Goal: Task Accomplishment & Management: Use online tool/utility

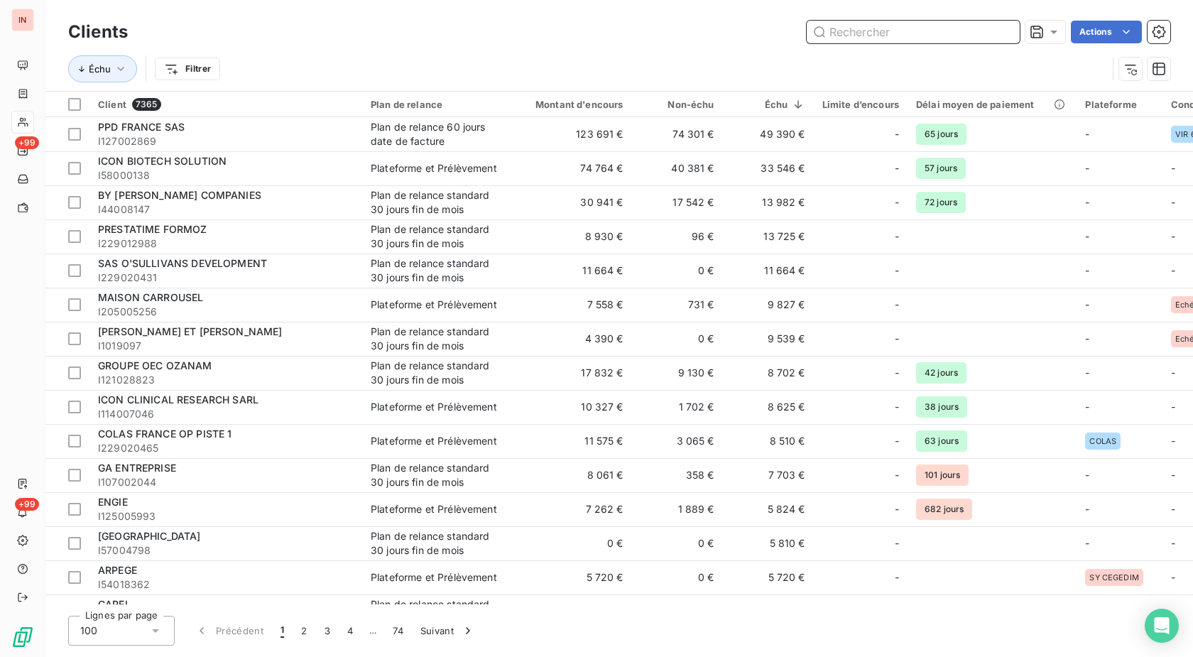
click at [843, 30] on input "text" at bounding box center [913, 32] width 213 height 23
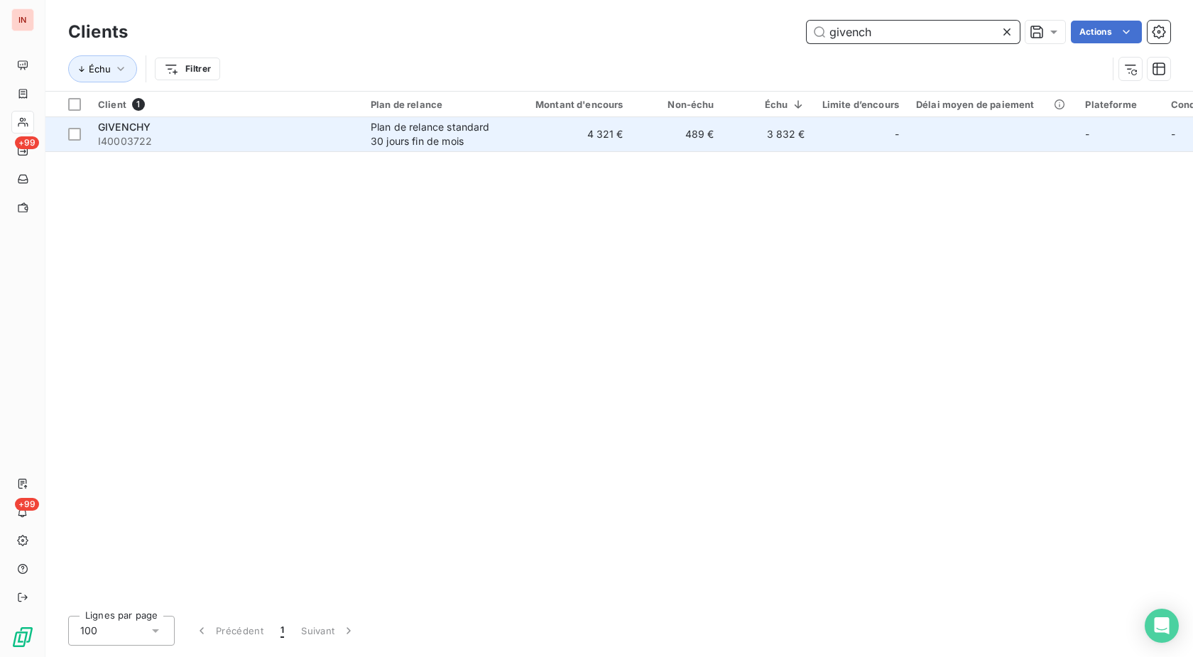
type input "givench"
click at [156, 148] on span "I40003722" at bounding box center [226, 141] width 256 height 14
click at [269, 149] on td "GIVENCHY I40003722" at bounding box center [226, 134] width 273 height 34
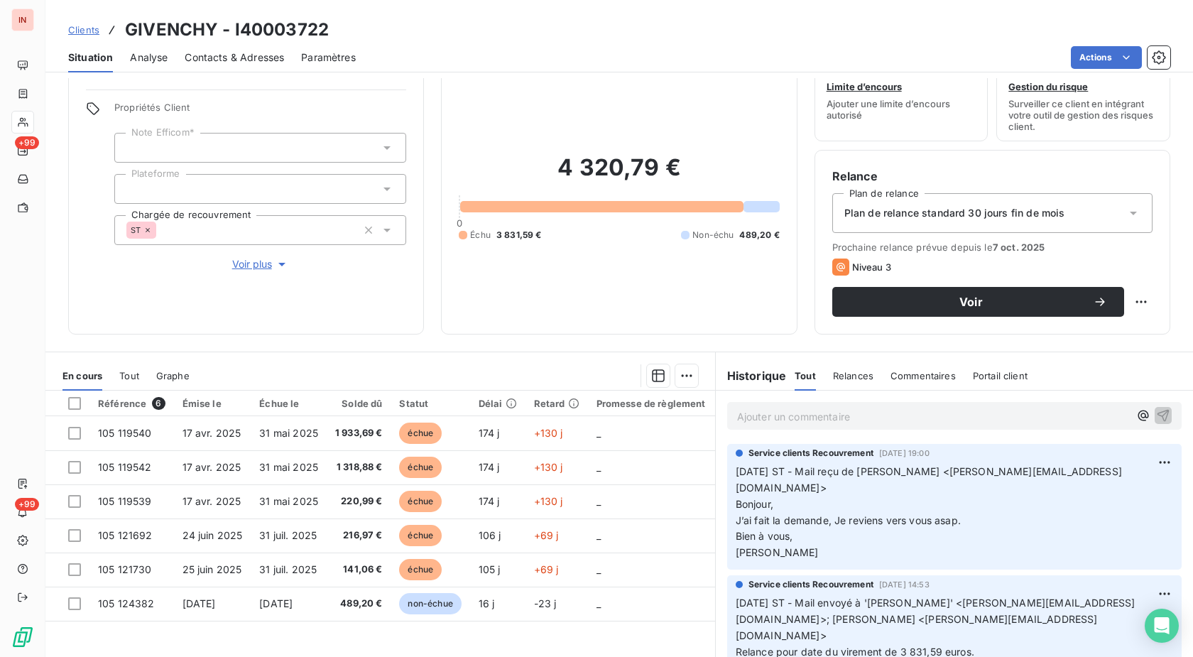
scroll to position [72, 0]
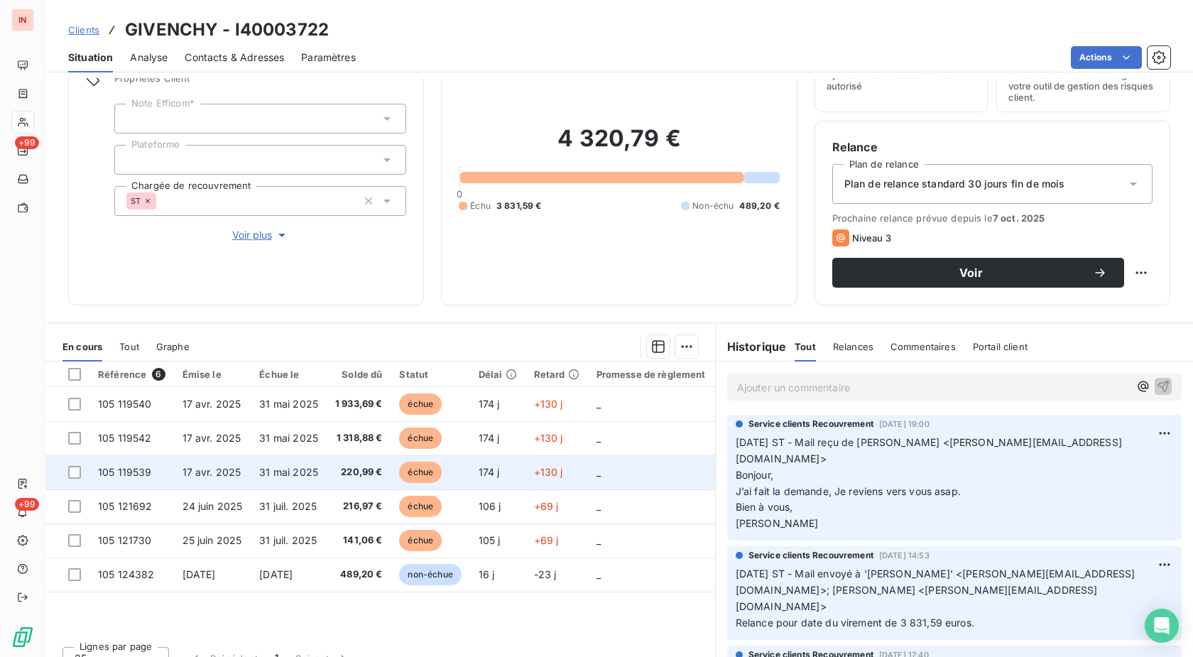
click at [417, 475] on span "échue" at bounding box center [420, 472] width 43 height 21
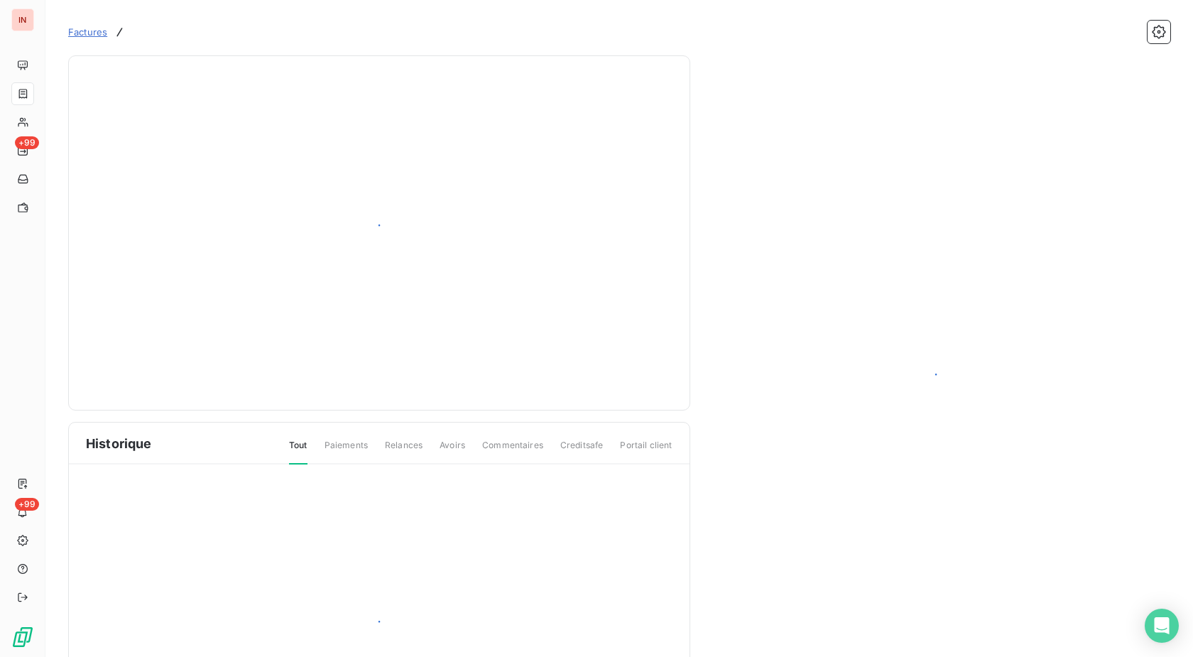
click at [1091, 60] on div at bounding box center [937, 382] width 470 height 654
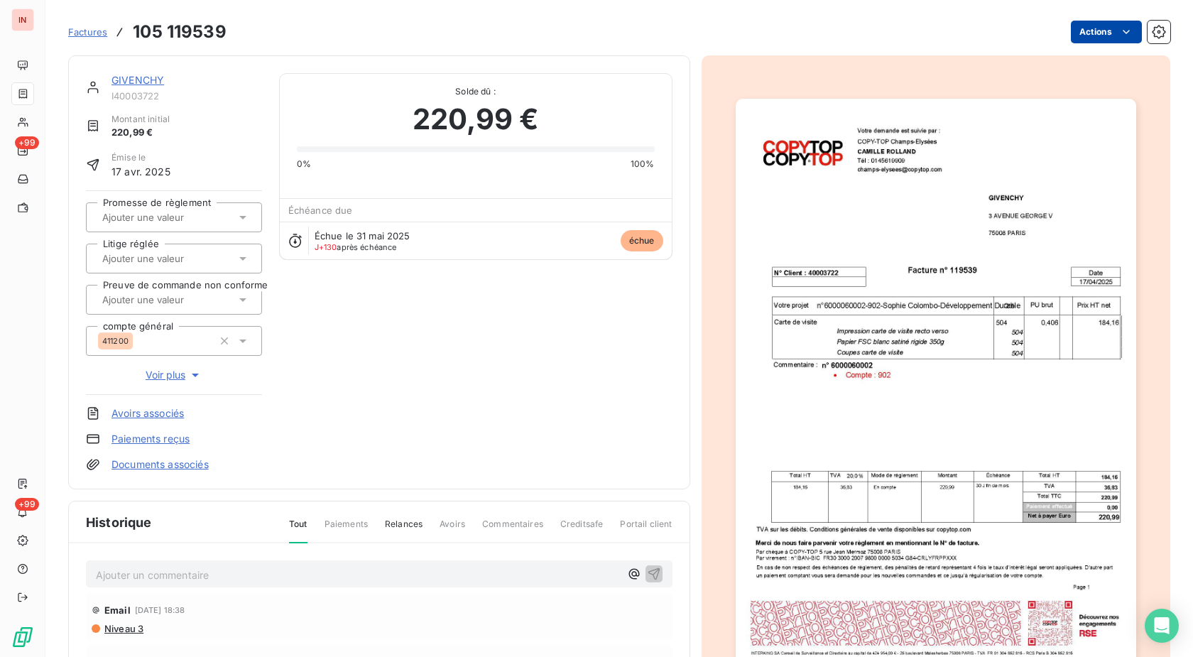
click at [1093, 33] on html "IN +99 +99 Factures 105 119539 Actions GIVENCHY I40003722 Montant initial 220,9…" at bounding box center [596, 328] width 1193 height 657
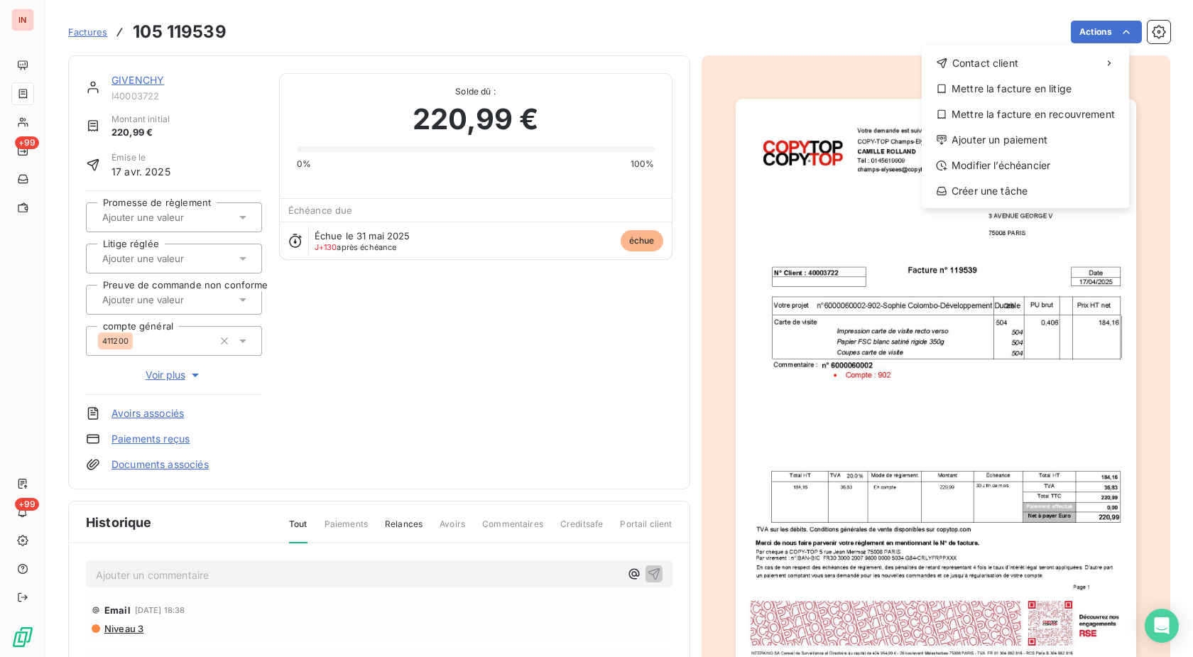
click at [884, 138] on html "IN +99 +99 Factures [PHONE_NUMBER] Actions Contact client Mettre la facture en …" at bounding box center [596, 328] width 1193 height 657
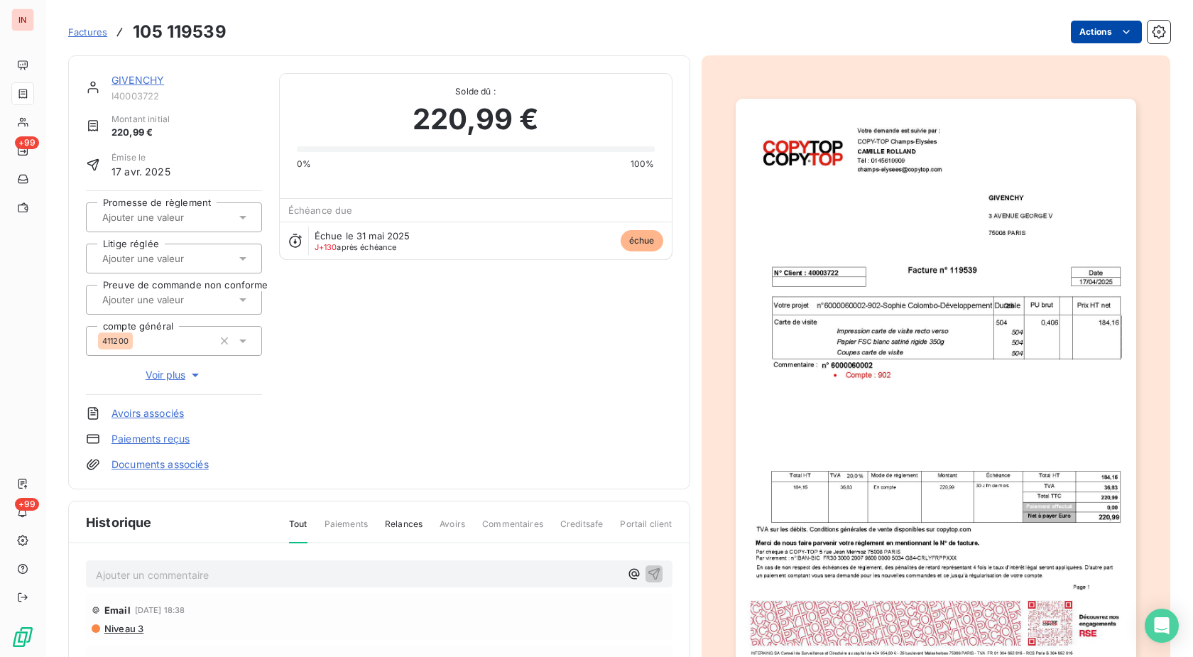
click at [1083, 40] on html "IN +99 +99 Factures 105 119539 Actions GIVENCHY I40003722 Montant initial 220,9…" at bounding box center [596, 328] width 1193 height 657
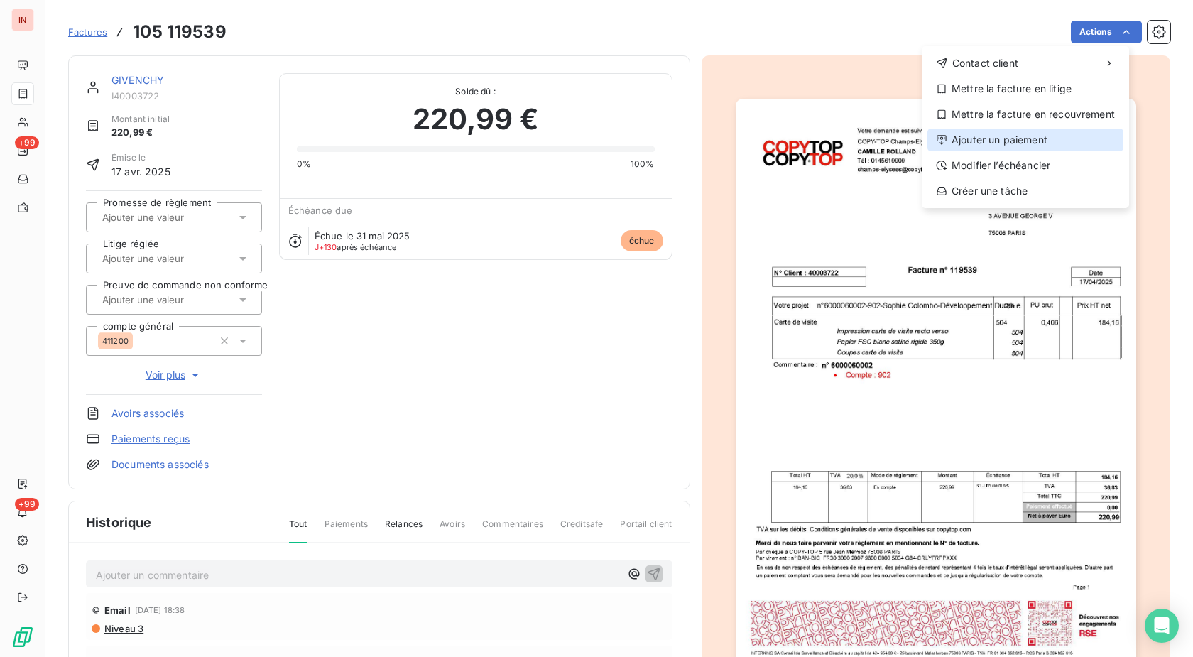
click at [1037, 148] on div "Ajouter un paiement" at bounding box center [1026, 140] width 196 height 23
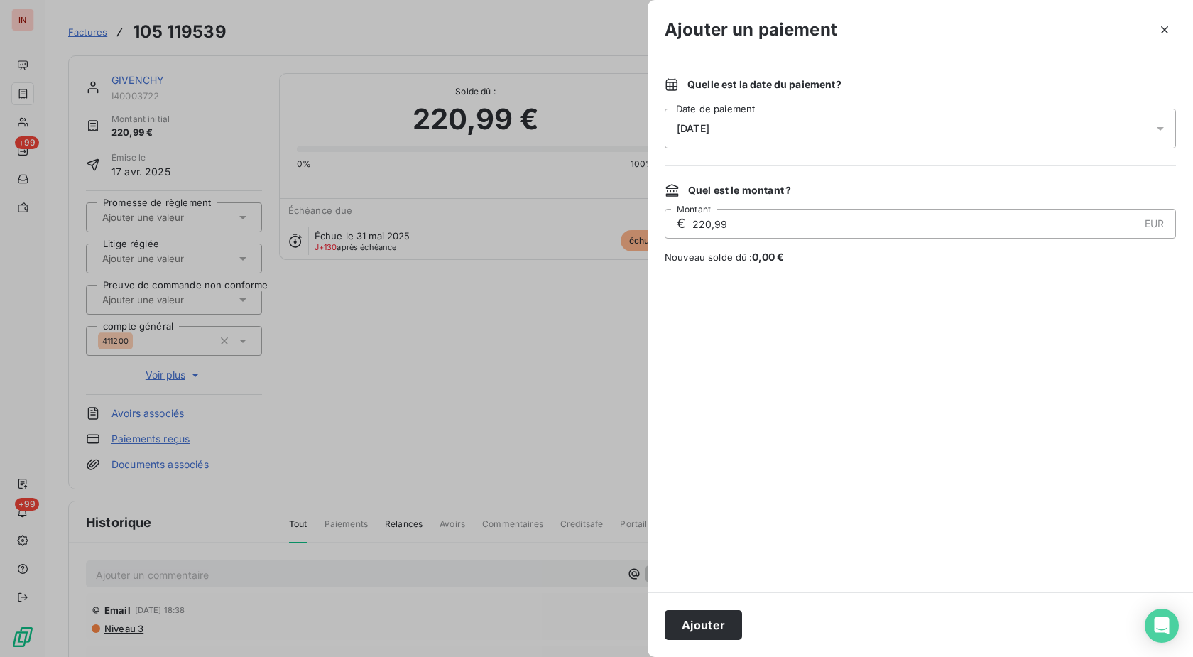
click at [906, 130] on div "[DATE]" at bounding box center [920, 129] width 511 height 40
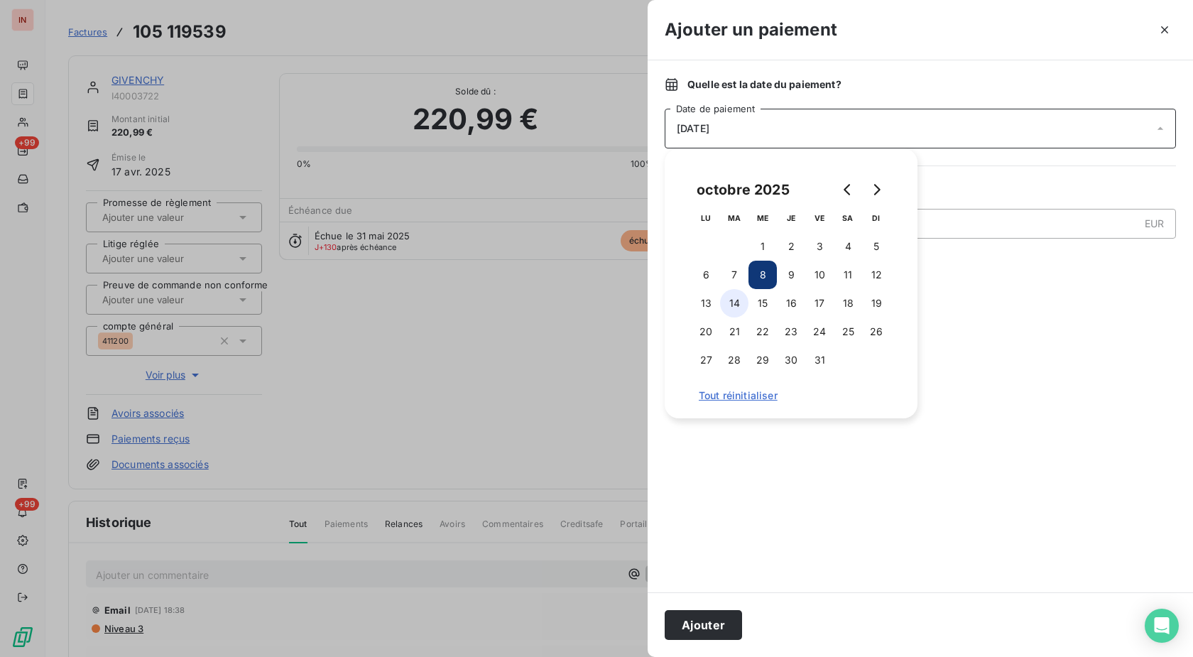
click at [741, 304] on button "14" at bounding box center [734, 303] width 28 height 28
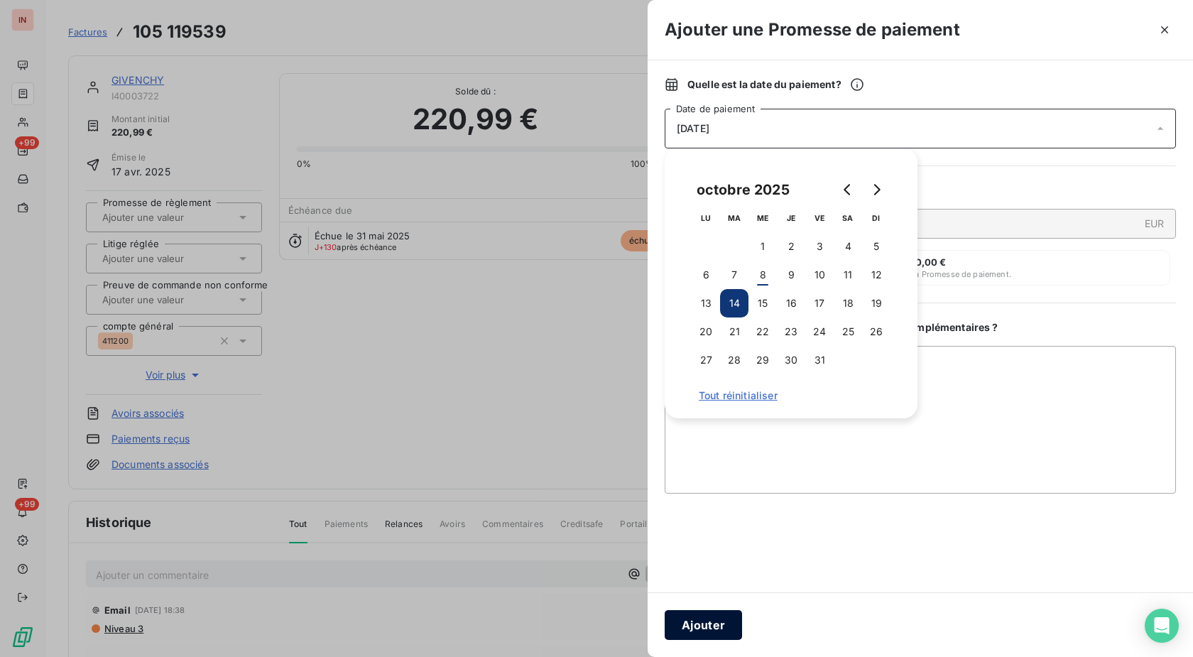
click at [711, 620] on button "Ajouter" at bounding box center [703, 625] width 77 height 30
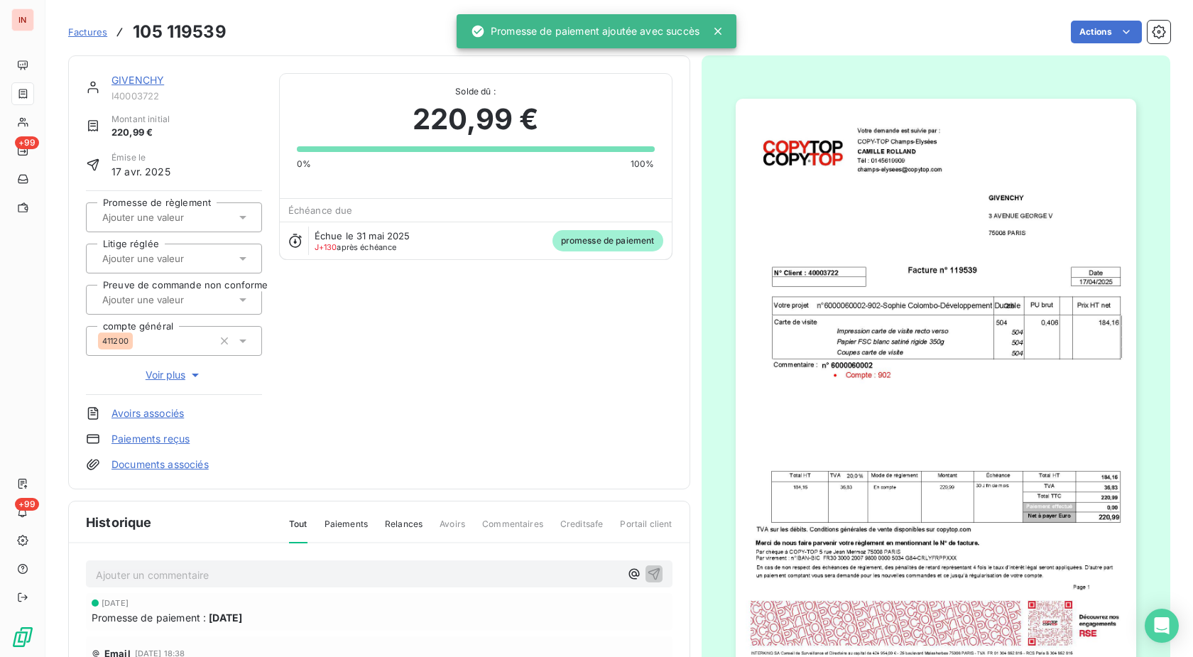
click at [197, 217] on input "text" at bounding box center [172, 217] width 143 height 13
click at [168, 248] on div "Oui" at bounding box center [182, 255] width 136 height 23
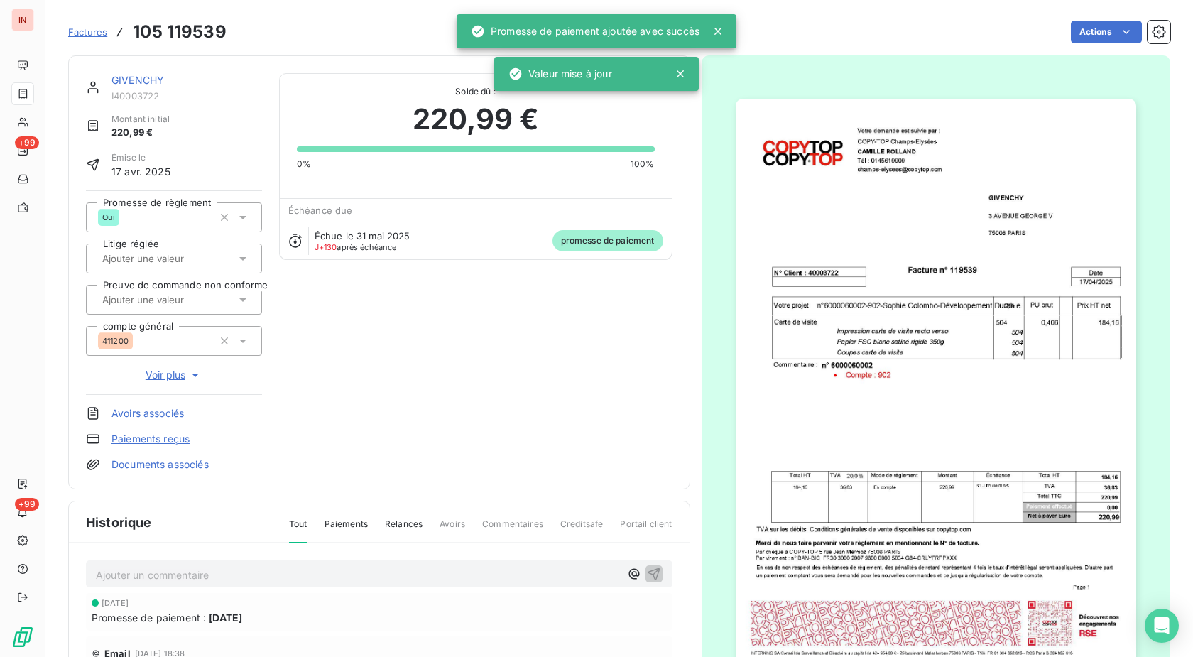
click at [143, 78] on link "GIVENCHY" at bounding box center [138, 80] width 53 height 12
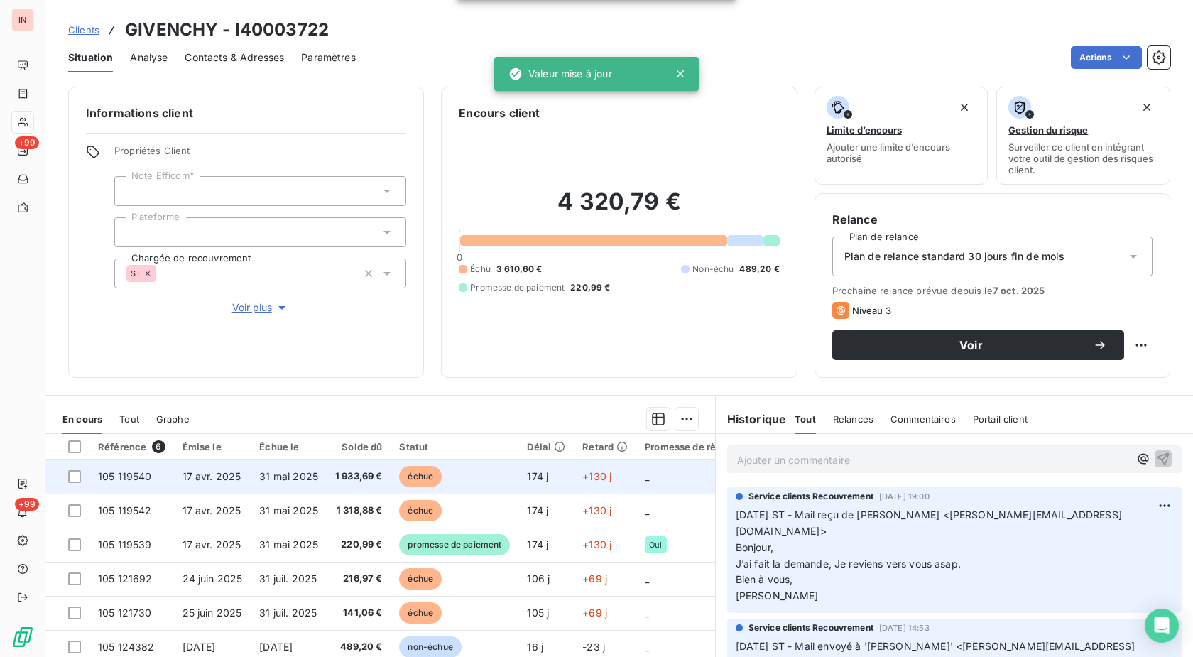
drag, startPoint x: 423, startPoint y: 484, endPoint x: 438, endPoint y: 475, distance: 16.9
click at [424, 484] on span "échue" at bounding box center [420, 476] width 43 height 21
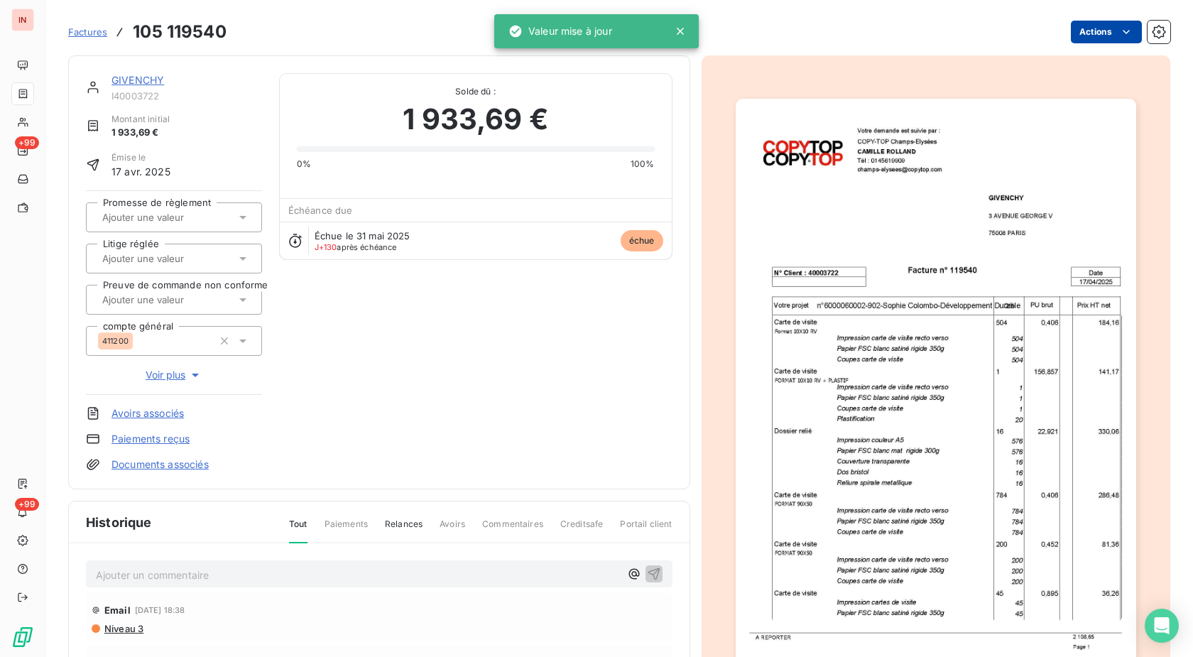
click at [1085, 40] on html "IN +99 +99 Factures 105 119540 Actions GIVENCHY I40003722 Montant initial 1 933…" at bounding box center [596, 328] width 1193 height 657
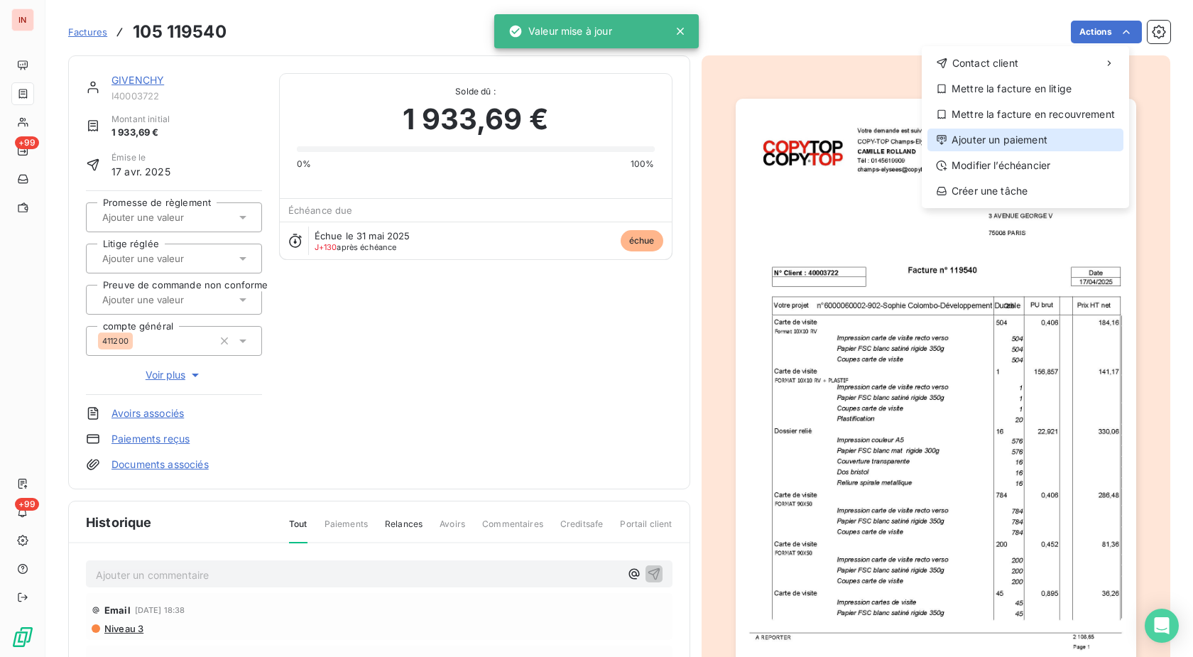
click at [1007, 139] on div "Ajouter un paiement" at bounding box center [1026, 140] width 196 height 23
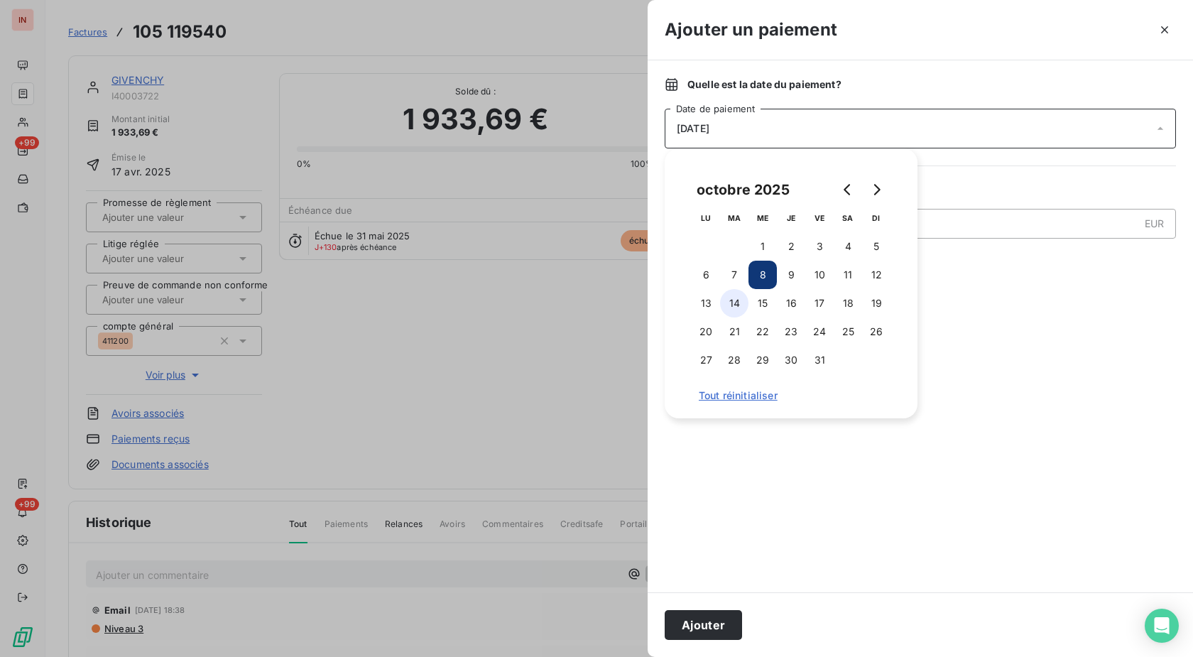
click at [737, 305] on button "14" at bounding box center [734, 303] width 28 height 28
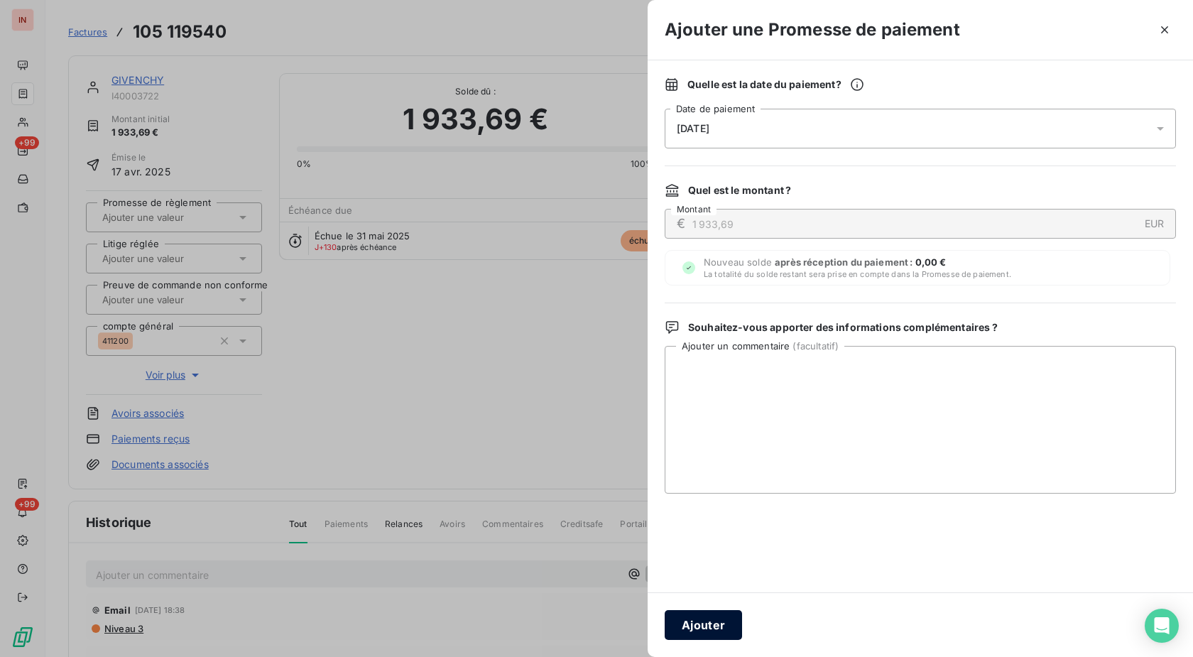
click at [723, 621] on button "Ajouter" at bounding box center [703, 625] width 77 height 30
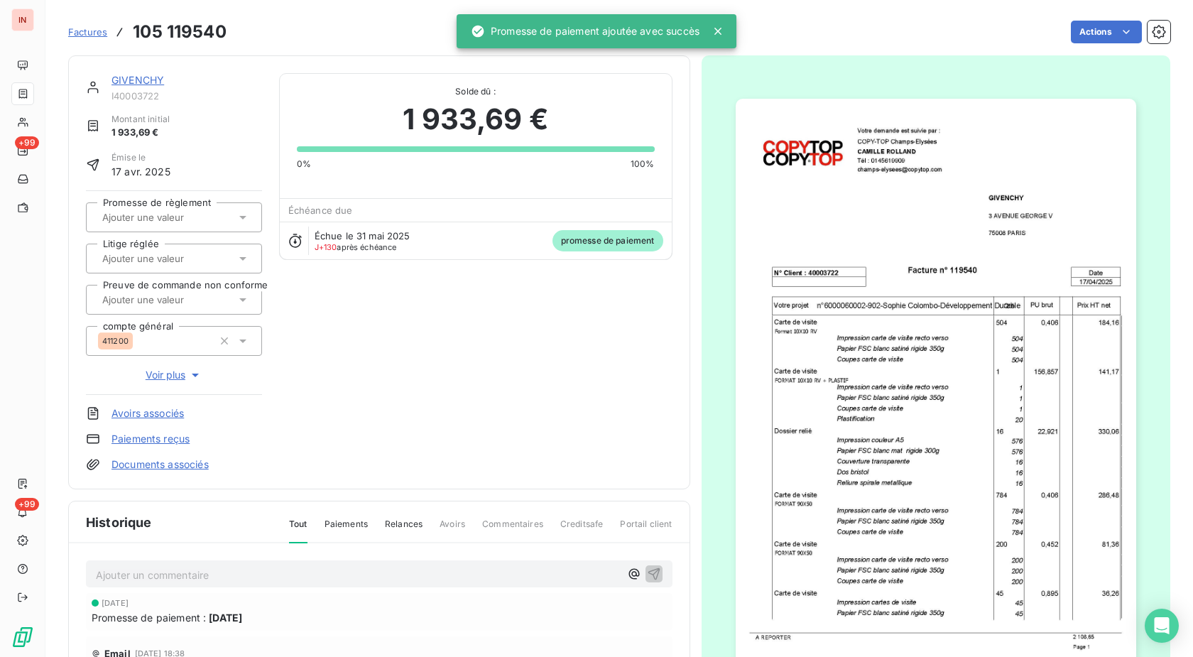
click at [153, 215] on input "text" at bounding box center [172, 217] width 143 height 13
click at [172, 249] on div "Oui" at bounding box center [182, 255] width 136 height 23
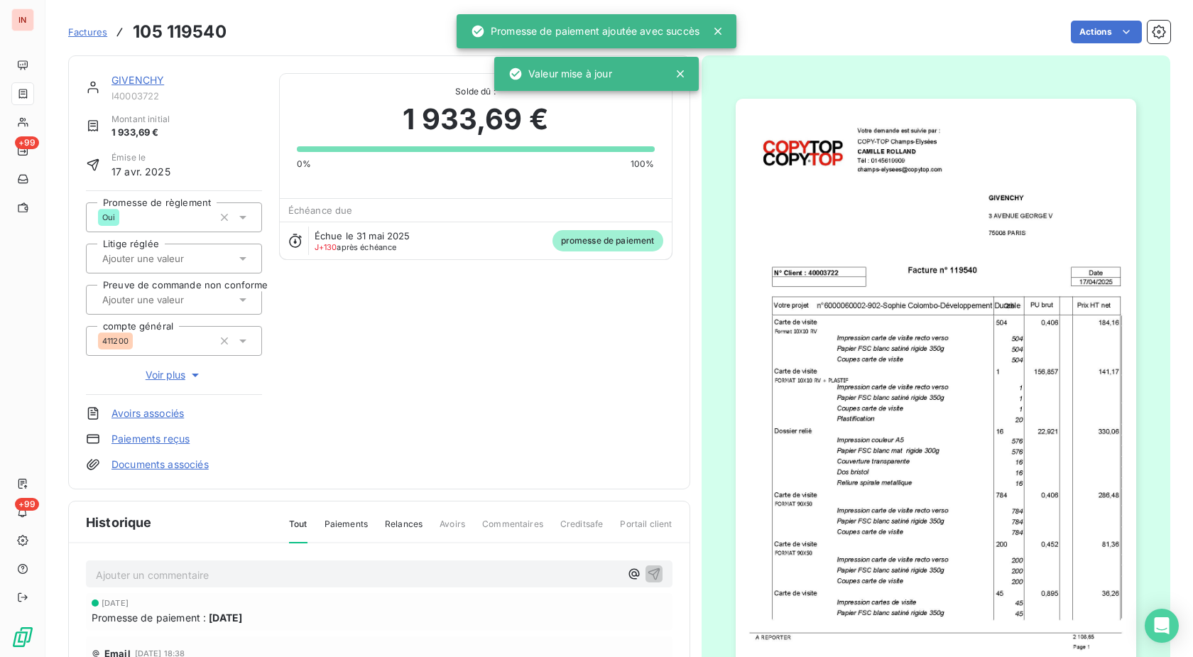
click at [157, 82] on link "GIVENCHY" at bounding box center [138, 80] width 53 height 12
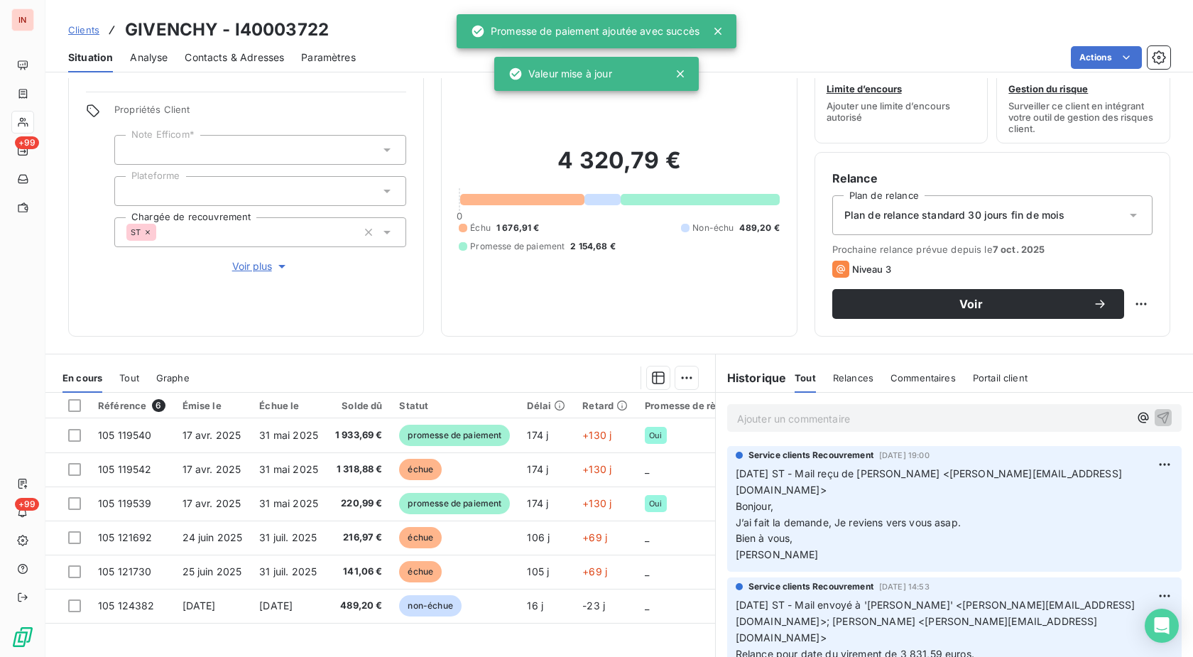
scroll to position [93, 0]
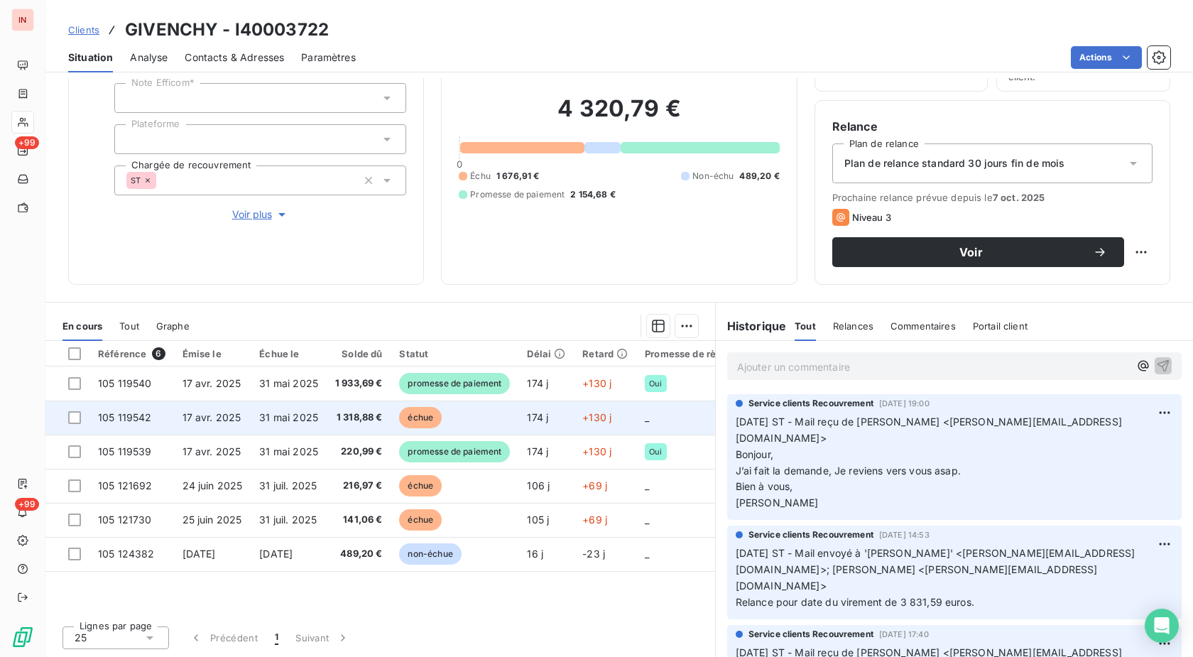
click at [433, 417] on span "échue" at bounding box center [420, 417] width 43 height 21
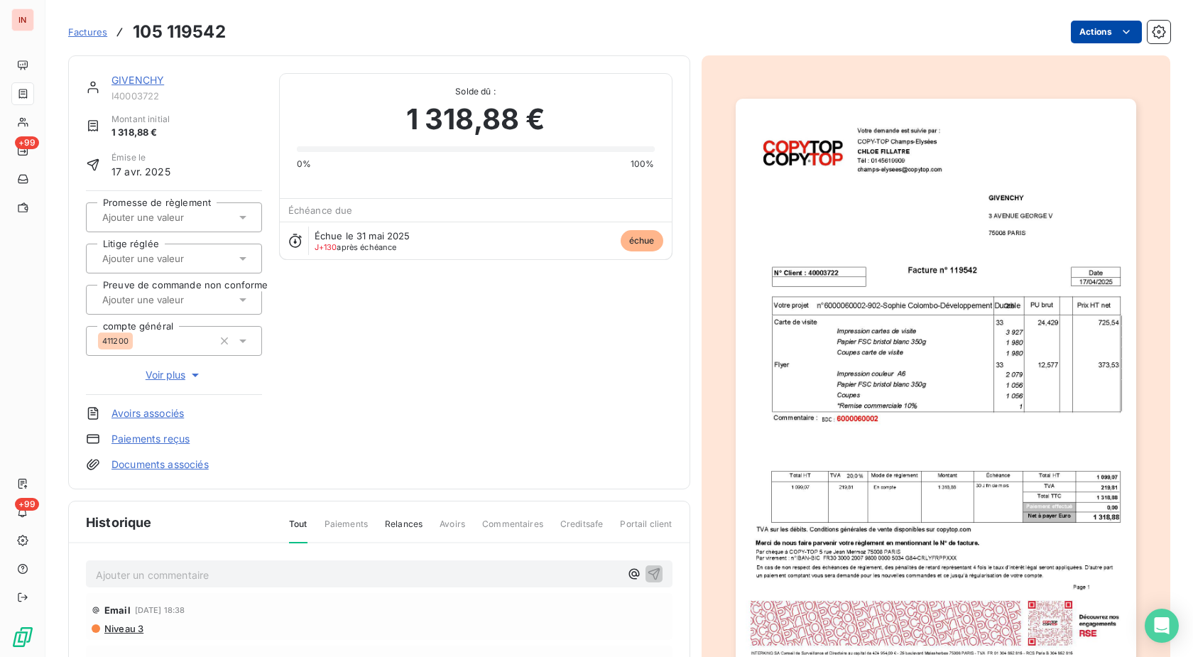
click at [1097, 29] on html "IN +99 +99 Factures 105 119542 Actions GIVENCHY I40003722 Montant initial 1 318…" at bounding box center [596, 328] width 1193 height 657
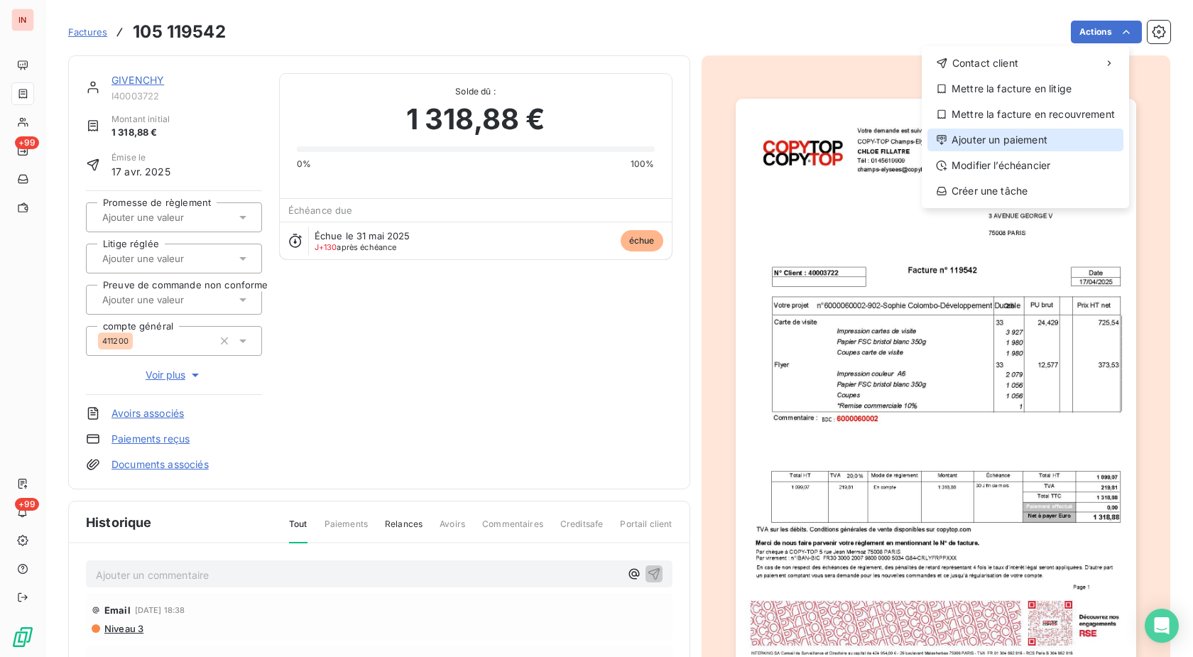
click at [987, 139] on div "Ajouter un paiement" at bounding box center [1026, 140] width 196 height 23
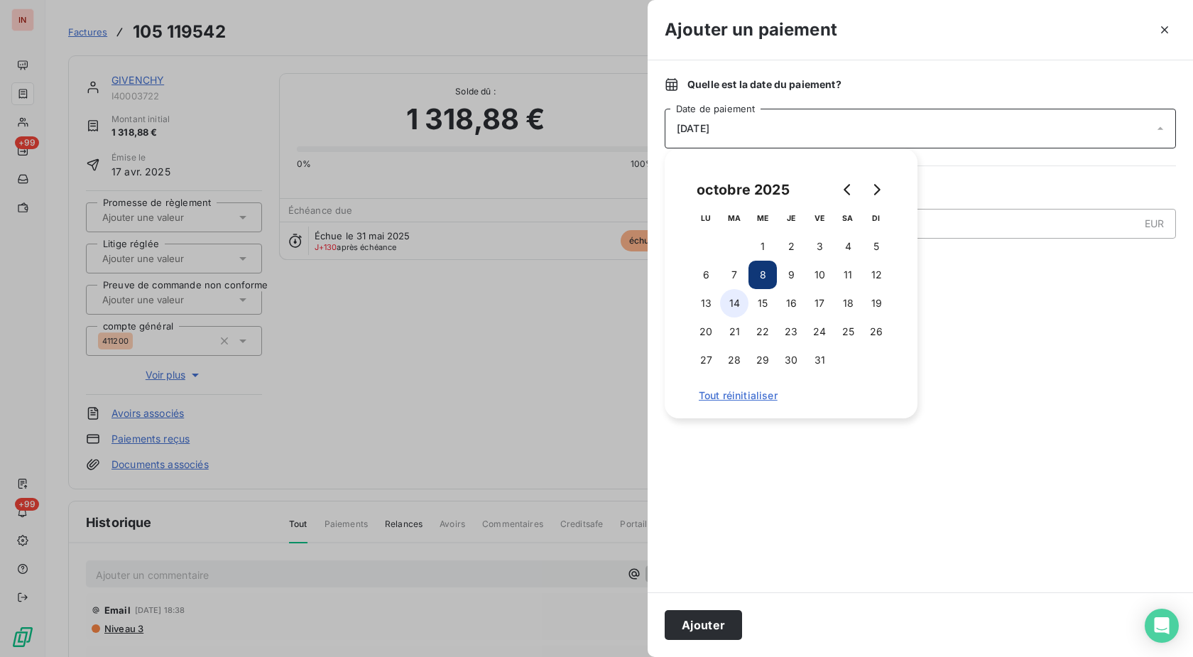
click at [740, 305] on button "14" at bounding box center [734, 303] width 28 height 28
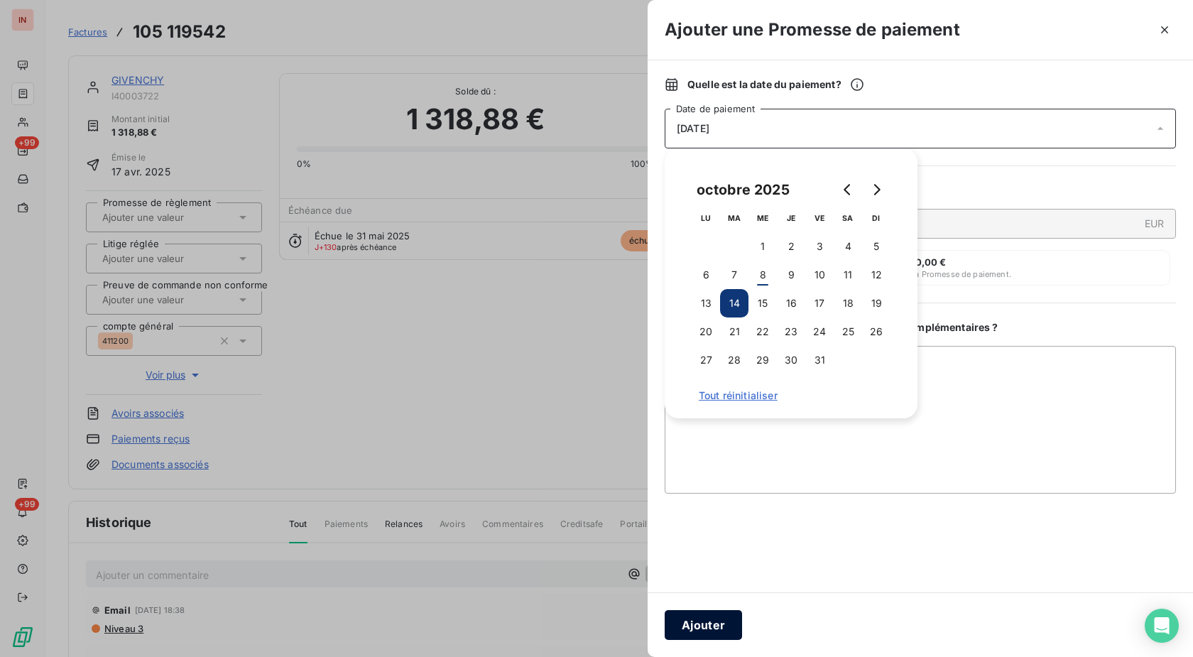
click at [719, 614] on button "Ajouter" at bounding box center [703, 625] width 77 height 30
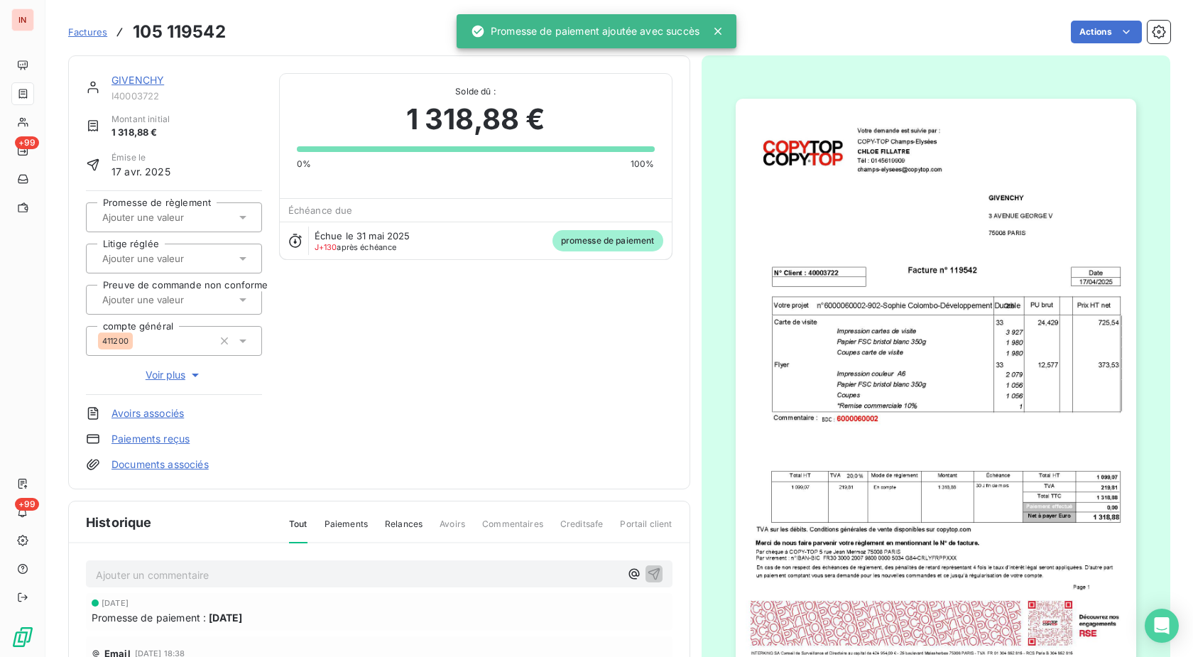
click at [168, 210] on div at bounding box center [167, 217] width 138 height 18
click at [177, 261] on div "Oui" at bounding box center [182, 255] width 136 height 23
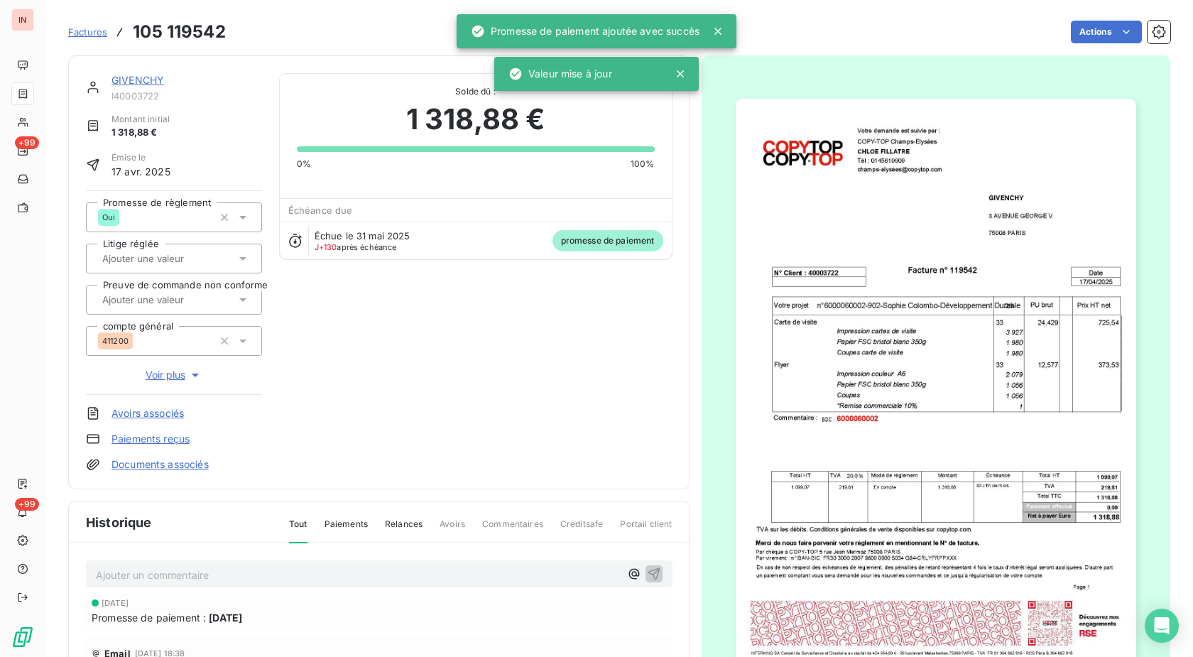
click at [150, 83] on link "GIVENCHY" at bounding box center [138, 80] width 53 height 12
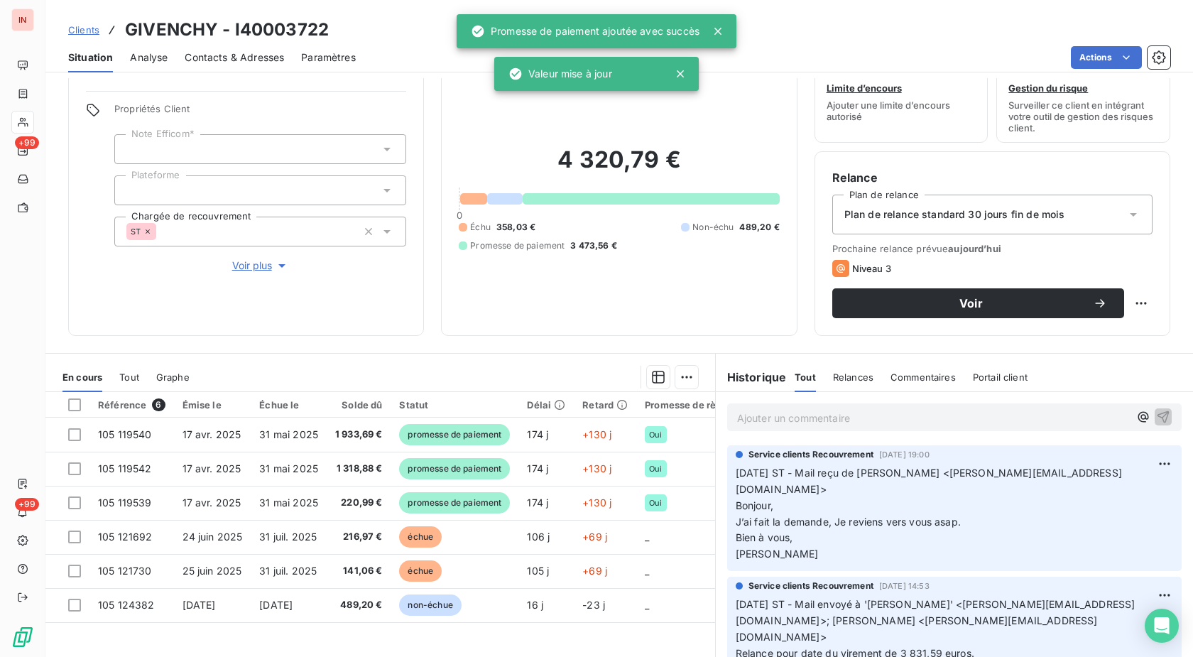
scroll to position [72, 0]
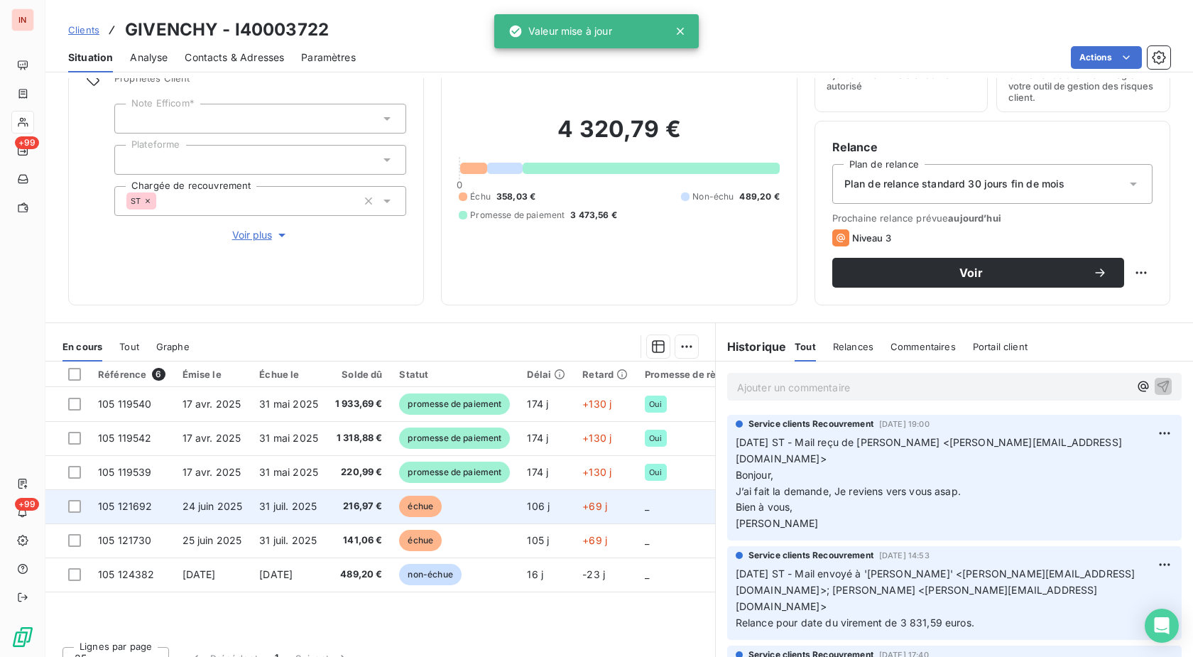
click at [453, 508] on td "échue" at bounding box center [455, 506] width 128 height 34
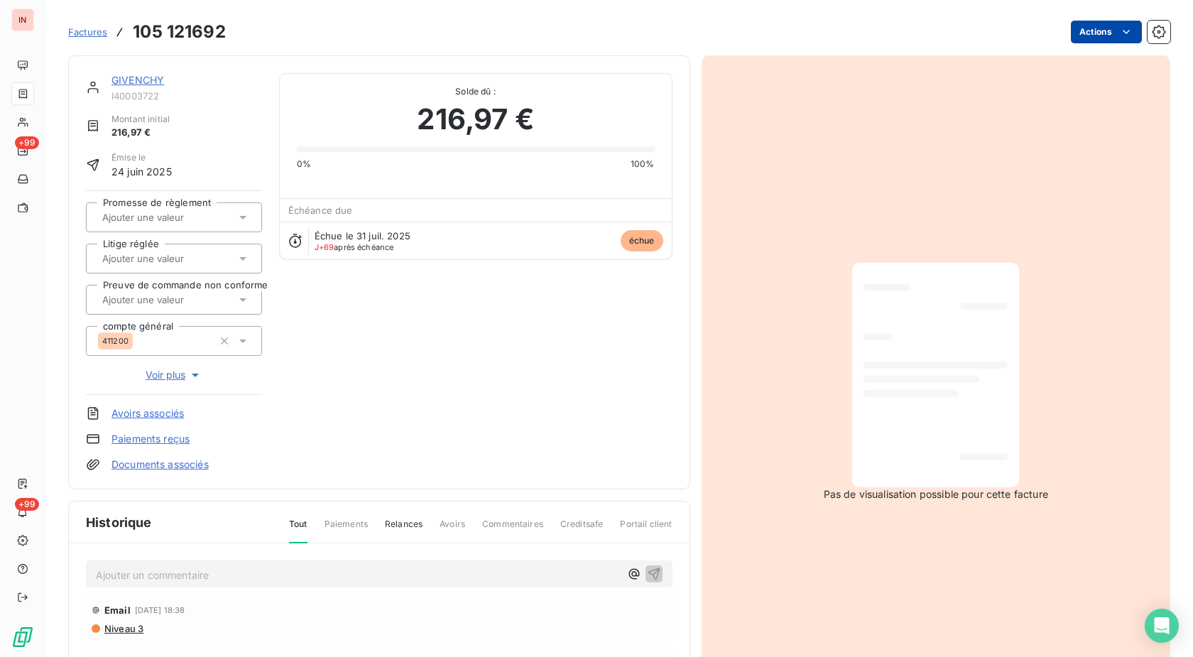
click at [1071, 31] on html "IN +99 +99 Factures 105 121692 Actions GIVENCHY I40003722 Montant initial 216,9…" at bounding box center [596, 328] width 1193 height 657
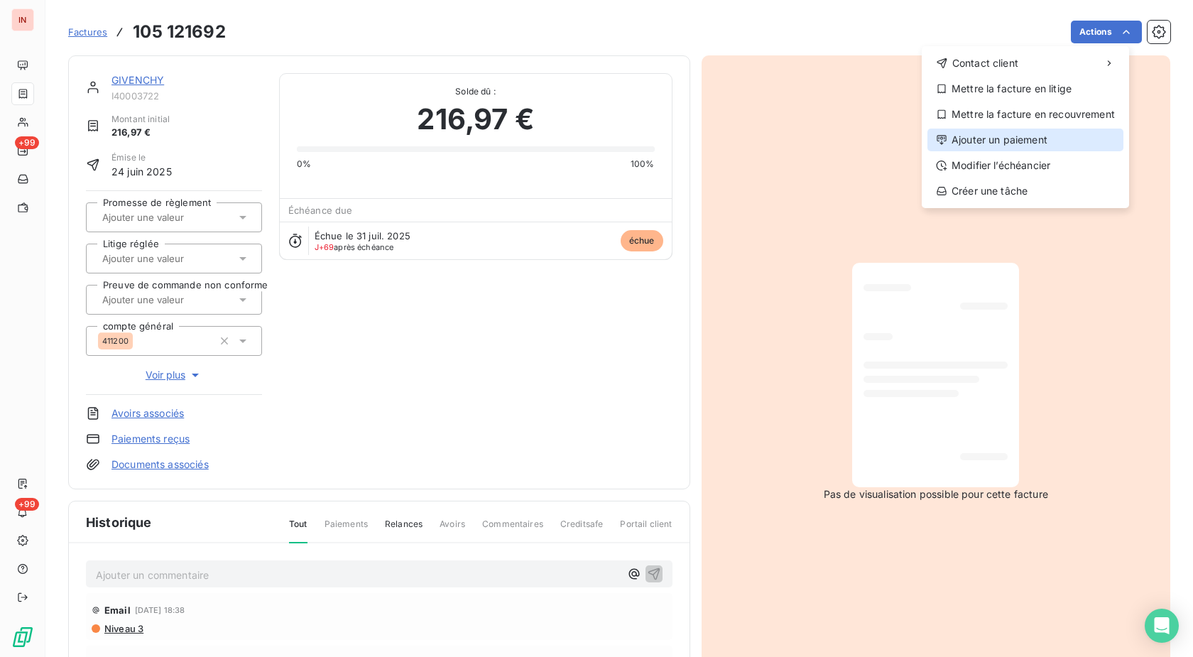
click at [1002, 142] on div "Ajouter un paiement" at bounding box center [1026, 140] width 196 height 23
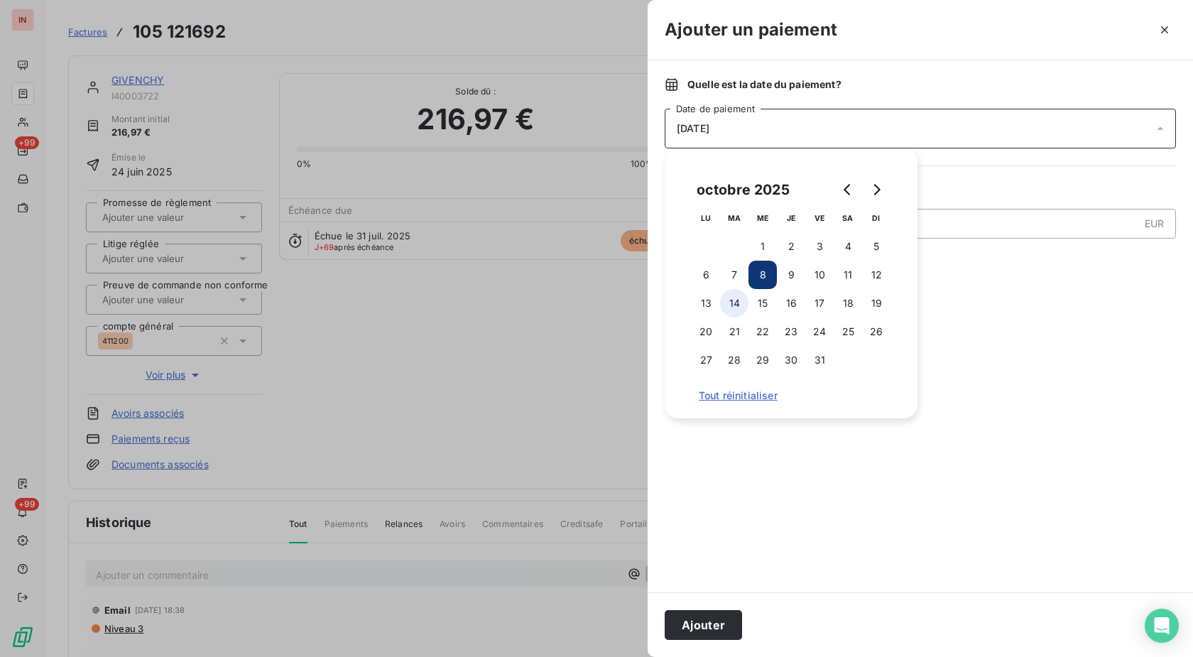
click at [748, 304] on button "14" at bounding box center [734, 303] width 28 height 28
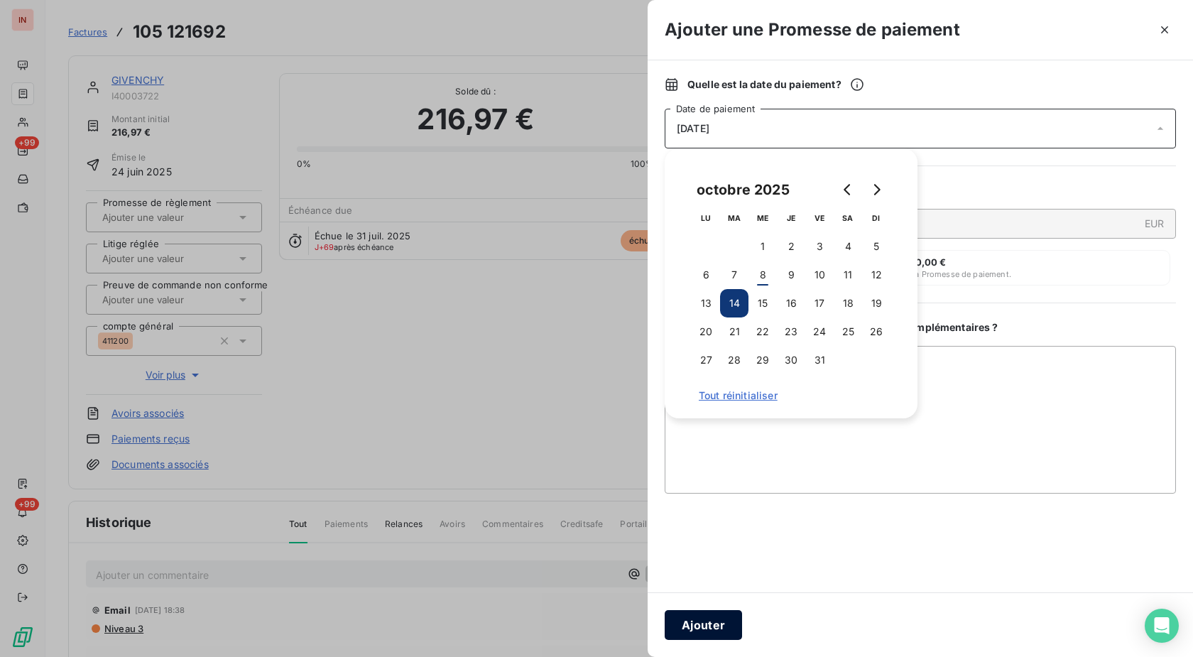
click at [720, 617] on button "Ajouter" at bounding box center [703, 625] width 77 height 30
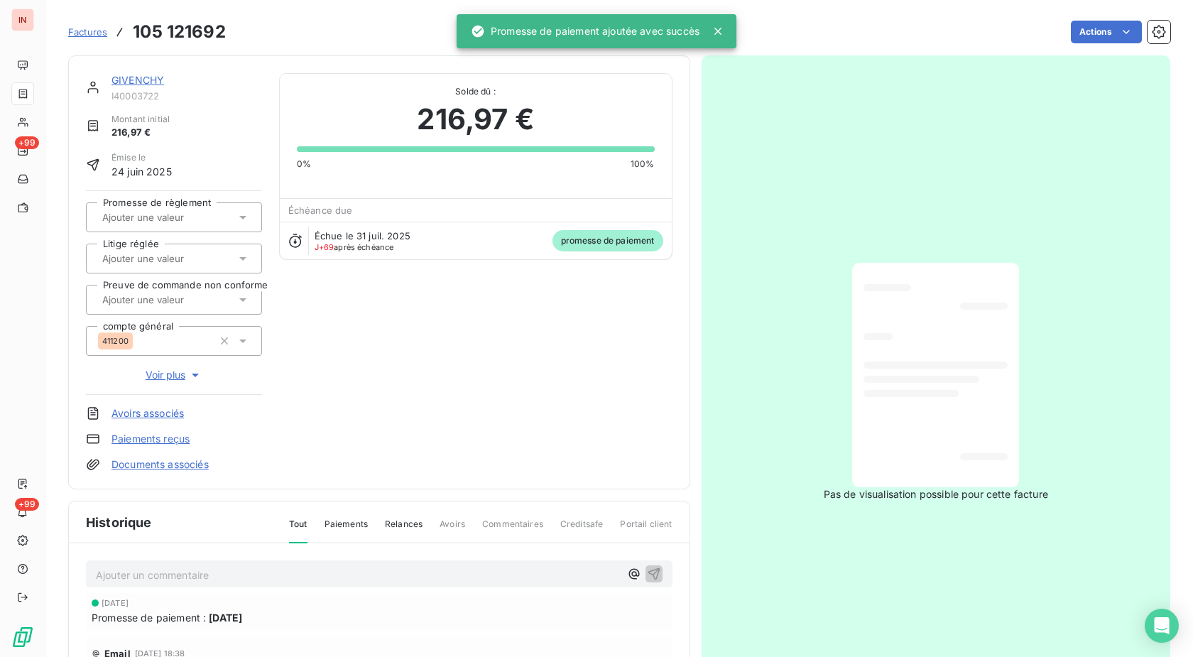
click at [165, 214] on input "text" at bounding box center [172, 217] width 143 height 13
click at [175, 255] on div "Oui" at bounding box center [182, 255] width 136 height 23
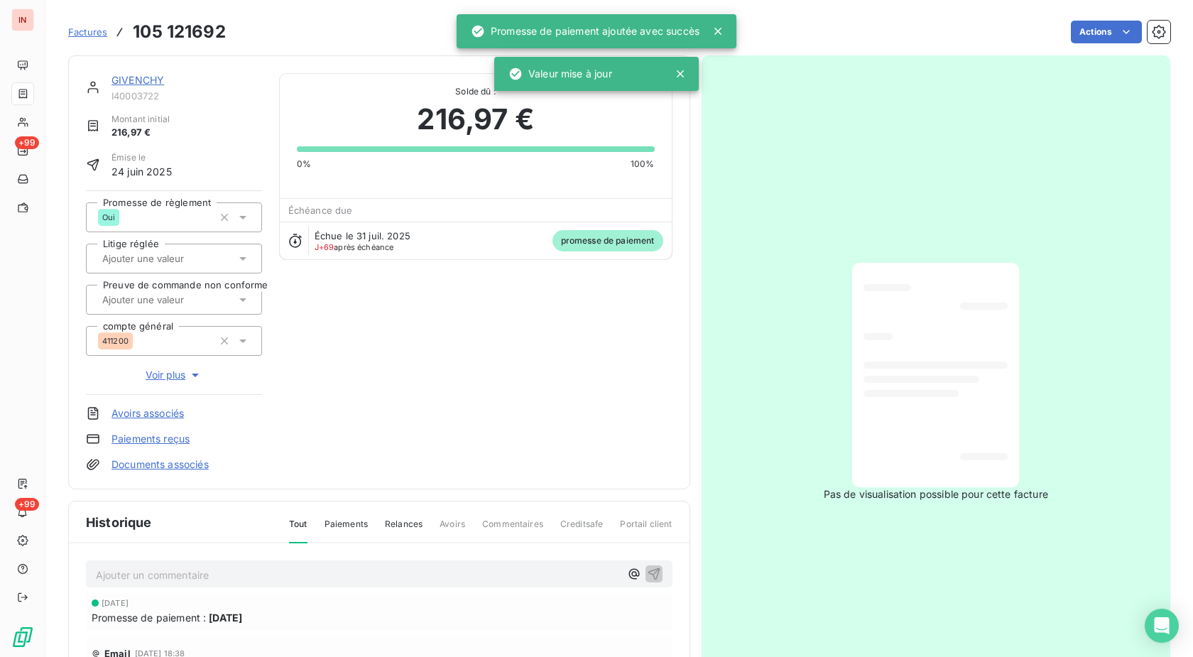
click at [154, 78] on link "GIVENCHY" at bounding box center [138, 80] width 53 height 12
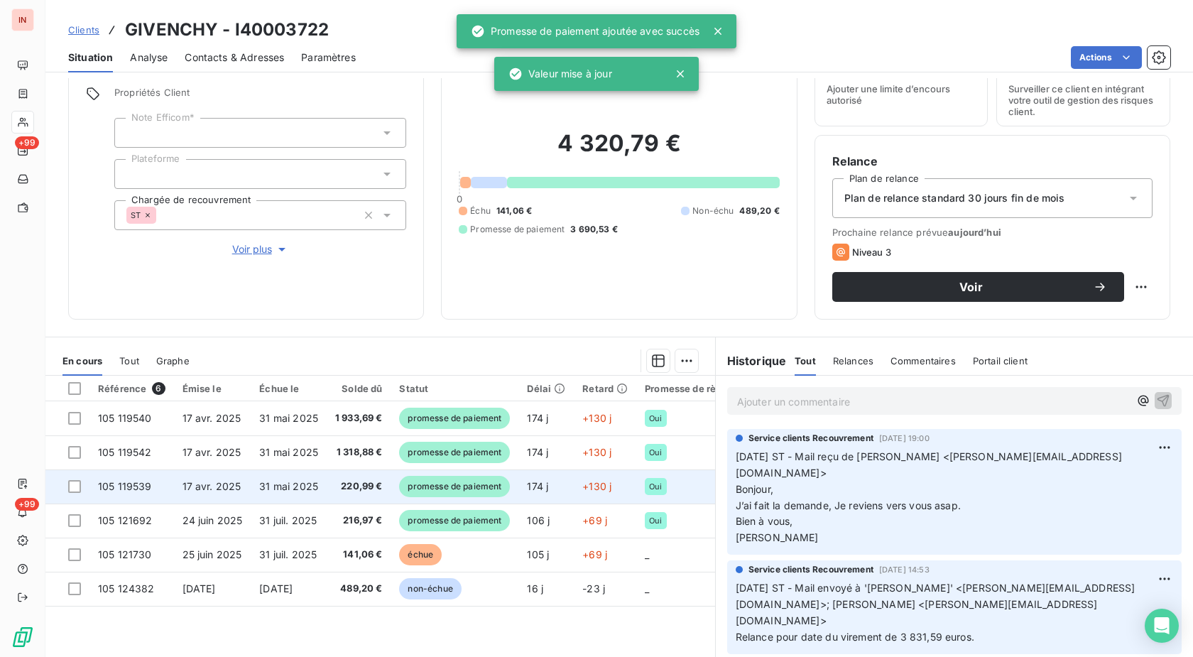
scroll to position [93, 0]
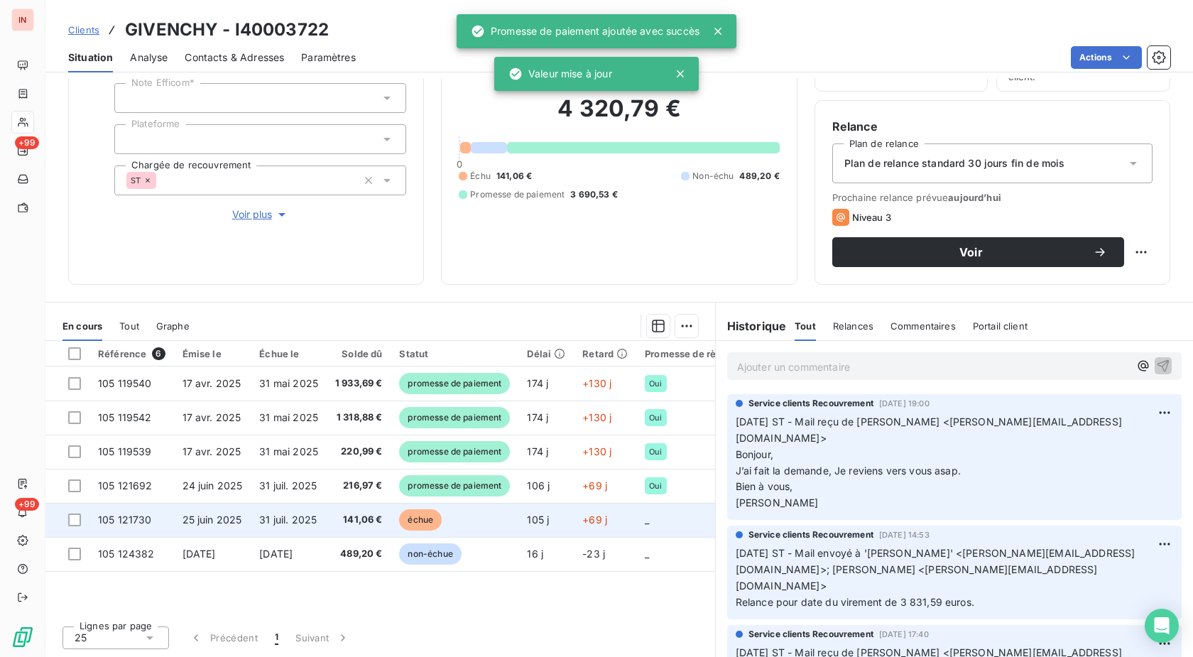
click at [451, 522] on td "échue" at bounding box center [455, 520] width 128 height 34
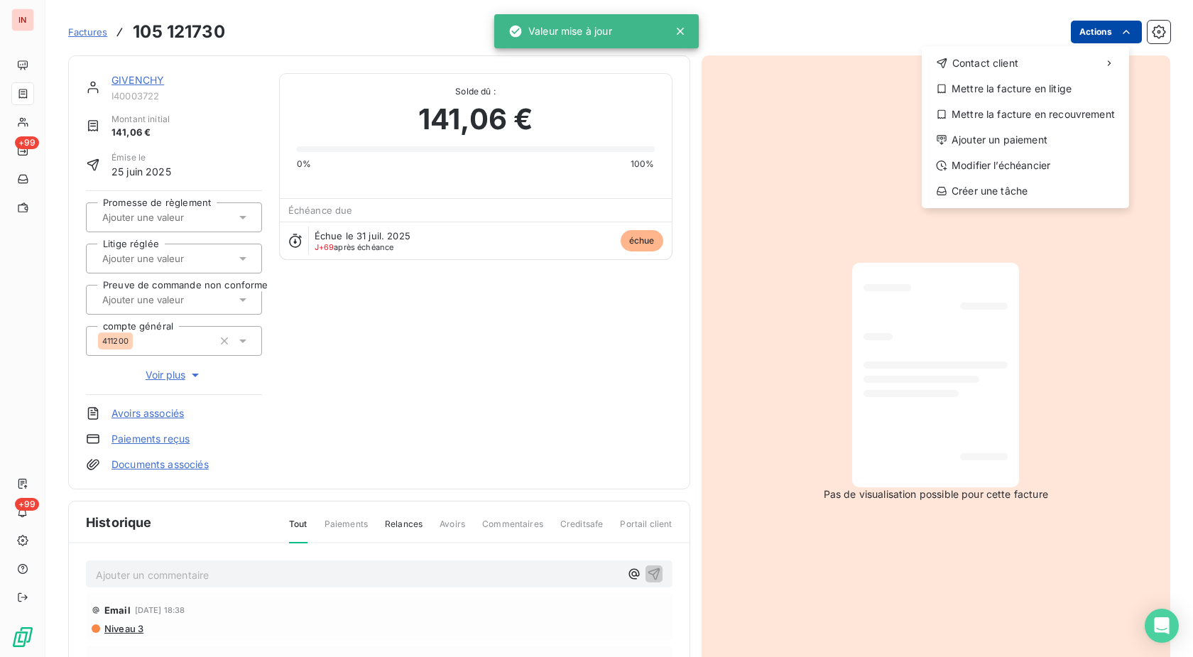
click at [1105, 37] on html "IN +99 +99 Factures [PHONE_NUMBER] Actions Contact client Mettre la facture en …" at bounding box center [596, 328] width 1193 height 657
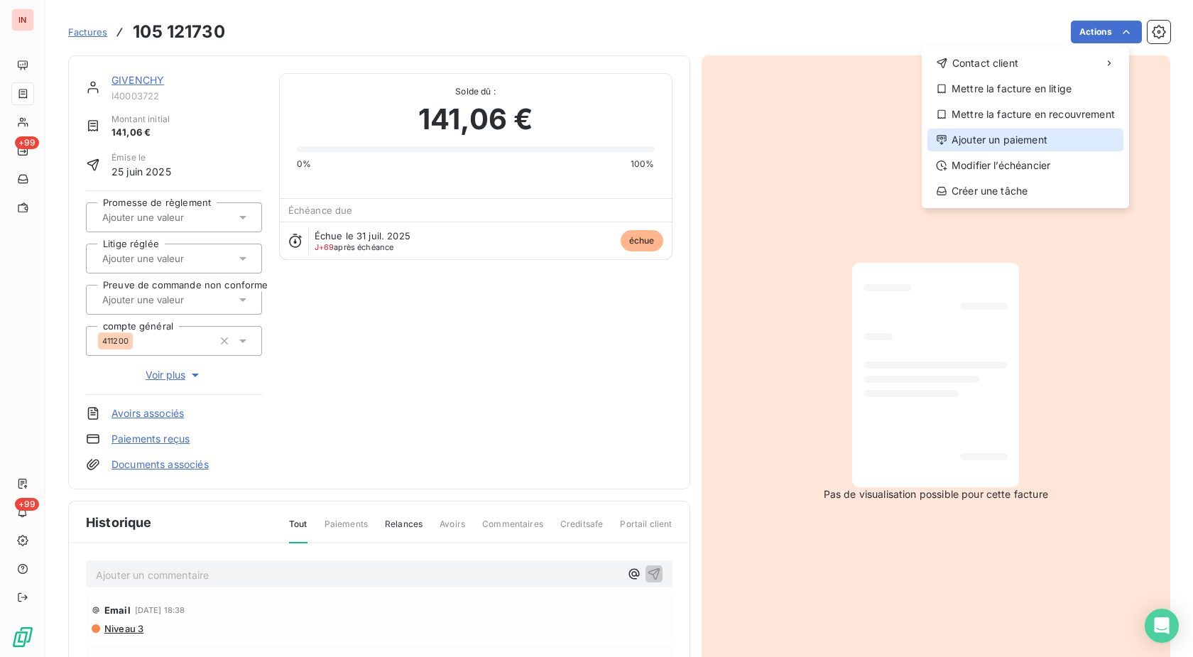
click at [1004, 136] on div "Ajouter un paiement" at bounding box center [1026, 140] width 196 height 23
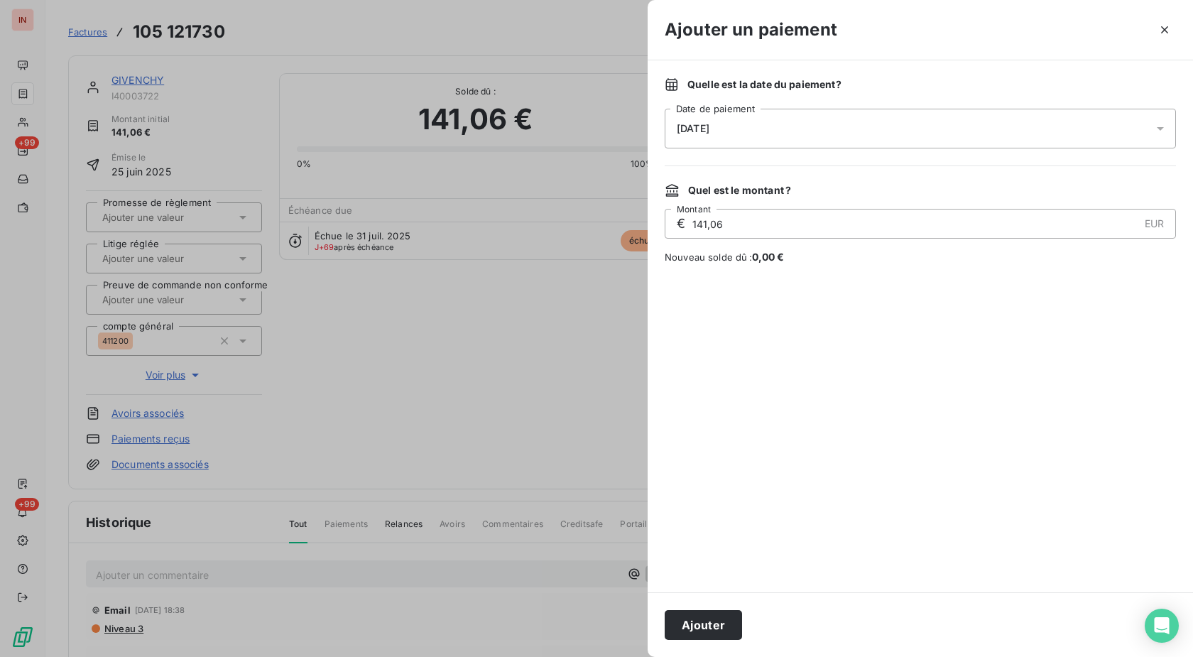
click at [913, 128] on div "[DATE]" at bounding box center [920, 129] width 511 height 40
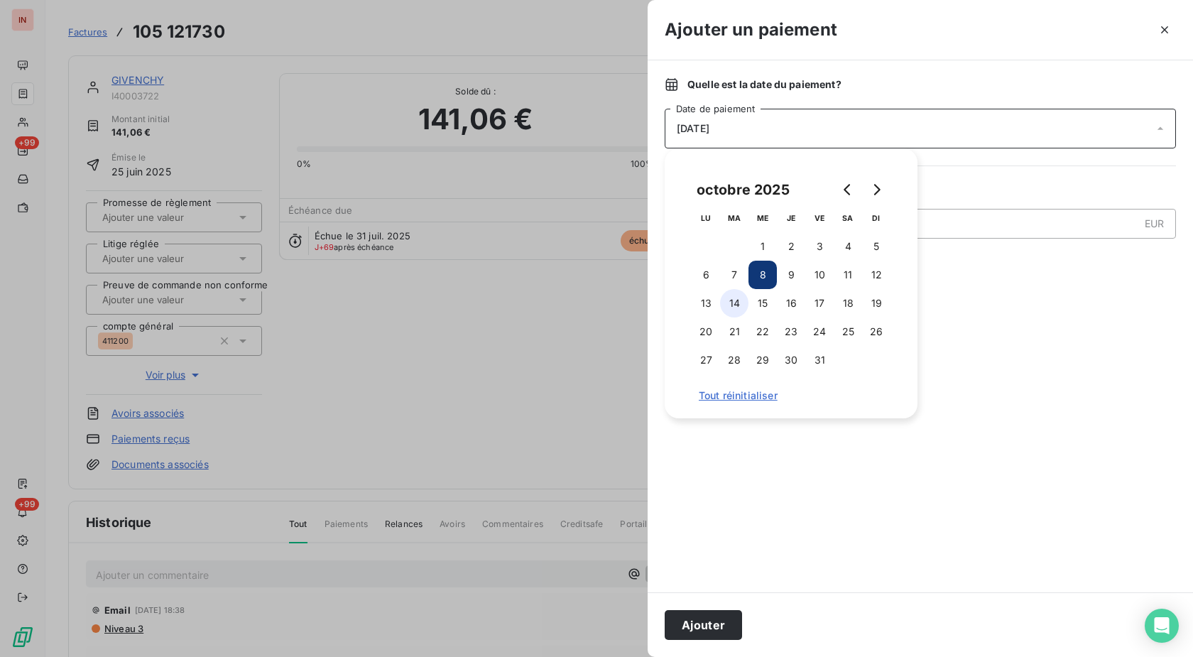
click at [739, 300] on button "14" at bounding box center [734, 303] width 28 height 28
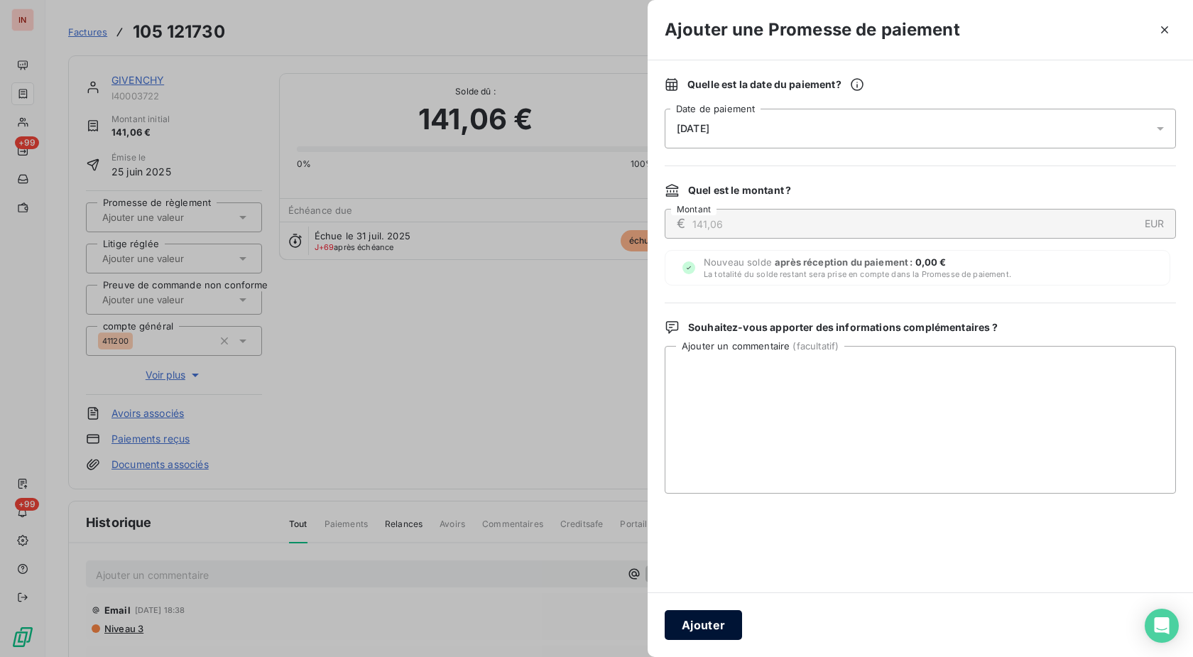
click at [705, 627] on button "Ajouter" at bounding box center [703, 625] width 77 height 30
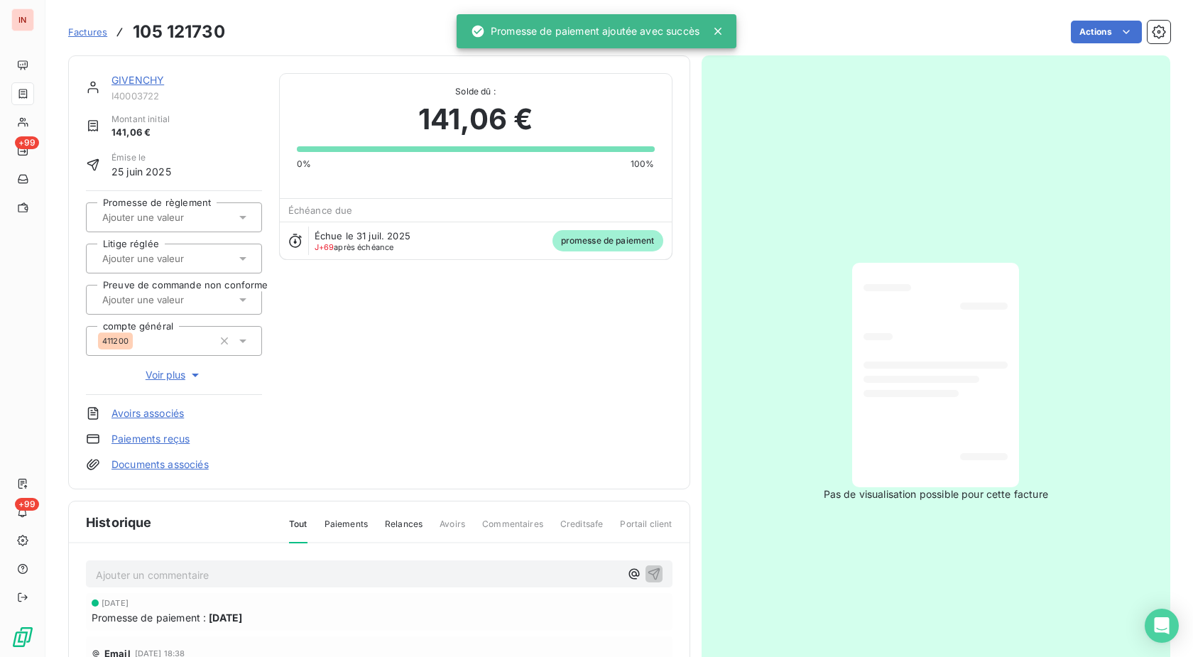
click at [174, 229] on div at bounding box center [174, 217] width 176 height 30
click at [170, 254] on div "Oui" at bounding box center [182, 255] width 136 height 23
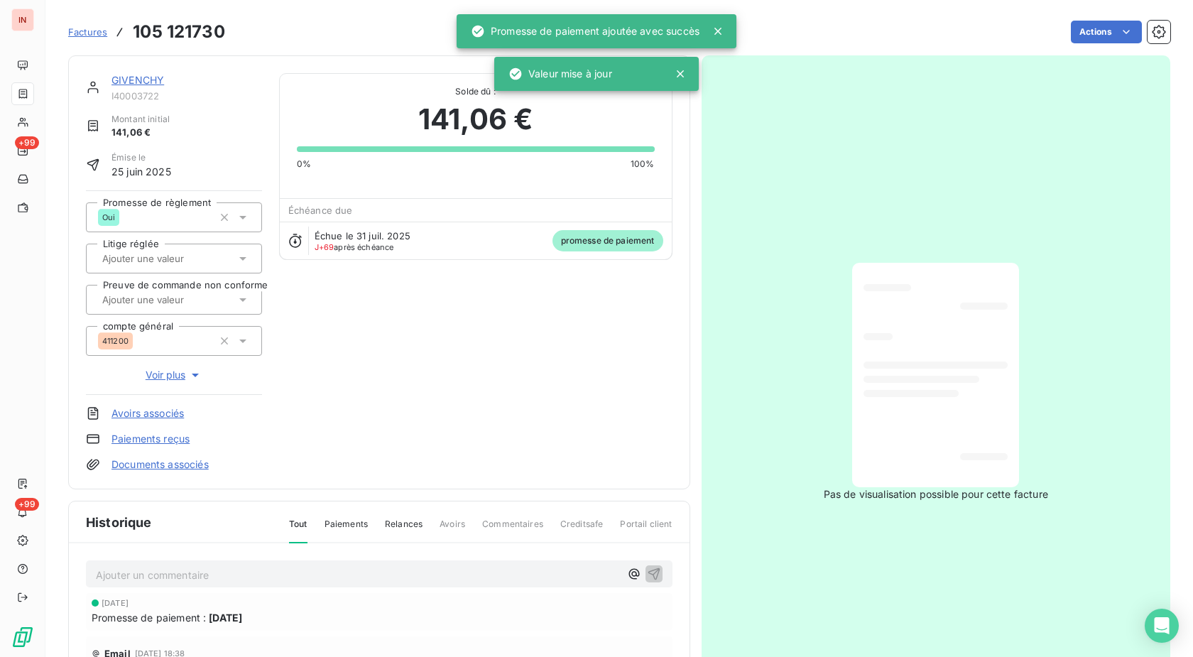
click at [143, 83] on link "GIVENCHY" at bounding box center [138, 80] width 53 height 12
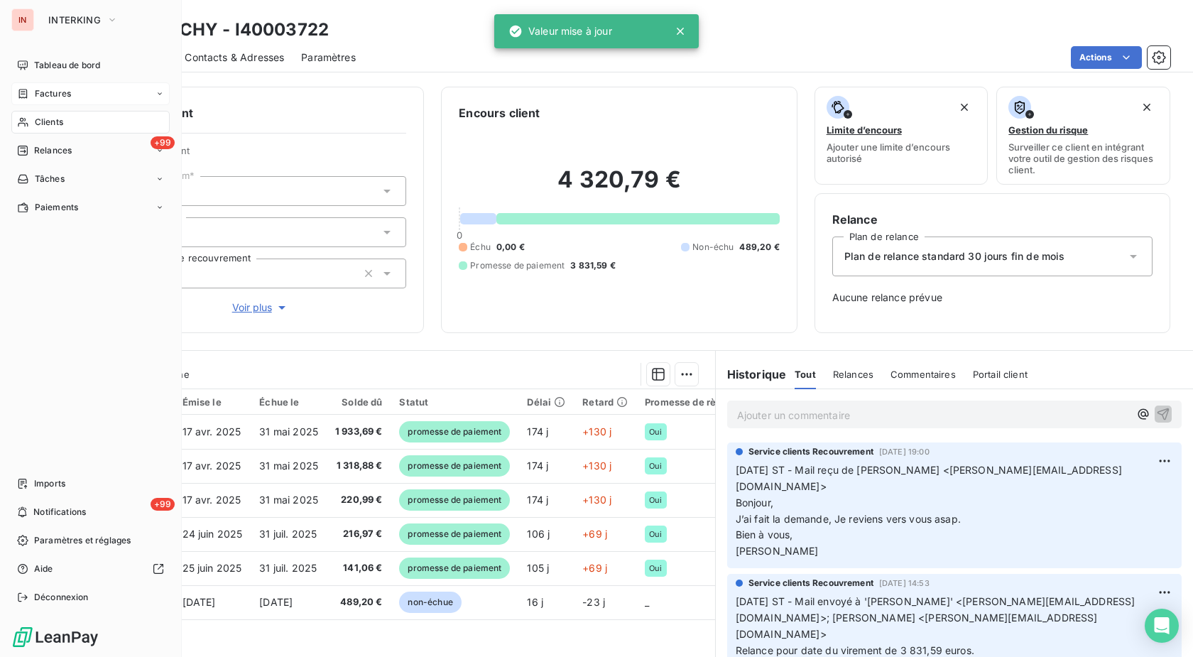
click at [24, 94] on icon at bounding box center [23, 93] width 9 height 9
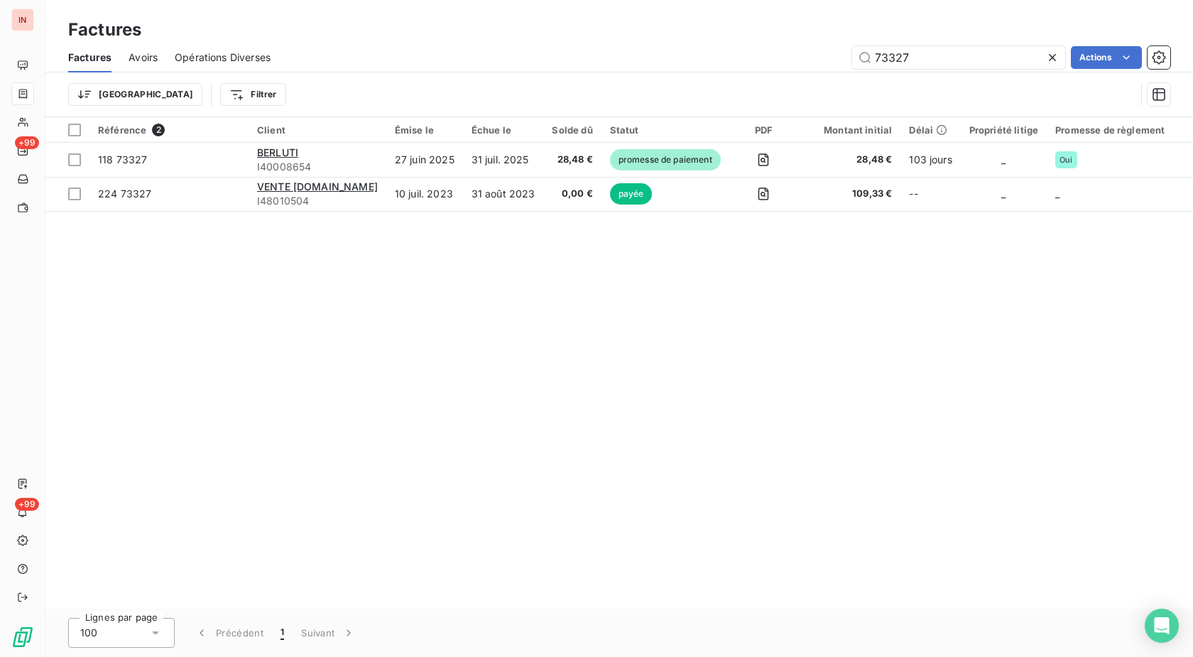
drag, startPoint x: 929, startPoint y: 53, endPoint x: 714, endPoint y: 54, distance: 215.2
click at [852, 54] on input "73327" at bounding box center [958, 57] width 213 height 23
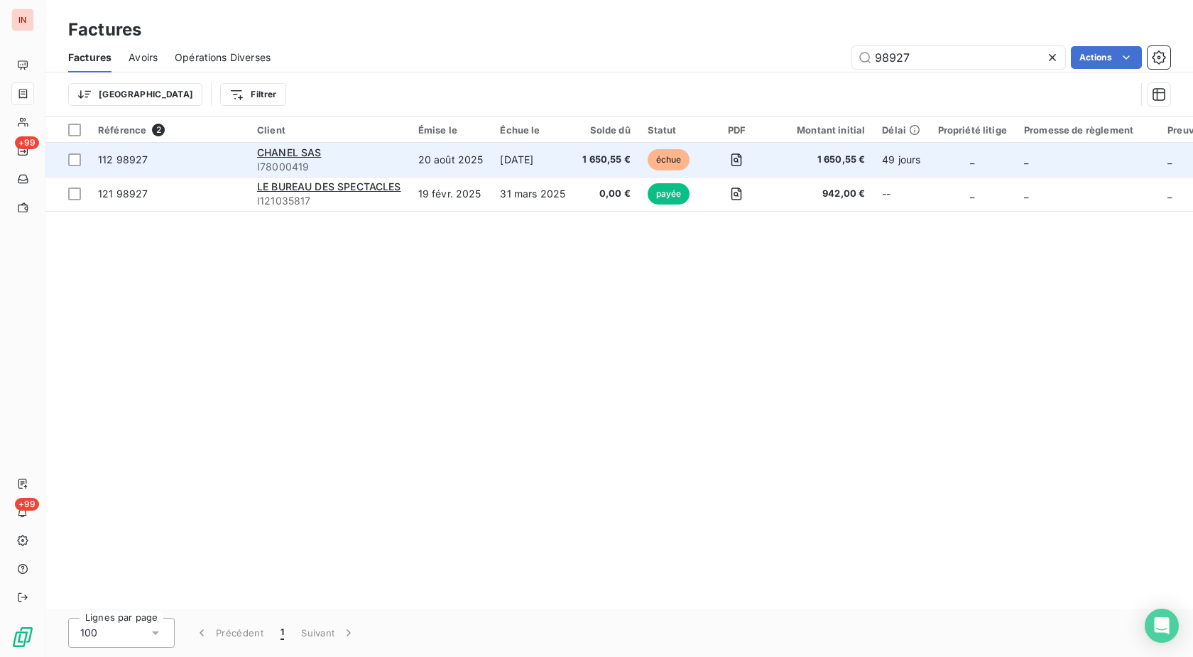
type input "98927"
click at [495, 161] on td "[DATE]" at bounding box center [533, 160] width 82 height 34
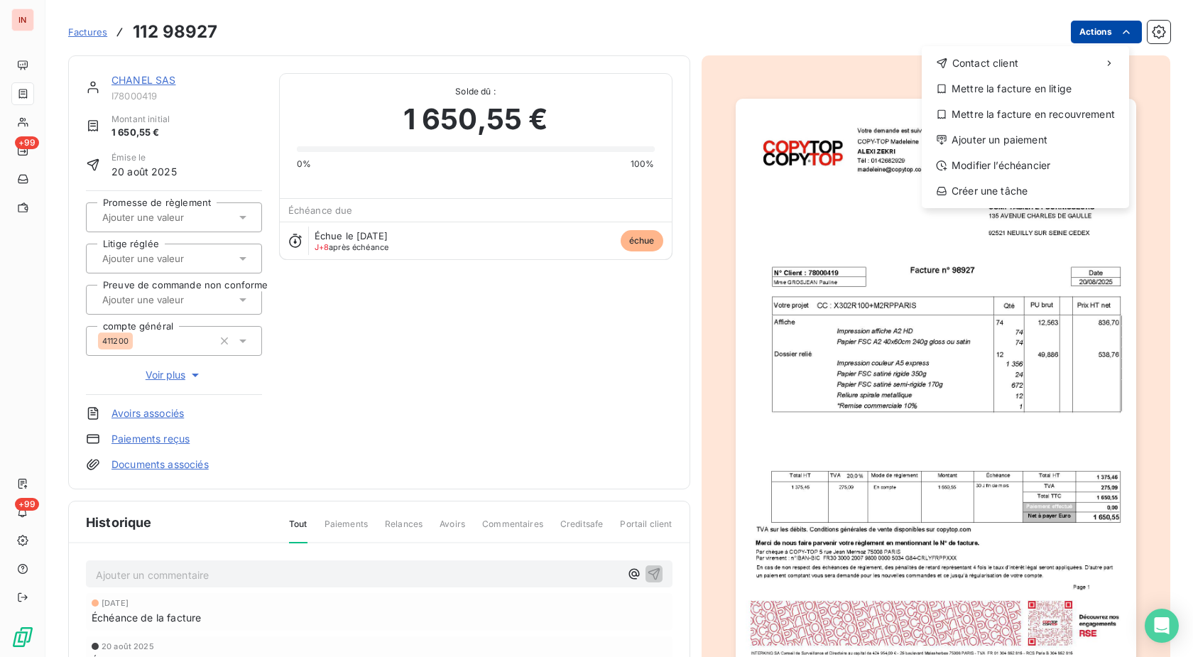
click at [1094, 28] on html "IN +99 +99 Factures [PHONE_NUMBER] Actions Contact client Mettre la facture en …" at bounding box center [596, 328] width 1193 height 657
click at [1024, 143] on div "Ajouter un paiement" at bounding box center [1026, 140] width 196 height 23
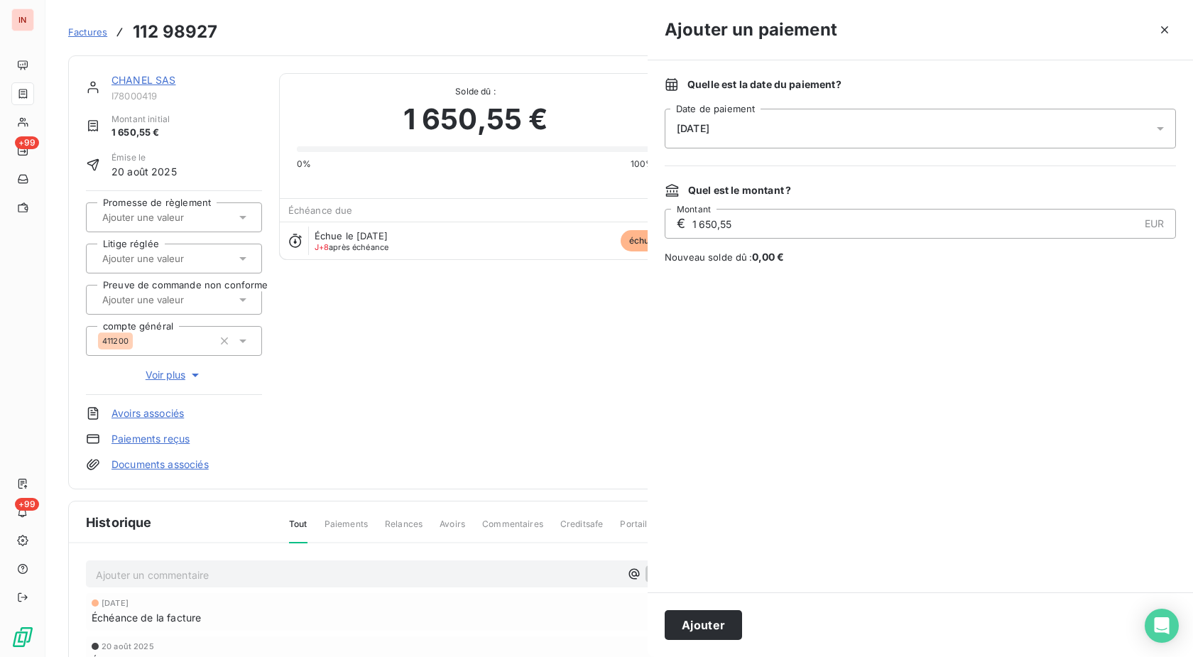
click at [816, 136] on div "[DATE]" at bounding box center [920, 129] width 511 height 40
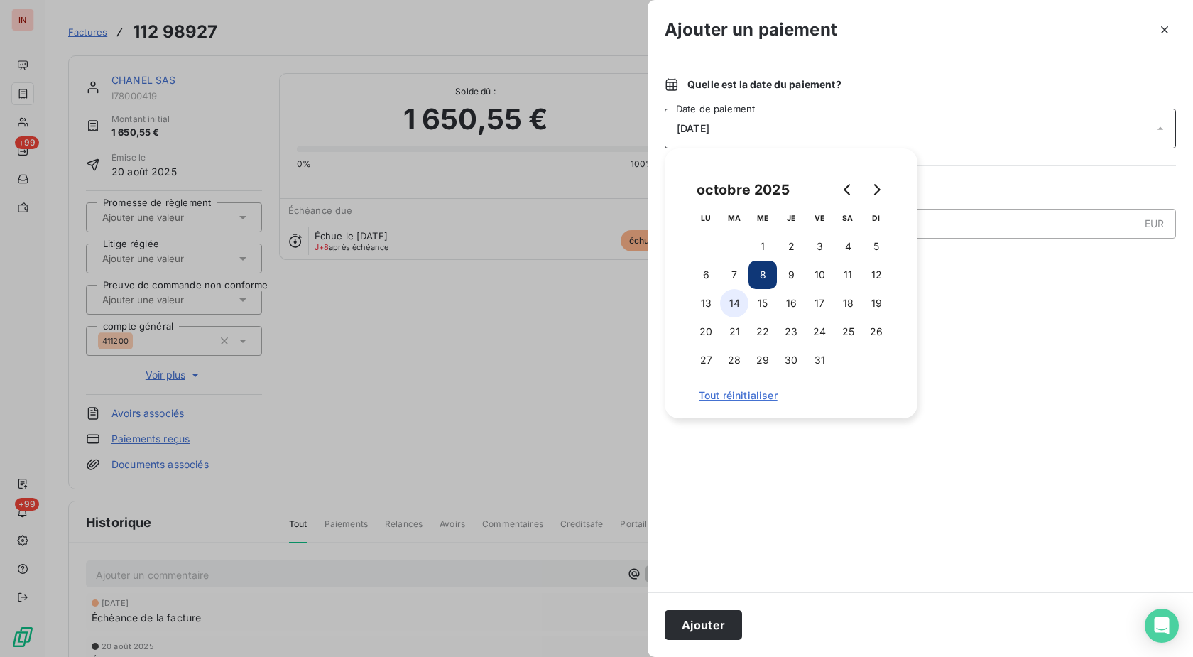
click at [733, 305] on button "14" at bounding box center [734, 303] width 28 height 28
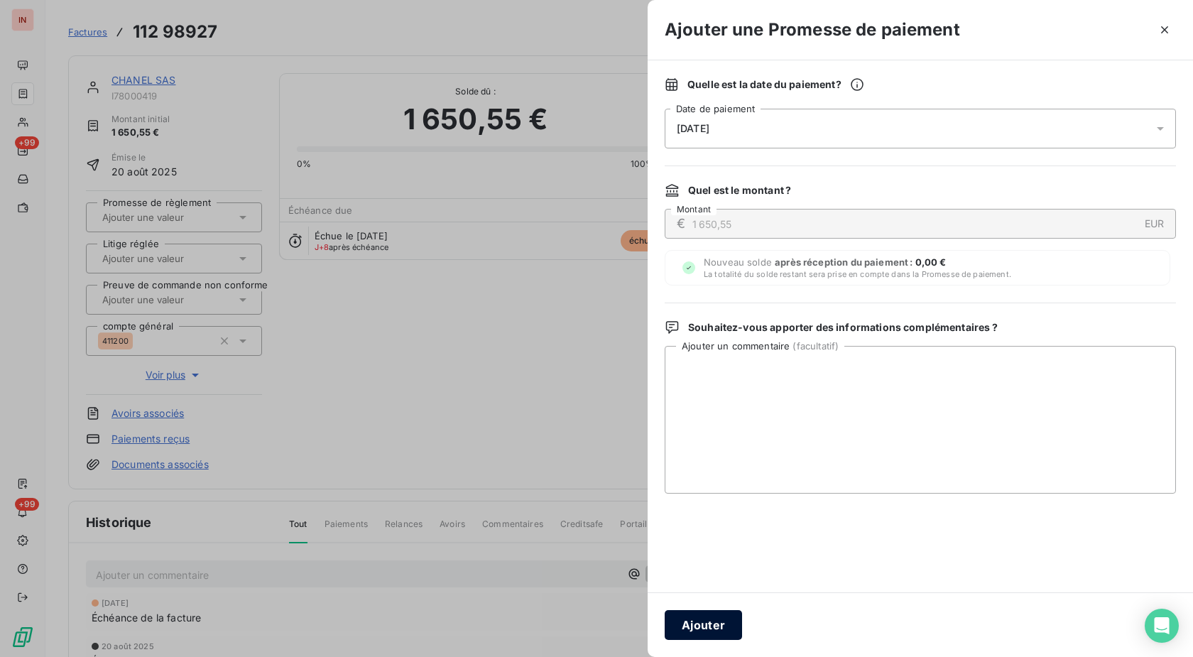
click at [717, 622] on button "Ajouter" at bounding box center [703, 625] width 77 height 30
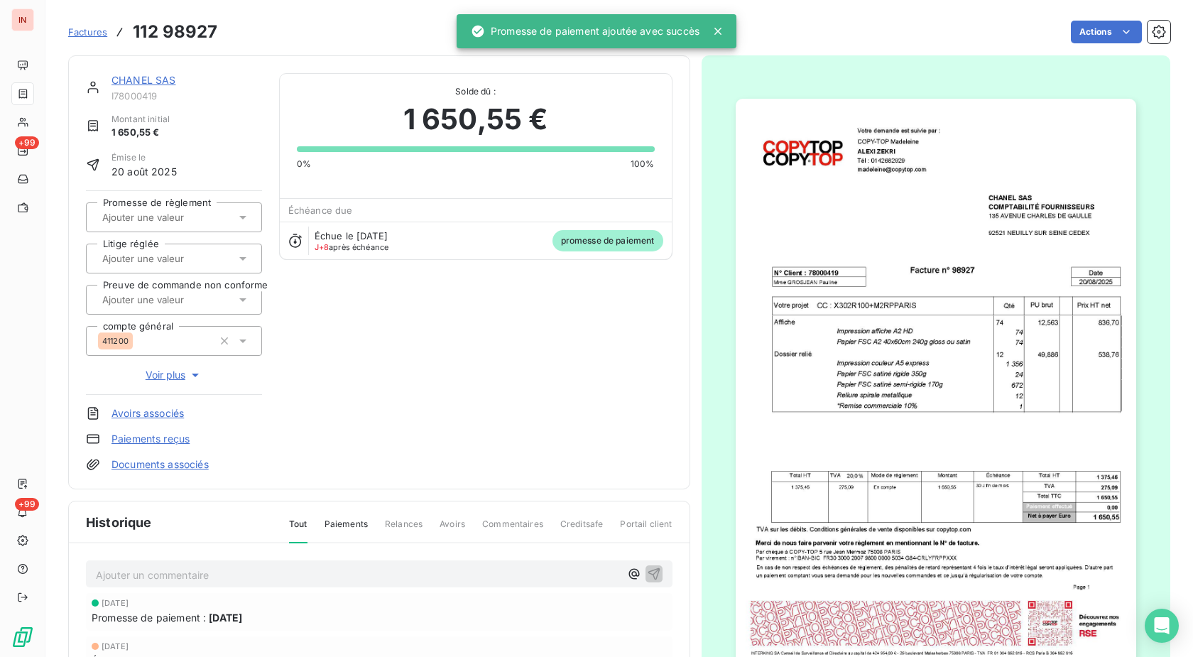
click at [190, 220] on input "text" at bounding box center [172, 217] width 143 height 13
click at [184, 242] on li "Oui" at bounding box center [174, 255] width 176 height 34
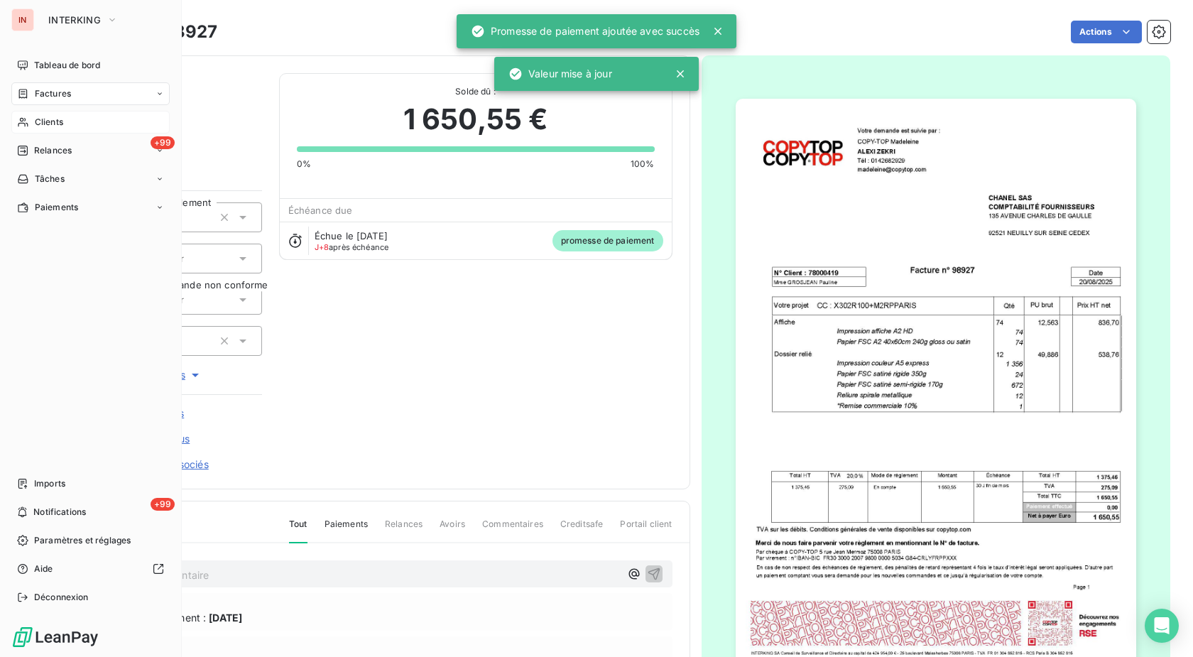
click at [27, 121] on icon at bounding box center [23, 121] width 12 height 11
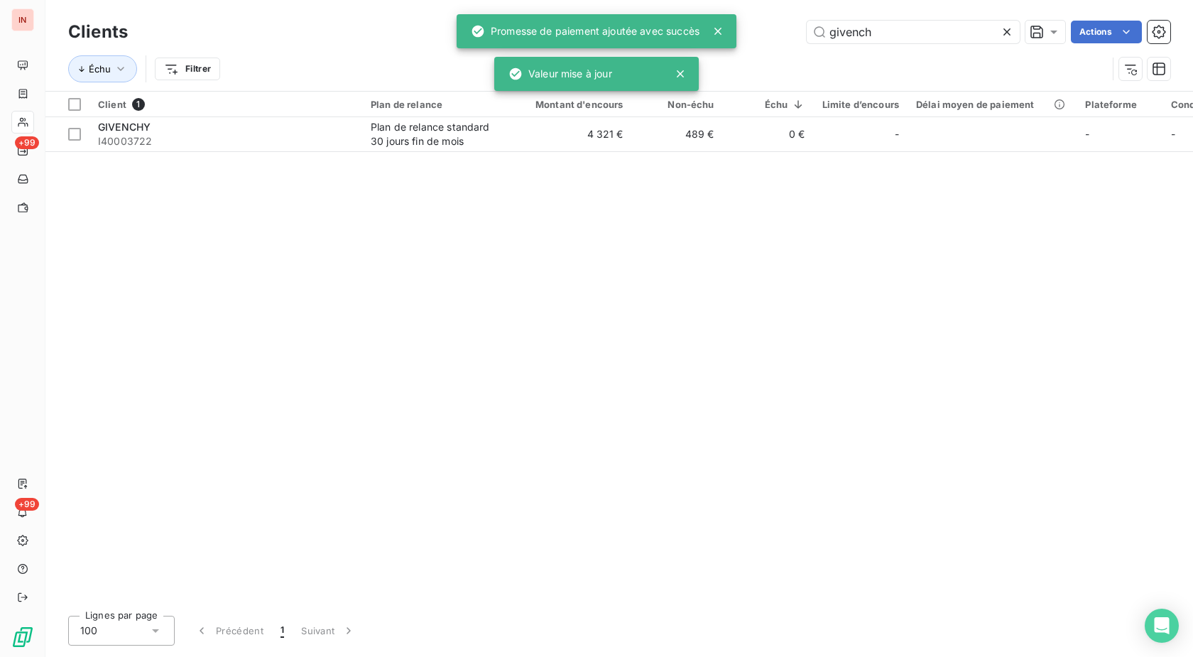
drag, startPoint x: 899, startPoint y: 36, endPoint x: 690, endPoint y: 39, distance: 209.6
click at [807, 38] on input "givench" at bounding box center [913, 32] width 213 height 23
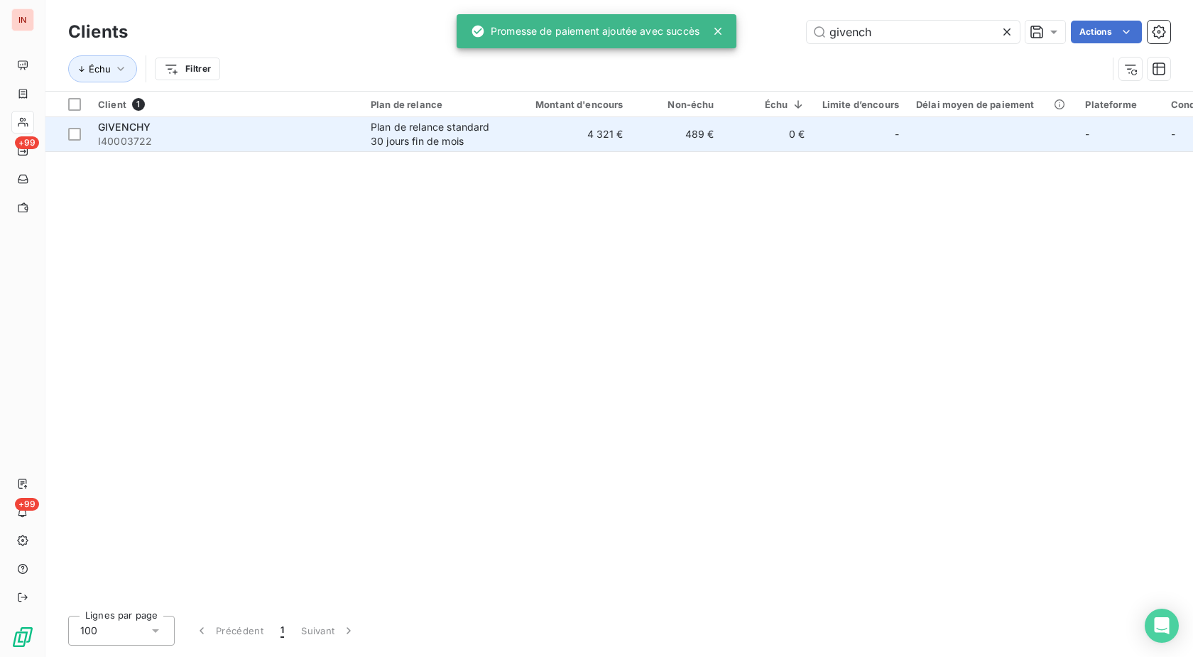
click at [318, 139] on span "I40003722" at bounding box center [226, 141] width 256 height 14
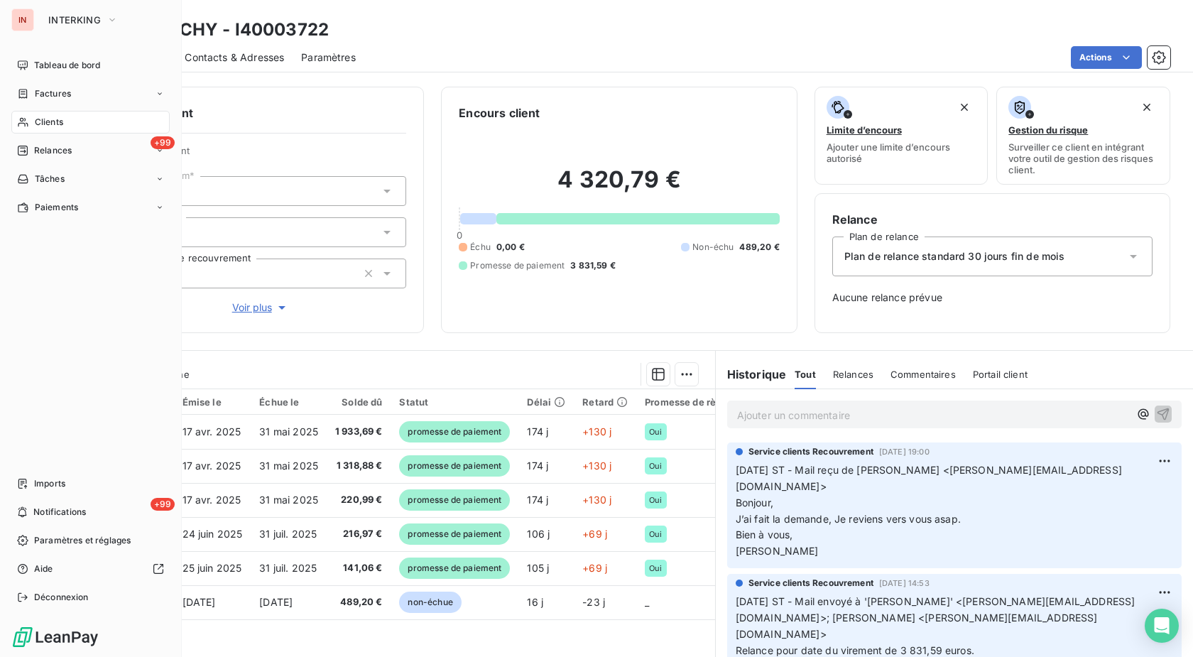
click at [34, 125] on div "Clients" at bounding box center [90, 122] width 158 height 23
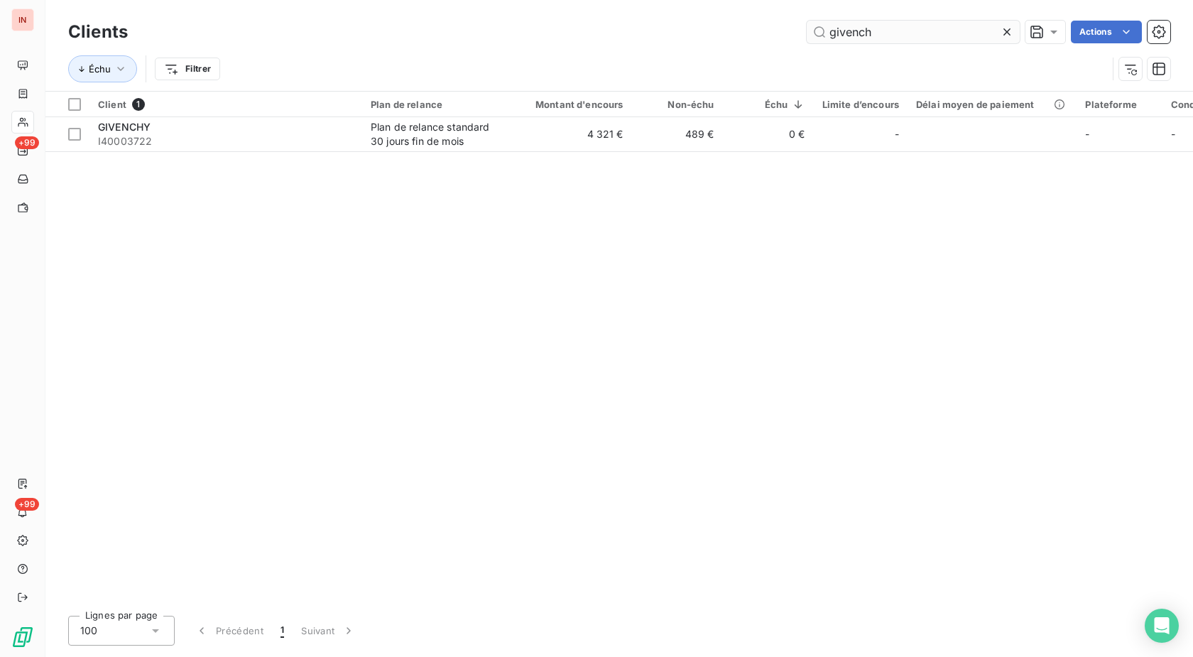
drag, startPoint x: 767, startPoint y: 33, endPoint x: 523, endPoint y: 58, distance: 245.6
click at [807, 34] on input "givench" at bounding box center [913, 32] width 213 height 23
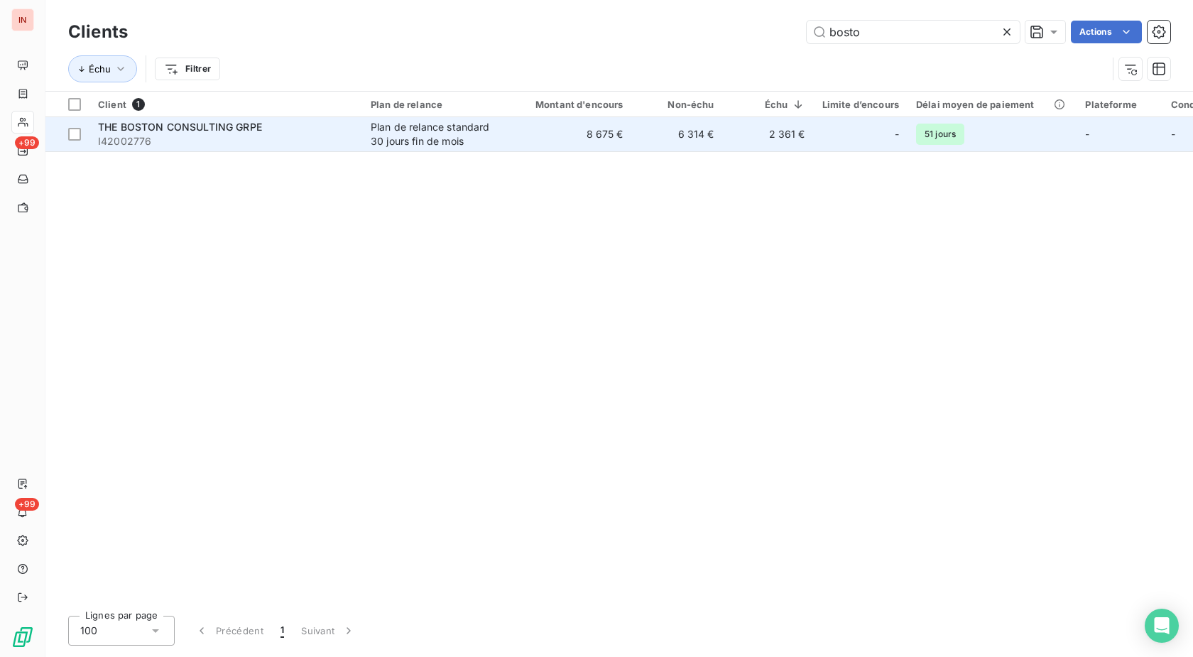
type input "bosto"
click at [352, 134] on span "I42002776" at bounding box center [226, 141] width 256 height 14
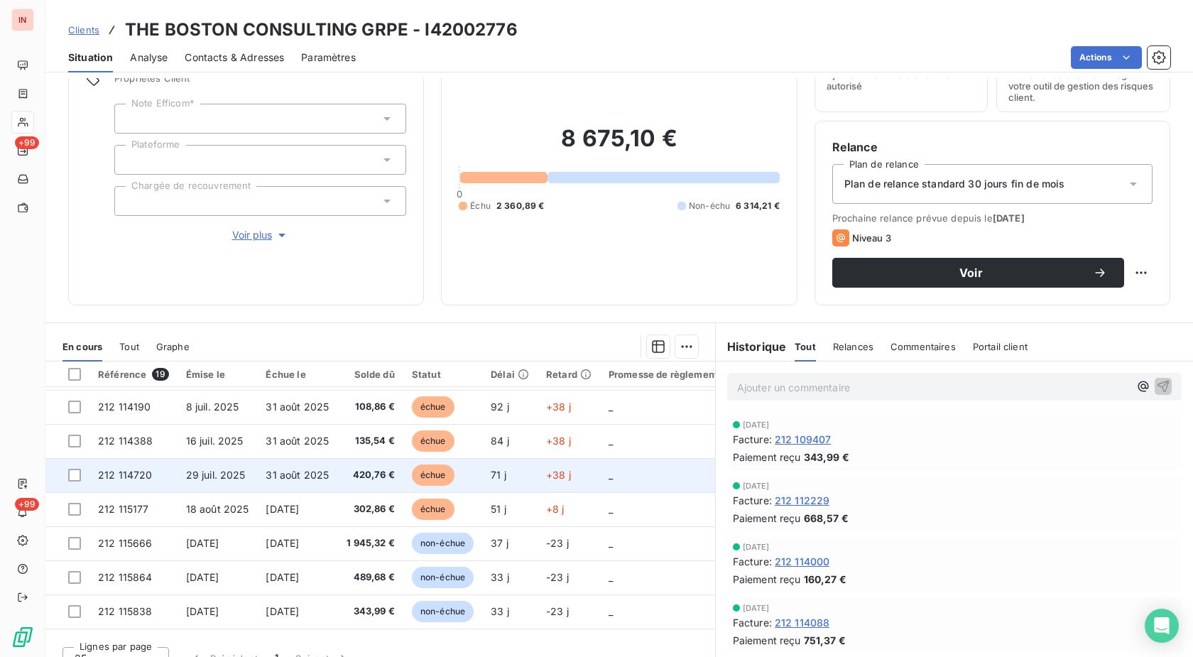
scroll to position [145, 0]
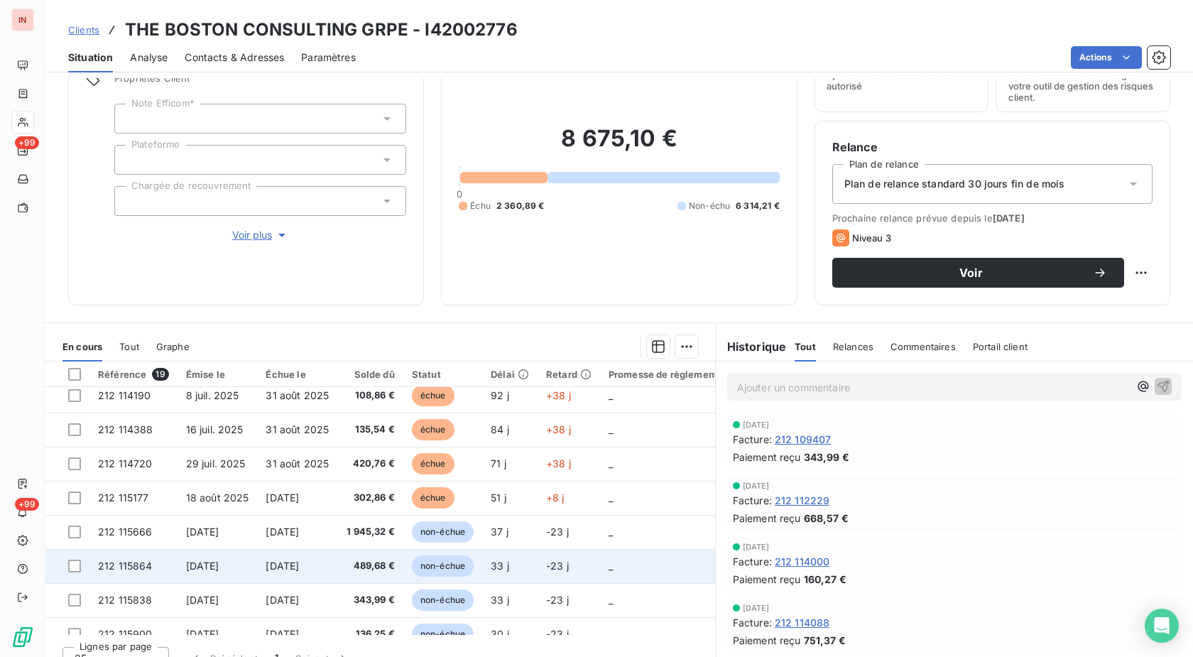
click at [271, 574] on td "[DATE]" at bounding box center [297, 566] width 81 height 34
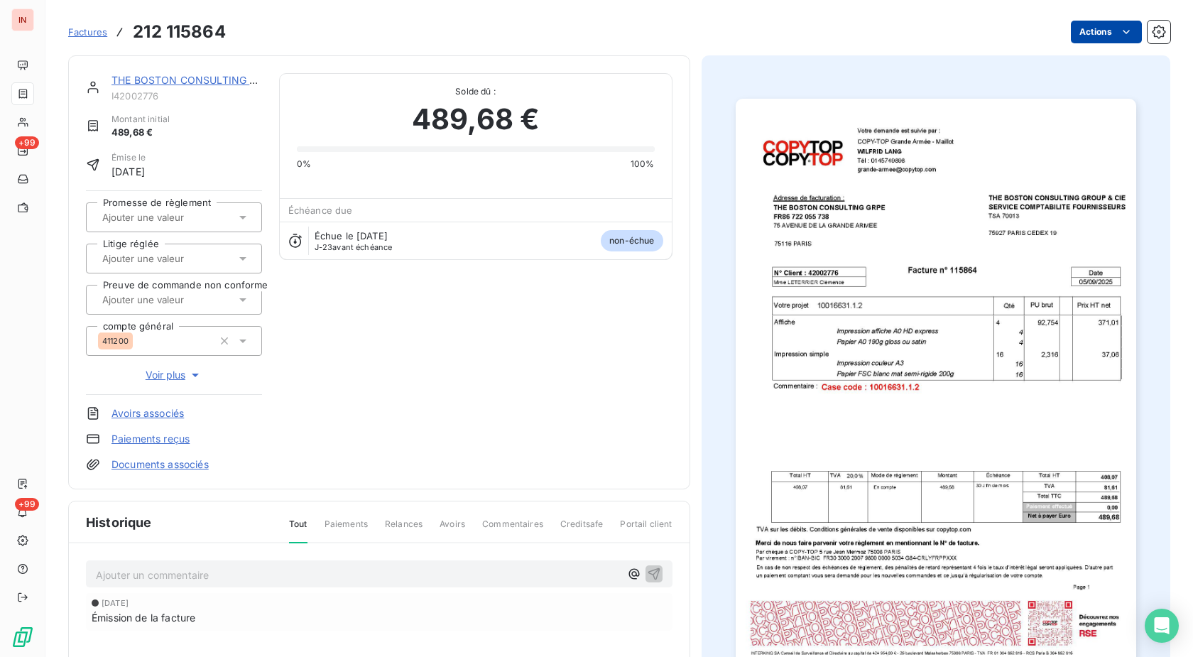
click at [1083, 35] on html "IN +99 +99 Factures 212 115864 Actions THE BOSTON CONSULTING GRPE I42002776 Mon…" at bounding box center [596, 328] width 1193 height 657
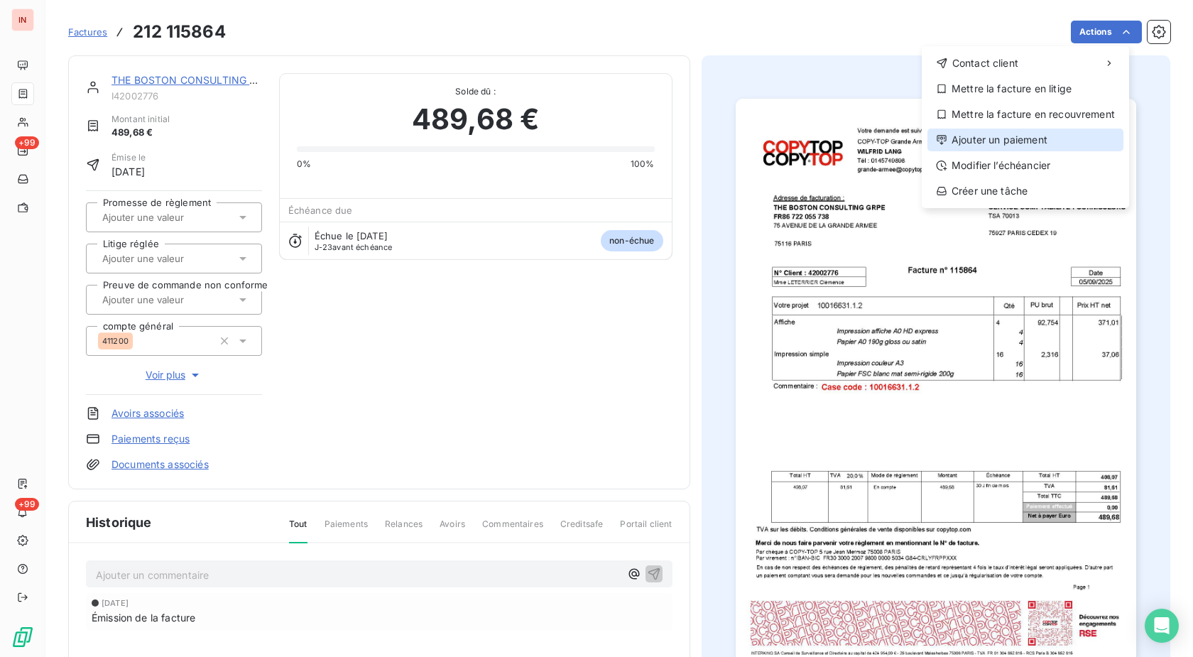
click at [1043, 138] on div "Ajouter un paiement" at bounding box center [1026, 140] width 196 height 23
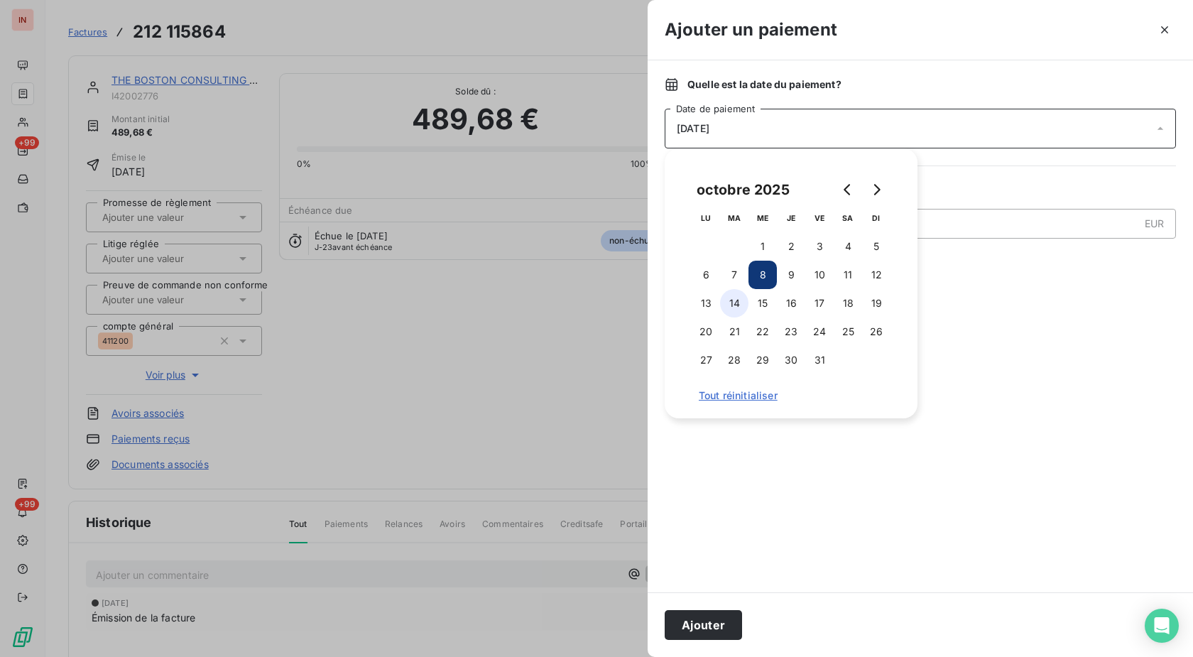
click at [735, 296] on button "14" at bounding box center [734, 303] width 28 height 28
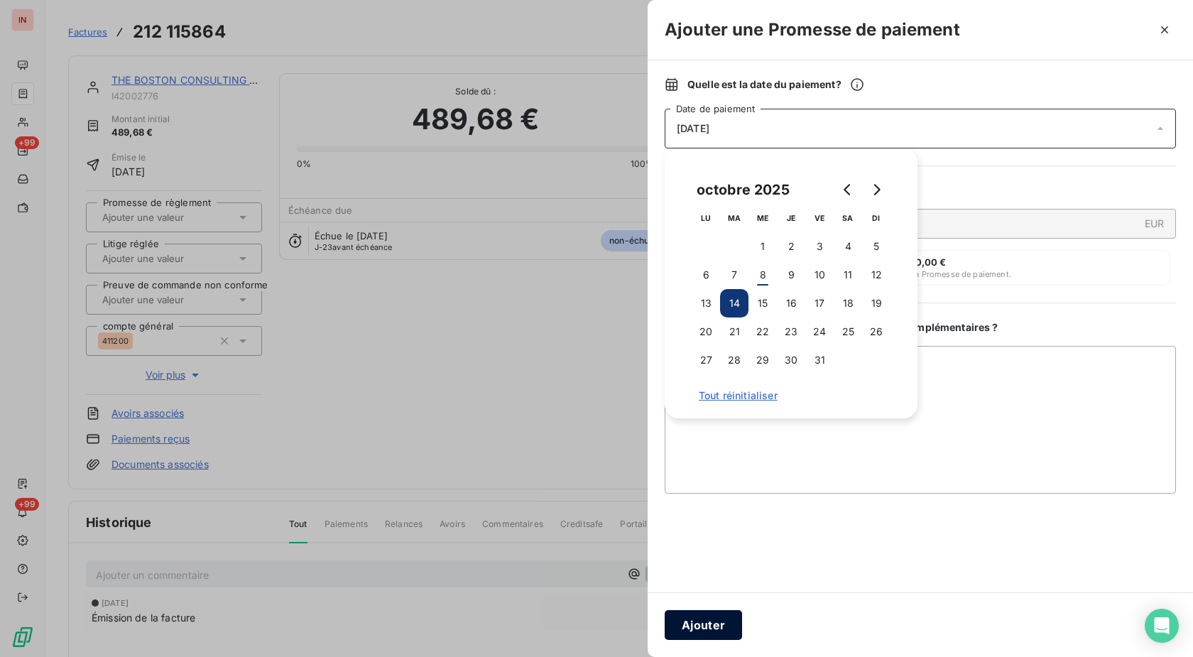
click at [732, 622] on button "Ajouter" at bounding box center [703, 625] width 77 height 30
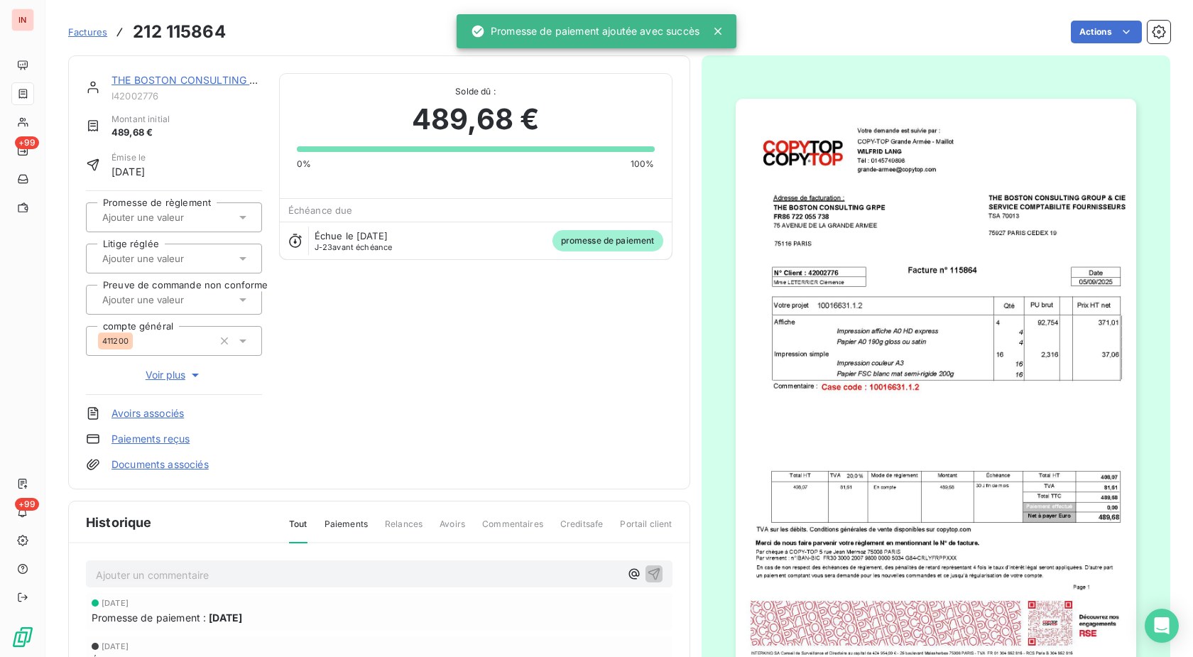
click at [195, 207] on div at bounding box center [174, 217] width 176 height 30
click at [179, 257] on div "Oui" at bounding box center [182, 255] width 136 height 23
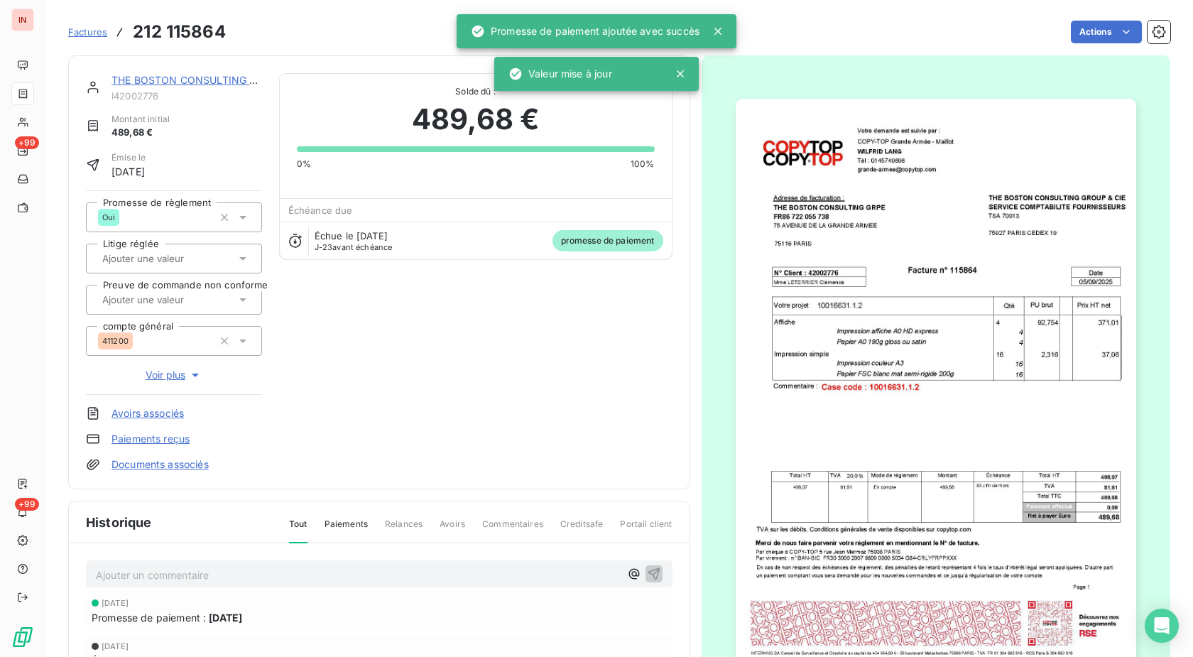
click at [197, 77] on link "THE BOSTON CONSULTING GRPE" at bounding box center [194, 80] width 164 height 12
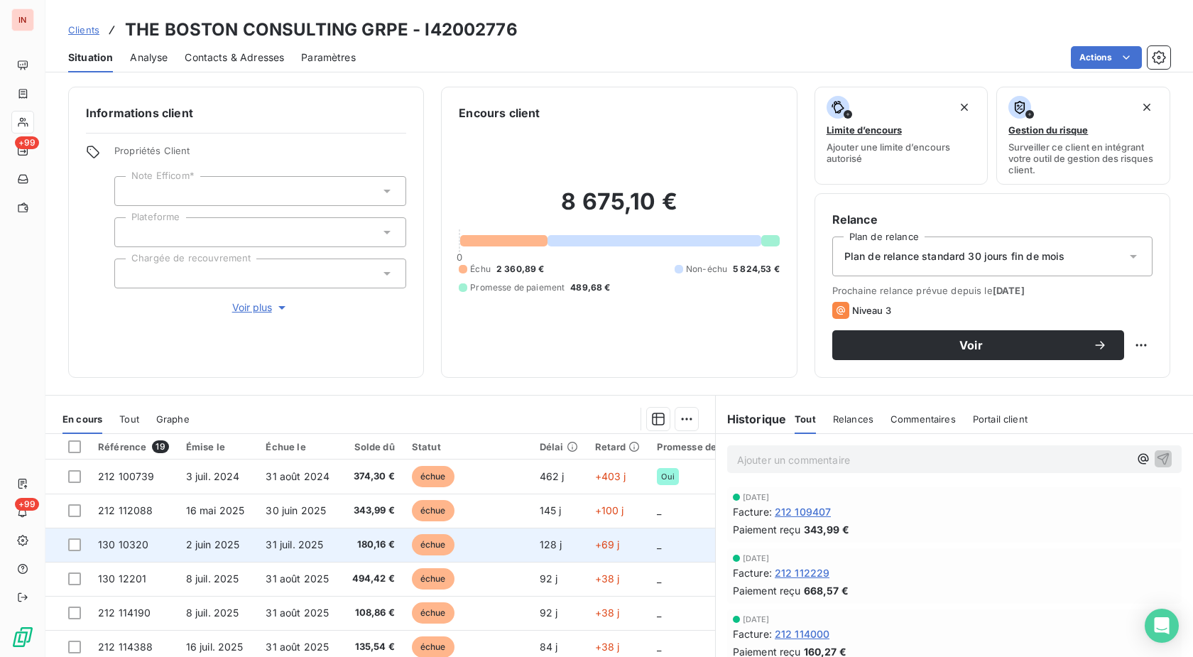
click at [319, 555] on td "31 juil. 2025" at bounding box center [297, 545] width 81 height 34
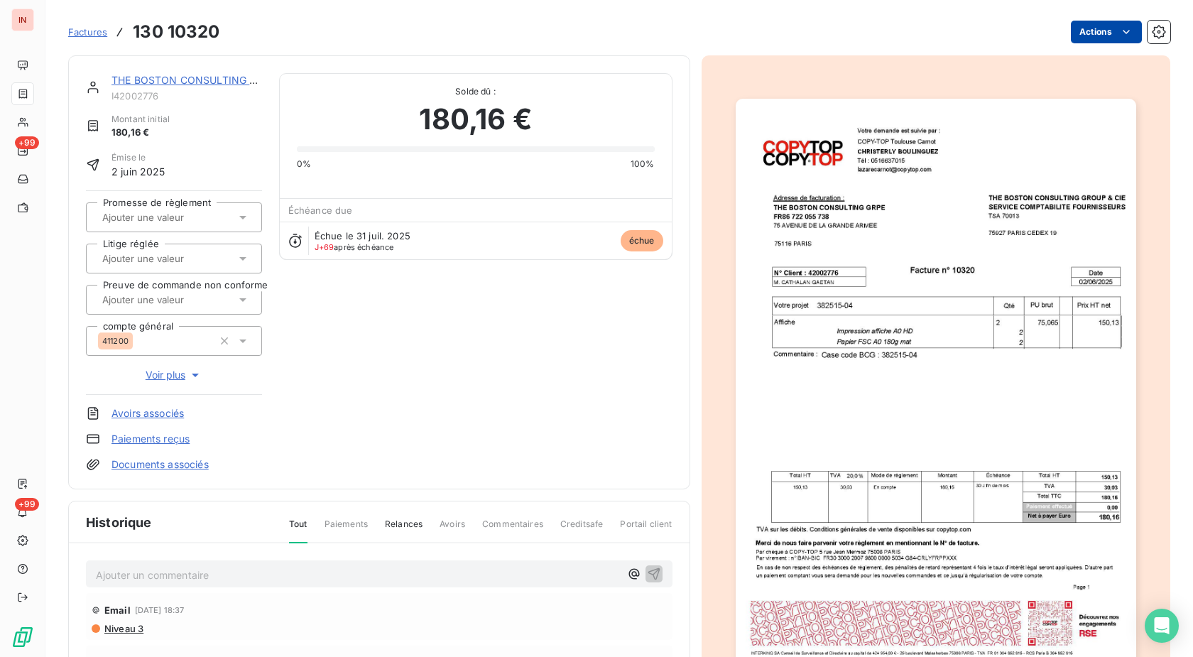
click at [1090, 28] on html "IN +99 +99 Factures 130 10320 Actions THE BOSTON CONSULTING GRPE I42002776 Mont…" at bounding box center [596, 328] width 1193 height 657
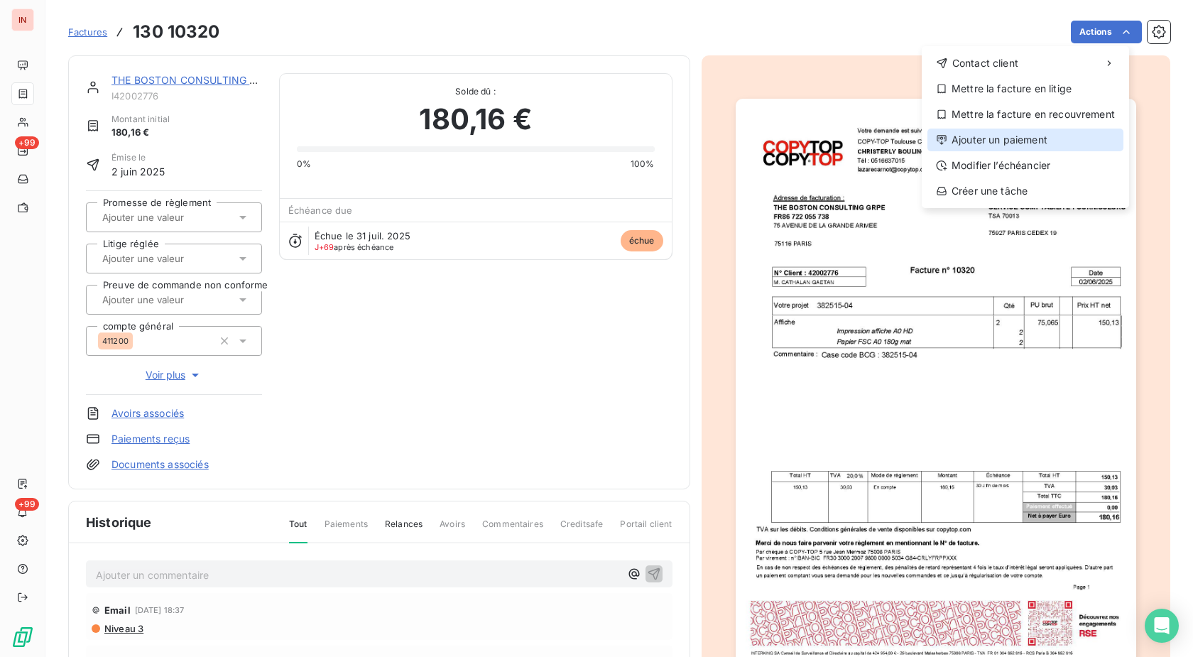
click at [994, 146] on div "Ajouter un paiement" at bounding box center [1026, 140] width 196 height 23
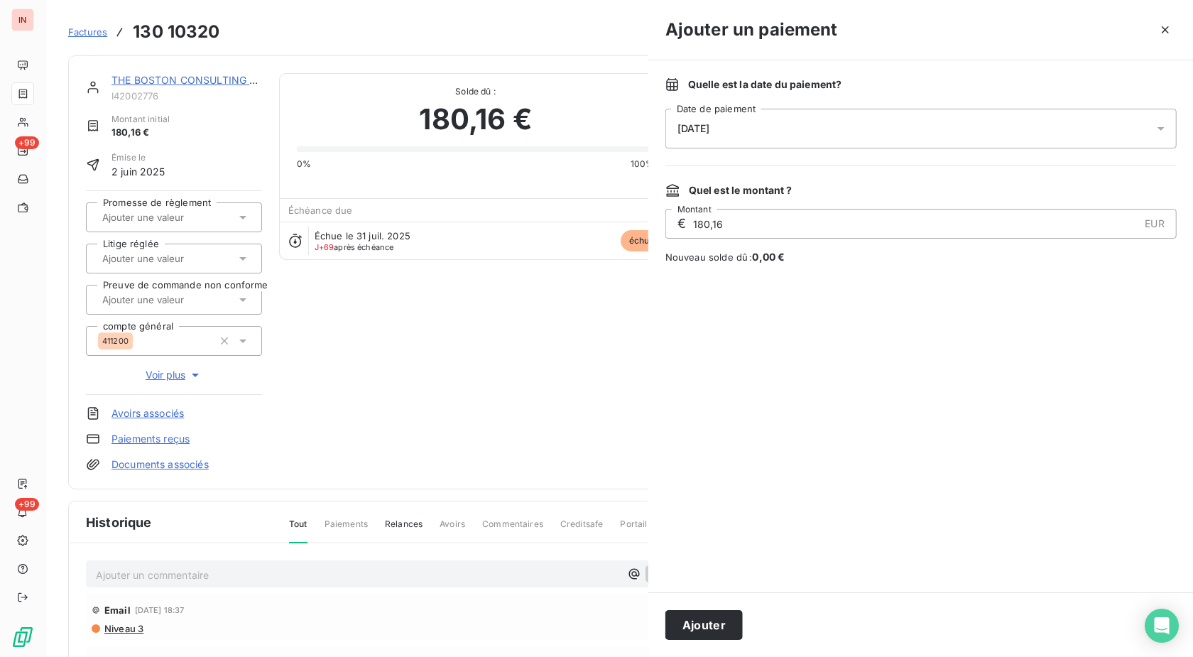
click at [862, 139] on div "[DATE]" at bounding box center [921, 129] width 511 height 40
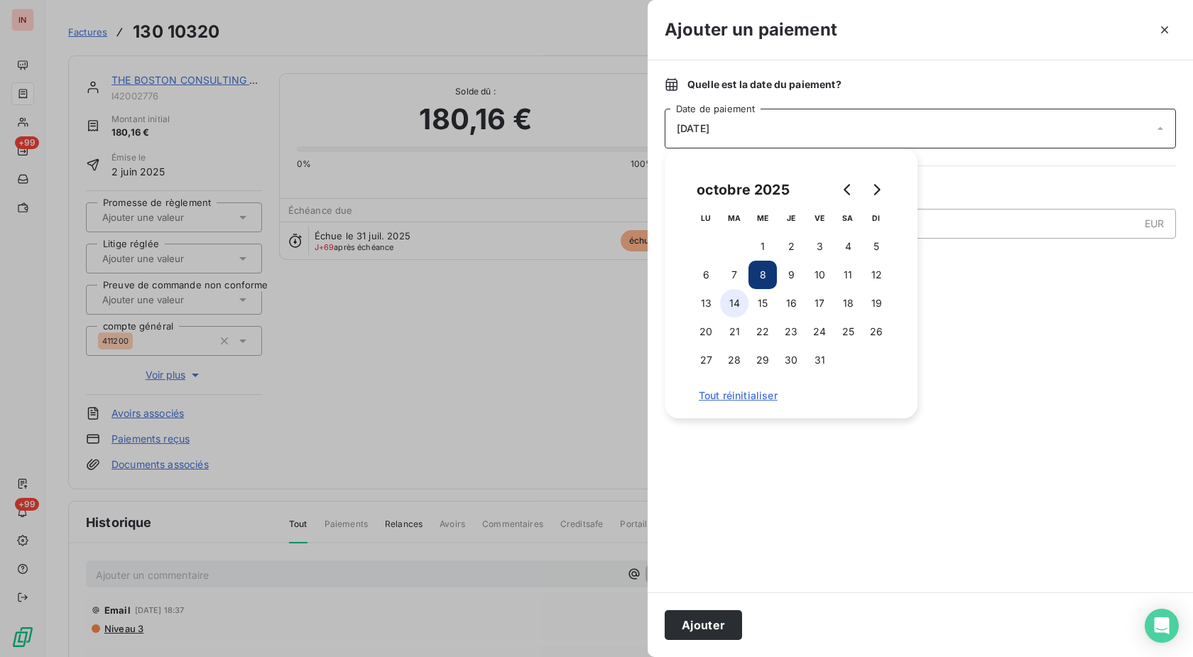
click at [742, 304] on button "14" at bounding box center [734, 303] width 28 height 28
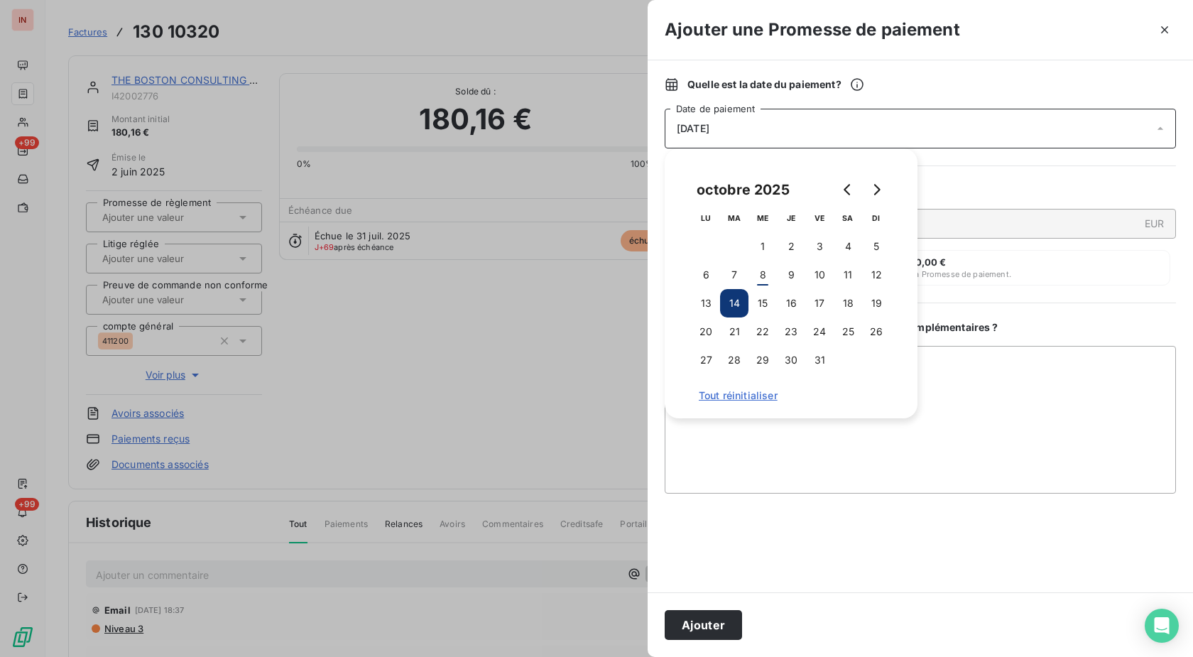
click at [714, 627] on button "Ajouter" at bounding box center [703, 625] width 77 height 30
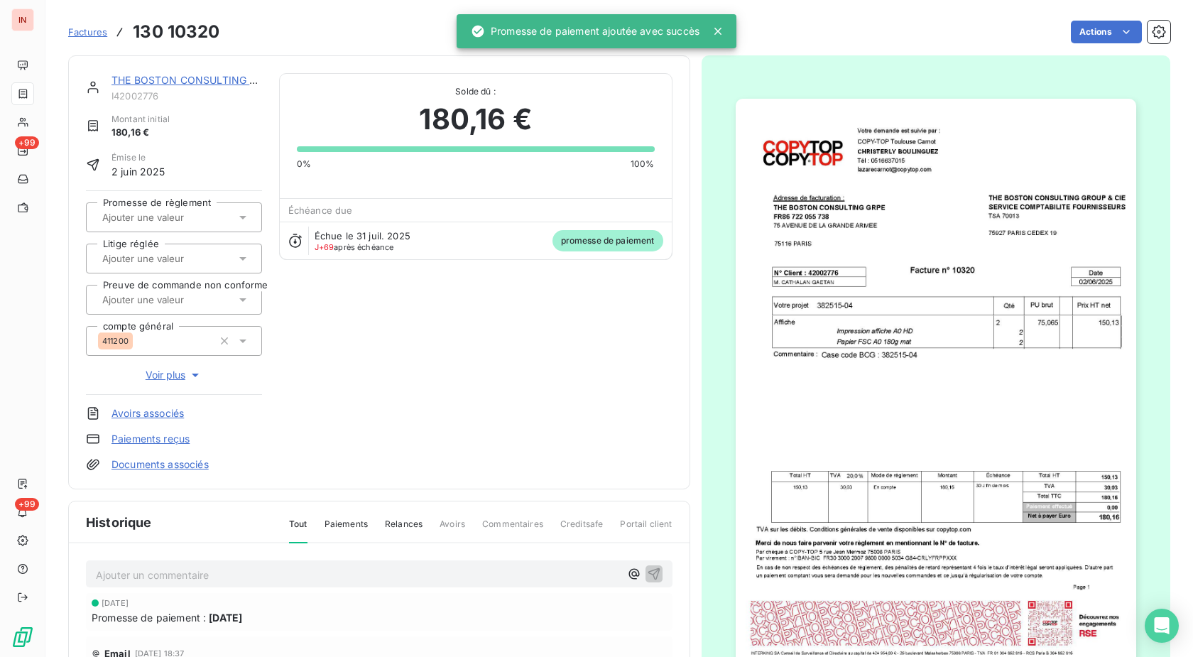
click at [138, 212] on input "text" at bounding box center [172, 217] width 143 height 13
click at [157, 255] on div "Oui" at bounding box center [182, 255] width 136 height 23
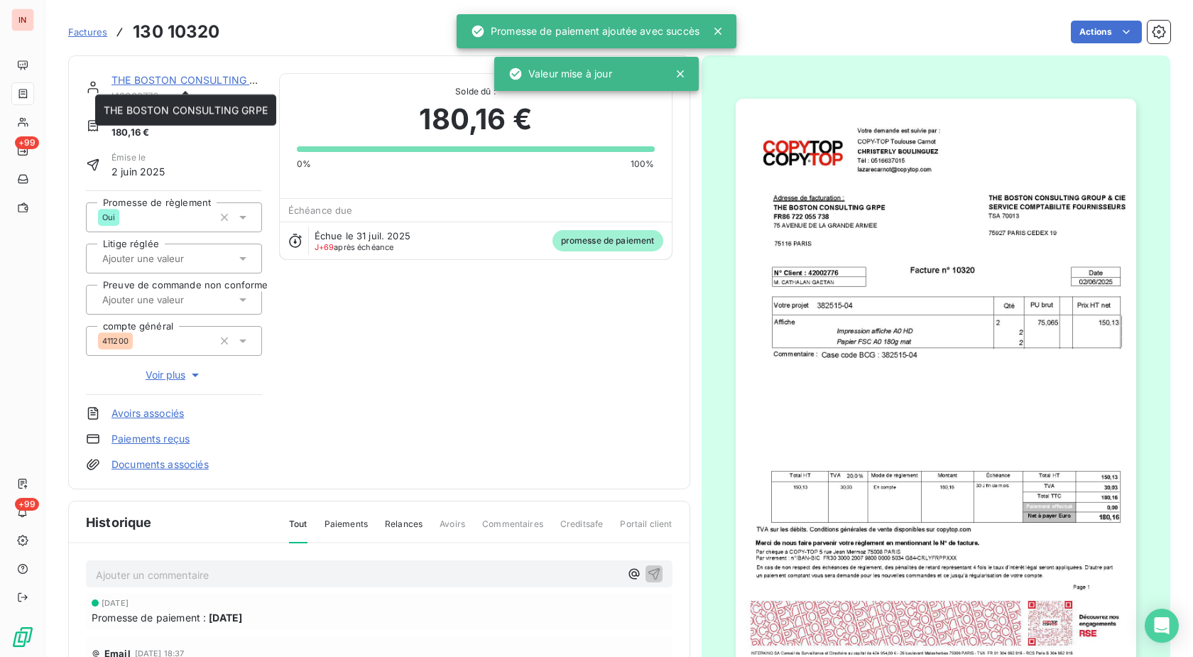
click at [197, 82] on link "THE BOSTON CONSULTING GRPE" at bounding box center [194, 80] width 164 height 12
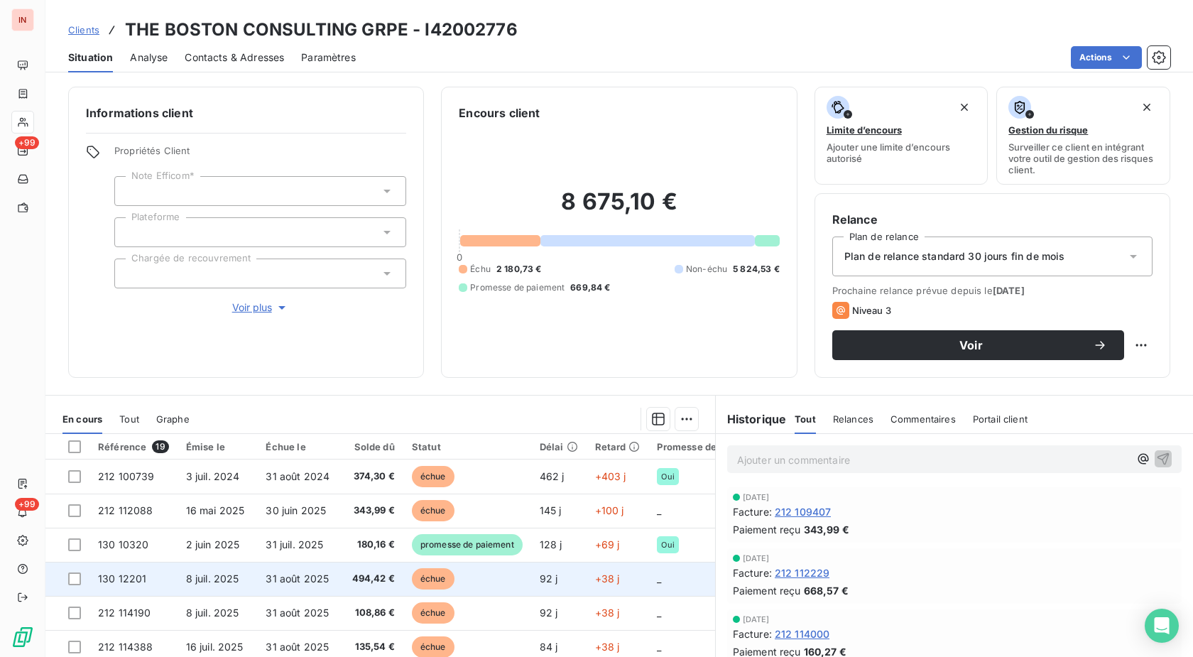
click at [466, 570] on td "échue" at bounding box center [467, 579] width 128 height 34
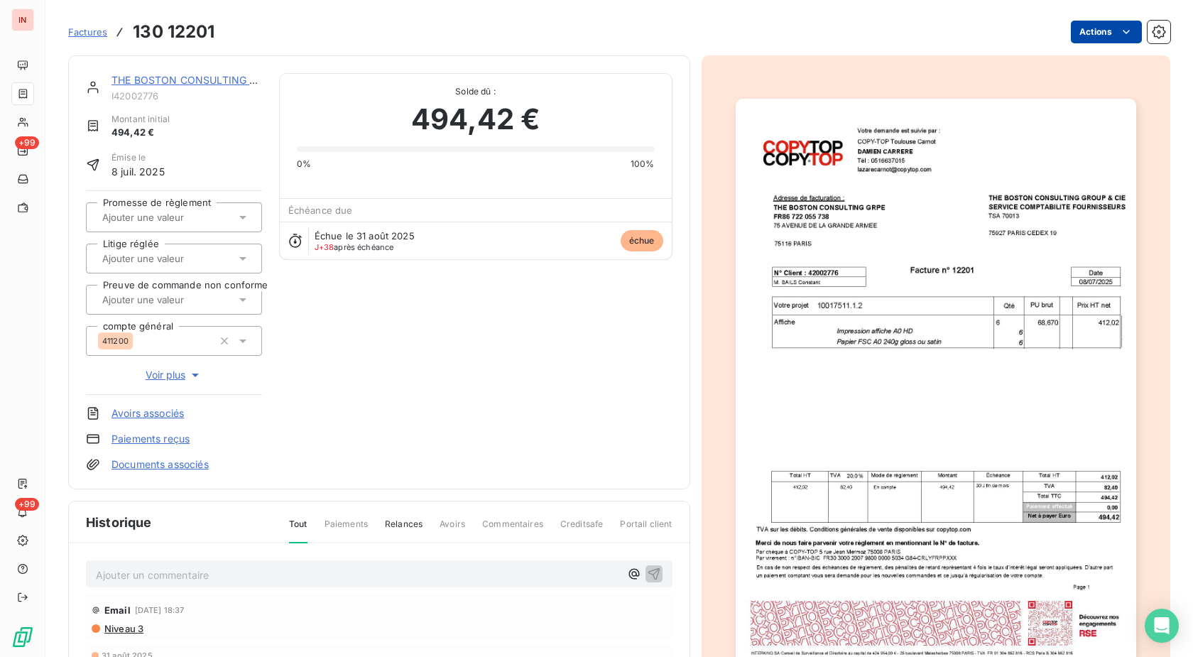
click at [1076, 40] on html "IN +99 +99 Factures 130 12201 Actions THE BOSTON CONSULTING GRPE I42002776 Mont…" at bounding box center [596, 328] width 1193 height 657
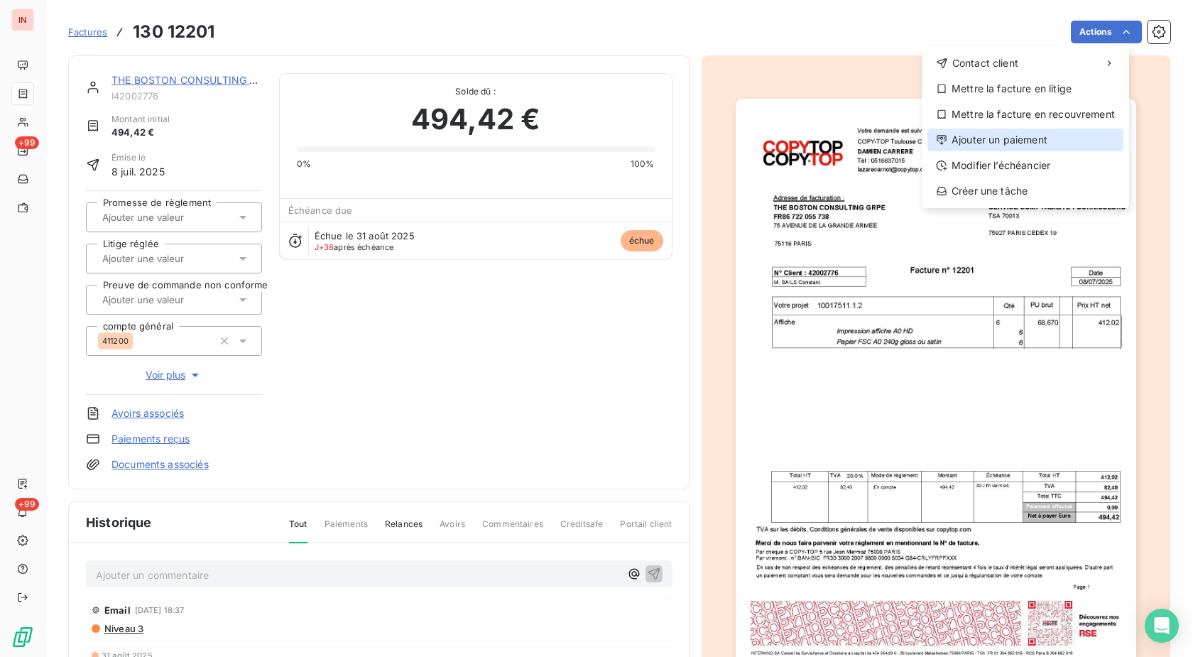
click at [965, 143] on div "Ajouter un paiement" at bounding box center [1026, 140] width 196 height 23
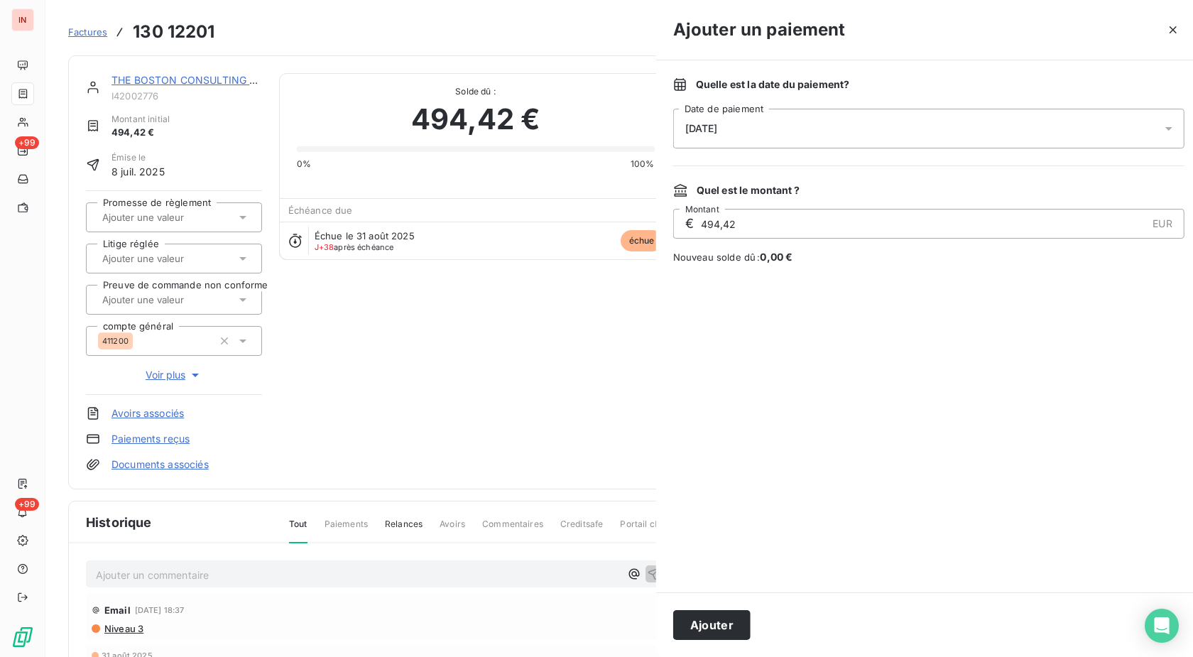
click at [877, 129] on div "[DATE]" at bounding box center [928, 129] width 511 height 40
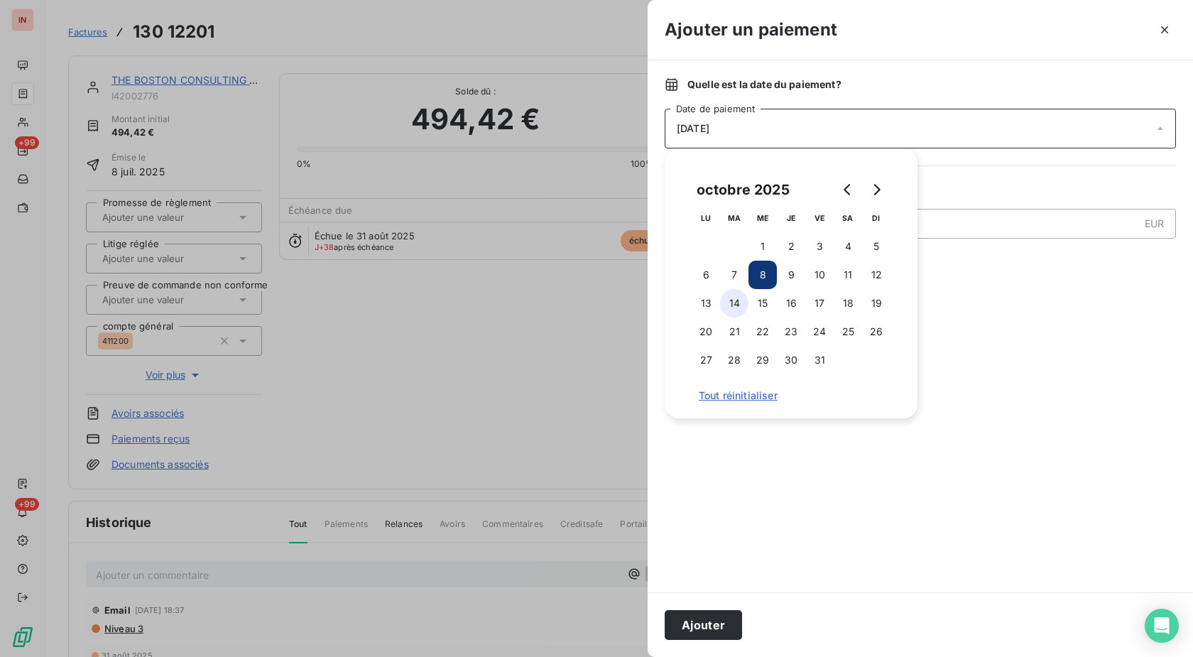
click at [744, 301] on button "14" at bounding box center [734, 303] width 28 height 28
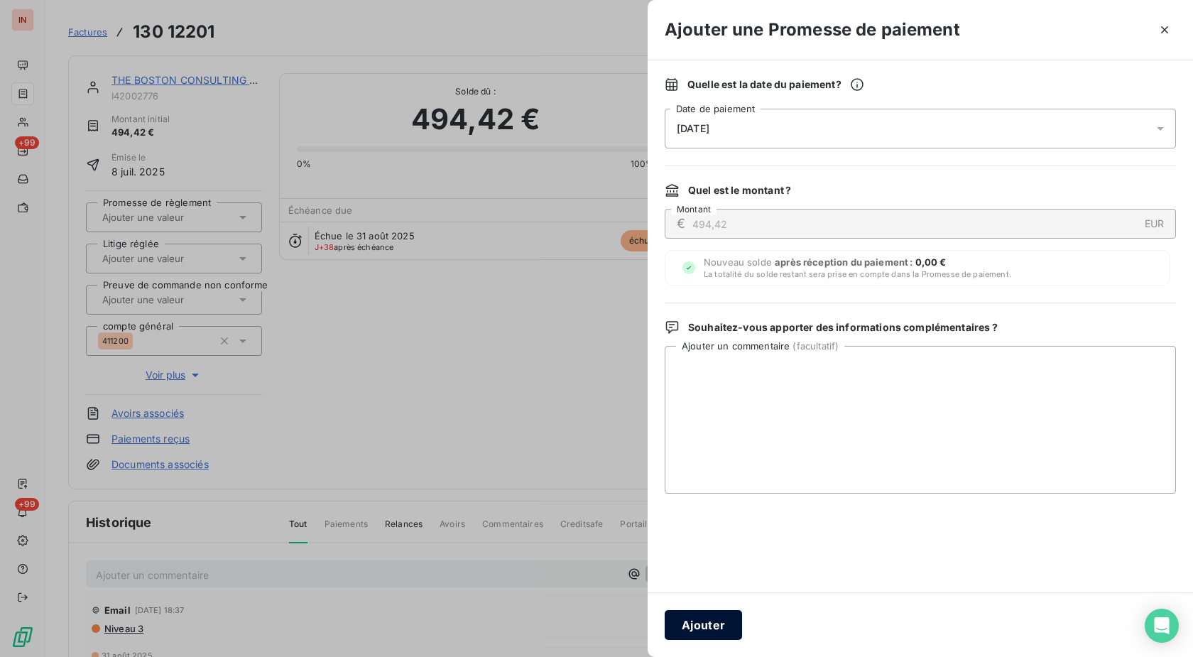
click at [713, 623] on button "Ajouter" at bounding box center [703, 625] width 77 height 30
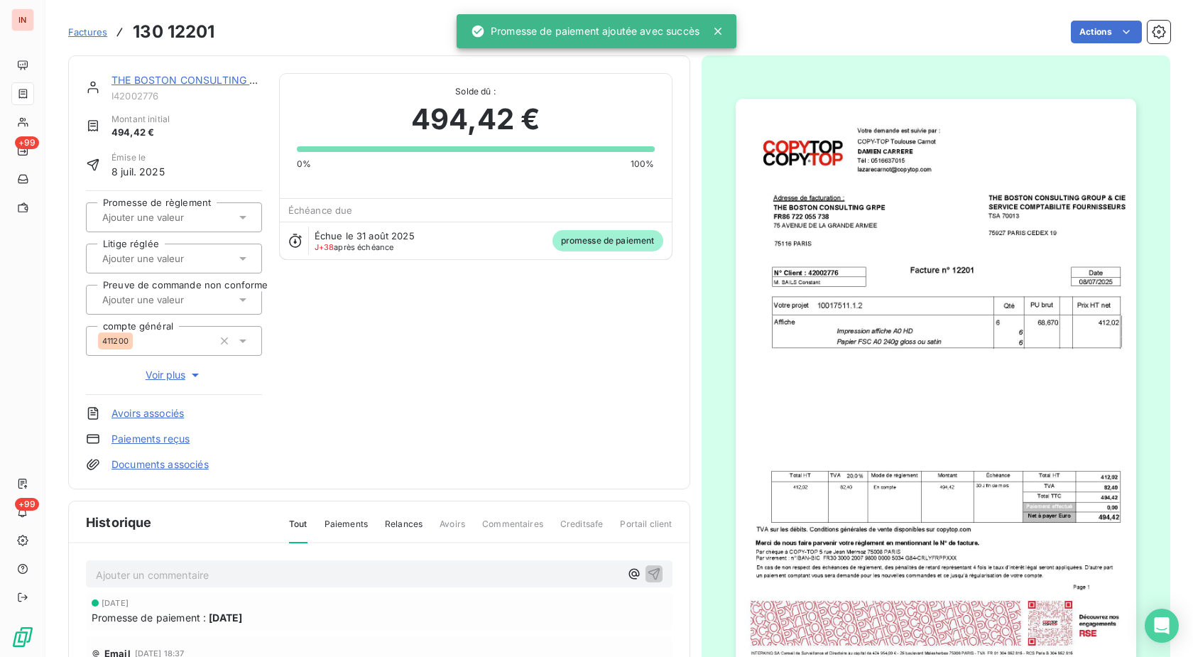
click at [207, 212] on input "text" at bounding box center [172, 217] width 143 height 13
click at [200, 243] on li "Oui" at bounding box center [174, 255] width 176 height 34
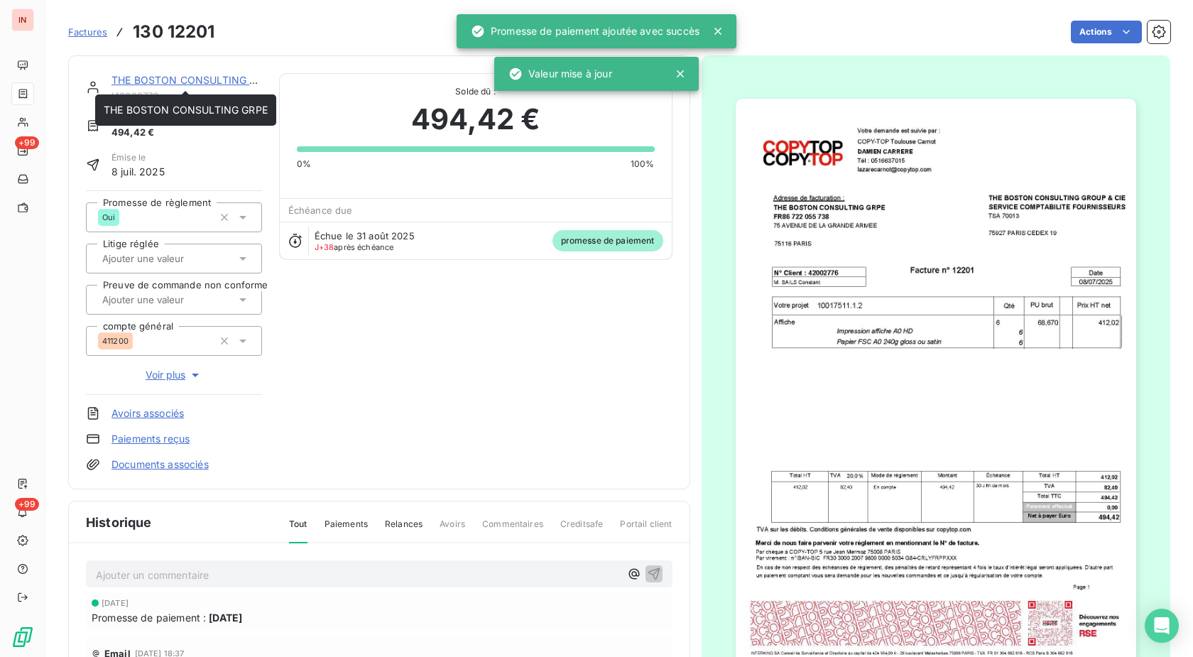
click at [200, 77] on link "THE BOSTON CONSULTING GRPE" at bounding box center [194, 80] width 164 height 12
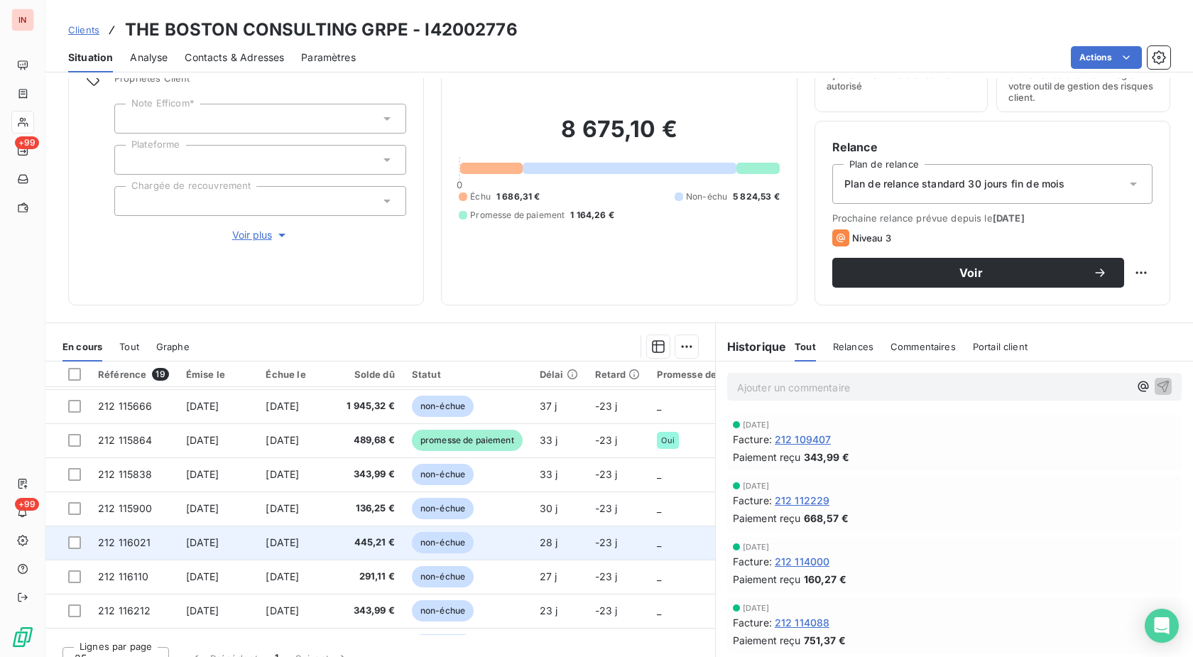
scroll to position [290, 0]
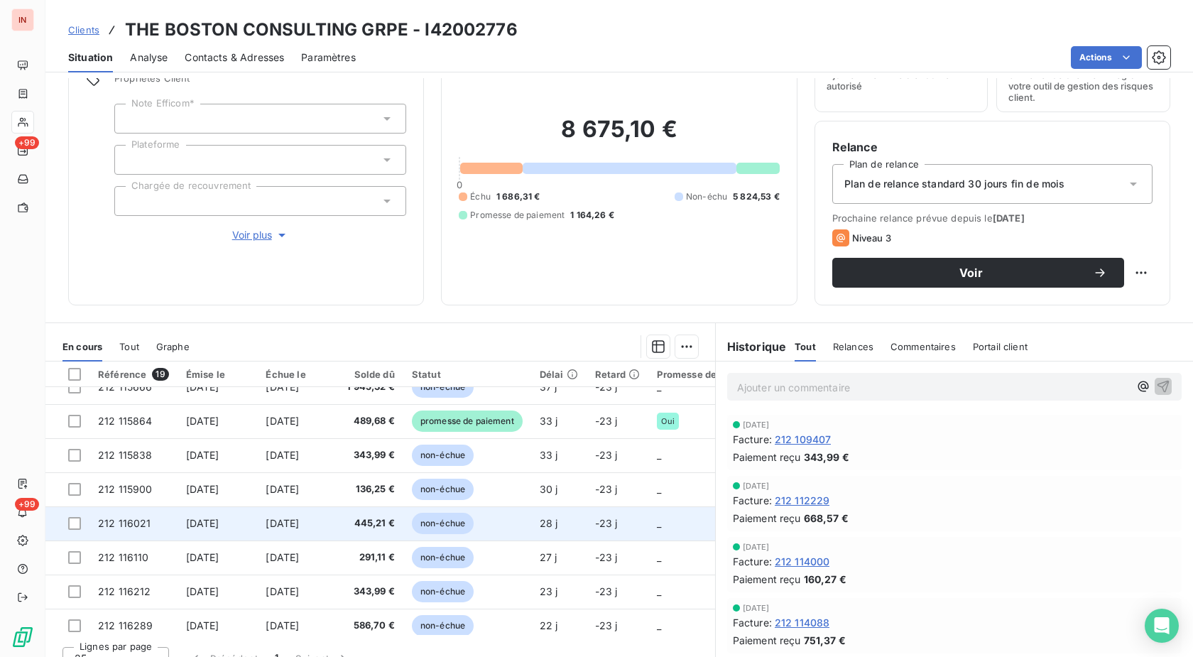
click at [312, 530] on td "[DATE]" at bounding box center [297, 523] width 81 height 34
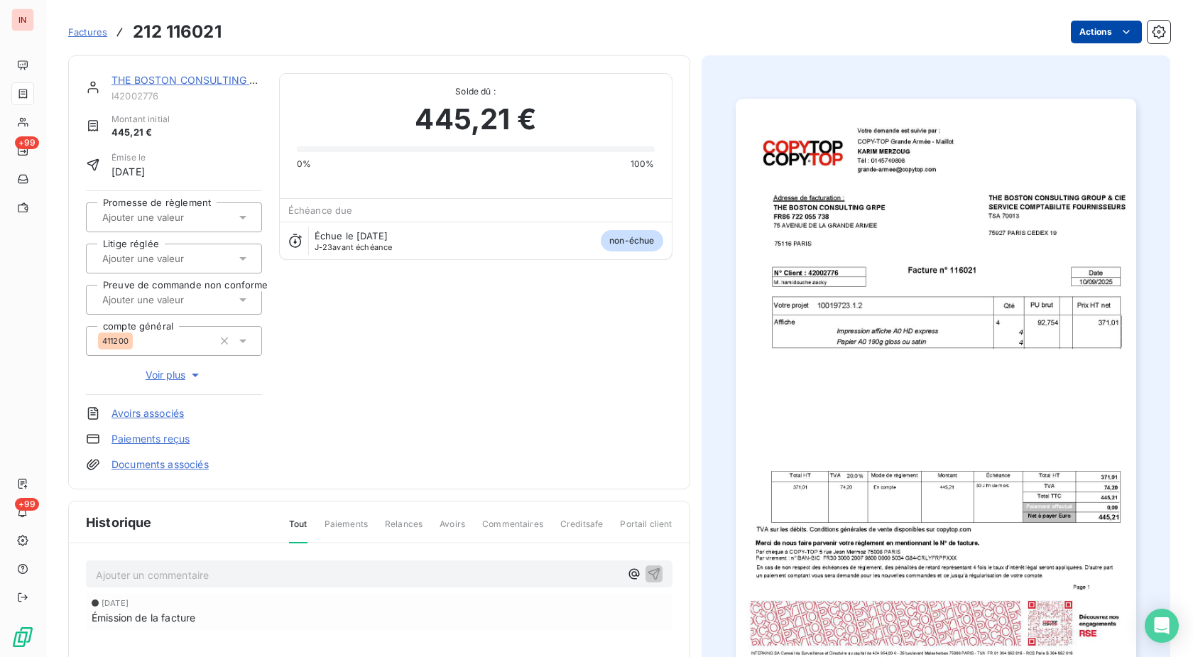
click at [1078, 35] on html "IN +99 +99 Factures 212 116021 Actions THE BOSTON CONSULTING GRPE I42002776 Mon…" at bounding box center [596, 328] width 1193 height 657
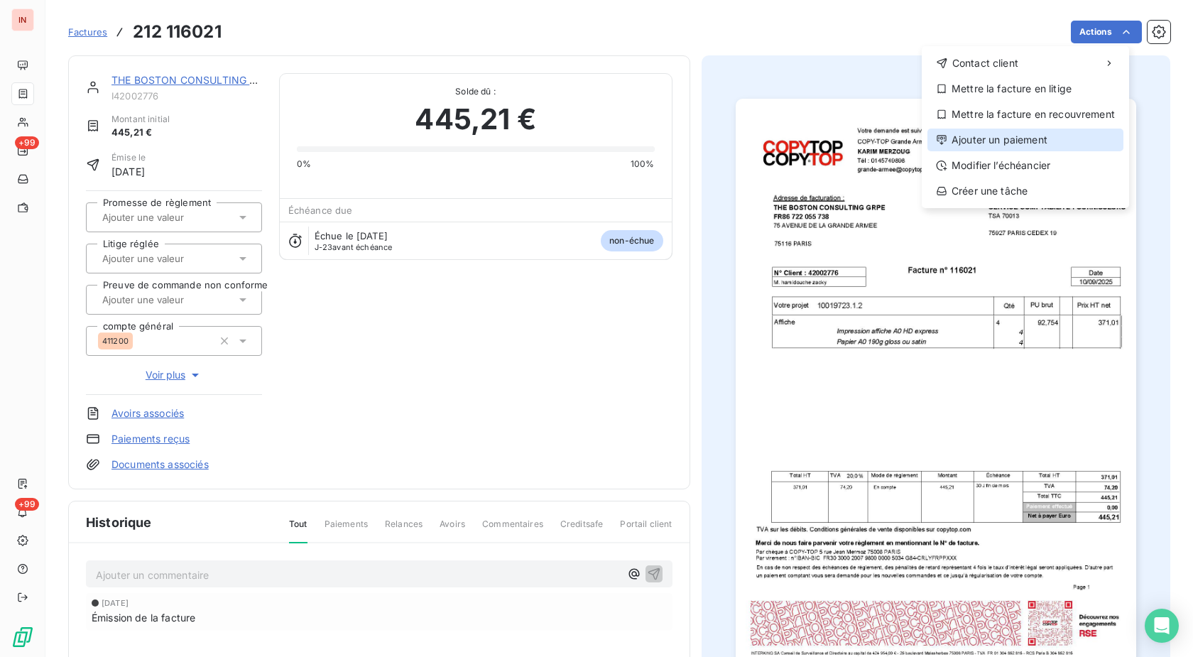
click at [1027, 140] on div "Ajouter un paiement" at bounding box center [1026, 140] width 196 height 23
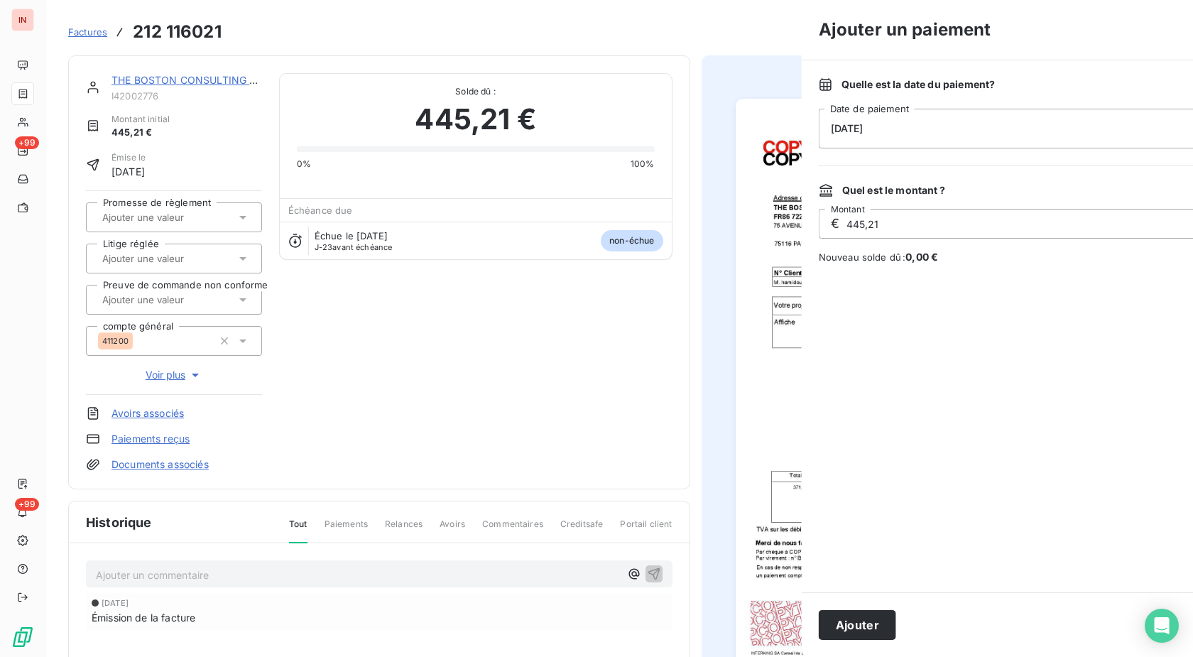
click at [957, 133] on div "[DATE]" at bounding box center [1074, 129] width 511 height 40
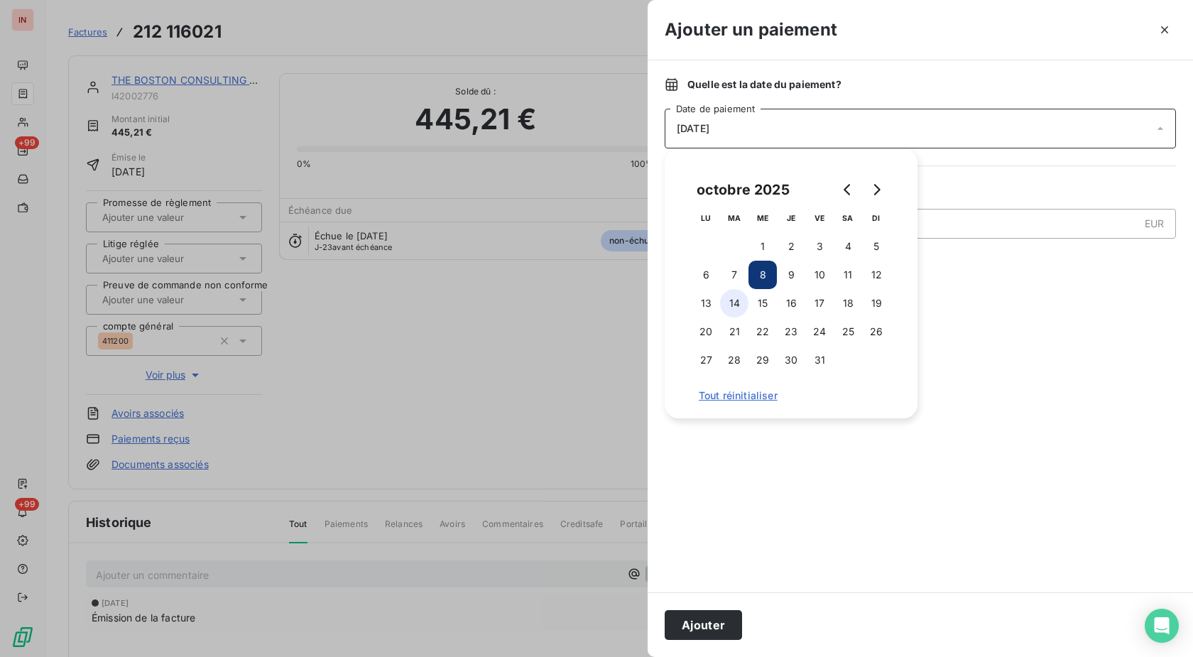
click at [737, 296] on button "14" at bounding box center [734, 303] width 28 height 28
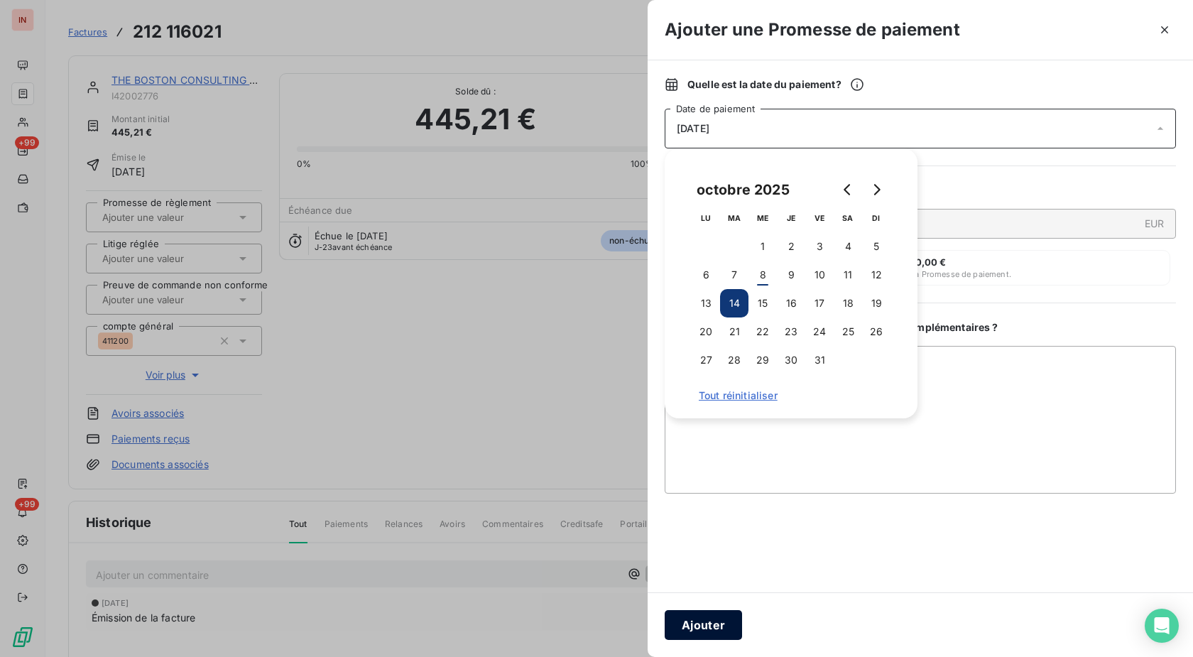
click at [701, 627] on button "Ajouter" at bounding box center [703, 625] width 77 height 30
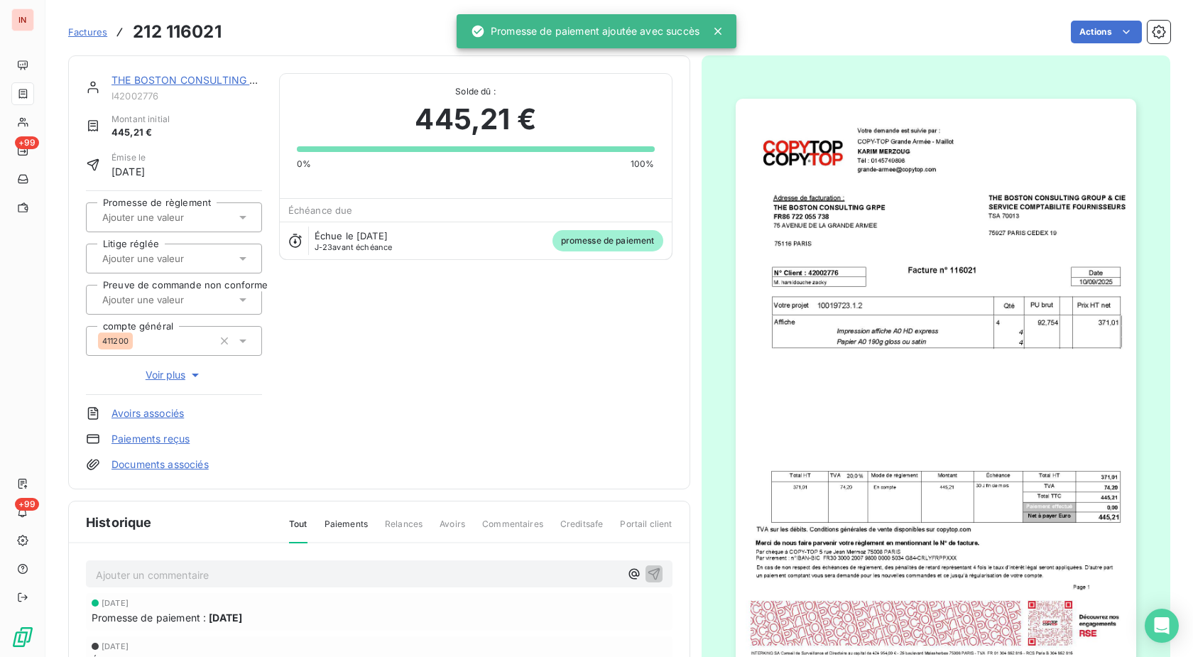
click at [195, 212] on input "text" at bounding box center [172, 217] width 143 height 13
click at [190, 246] on div "Oui" at bounding box center [182, 255] width 136 height 23
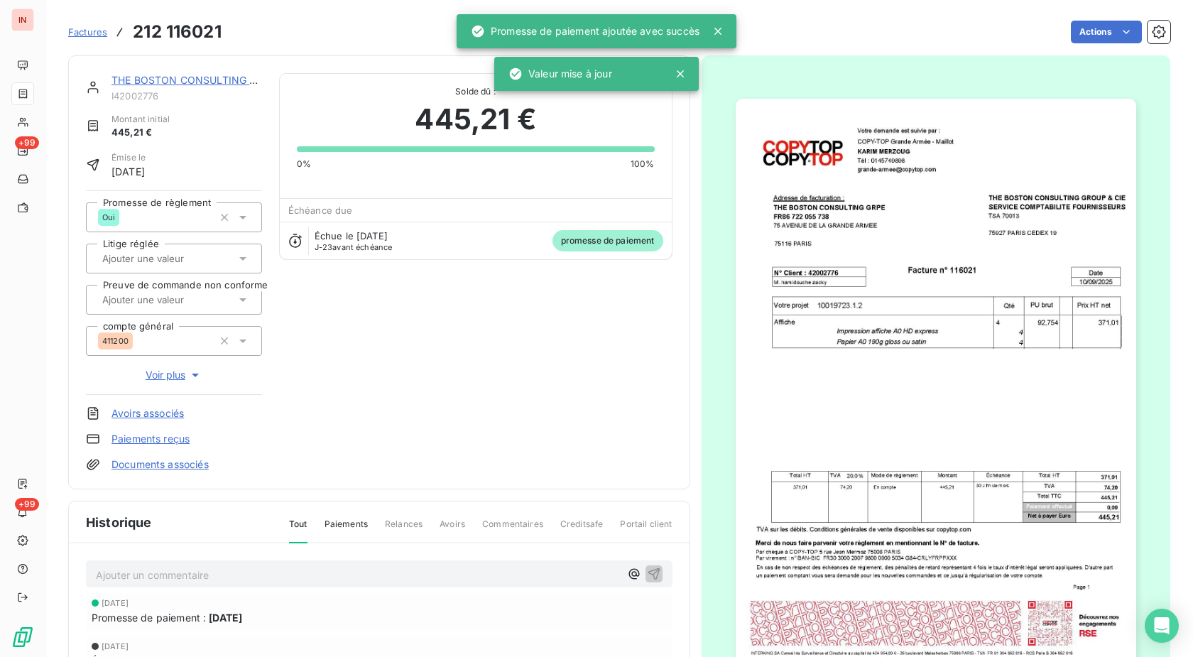
click at [201, 79] on link "THE BOSTON CONSULTING GRPE" at bounding box center [194, 80] width 164 height 12
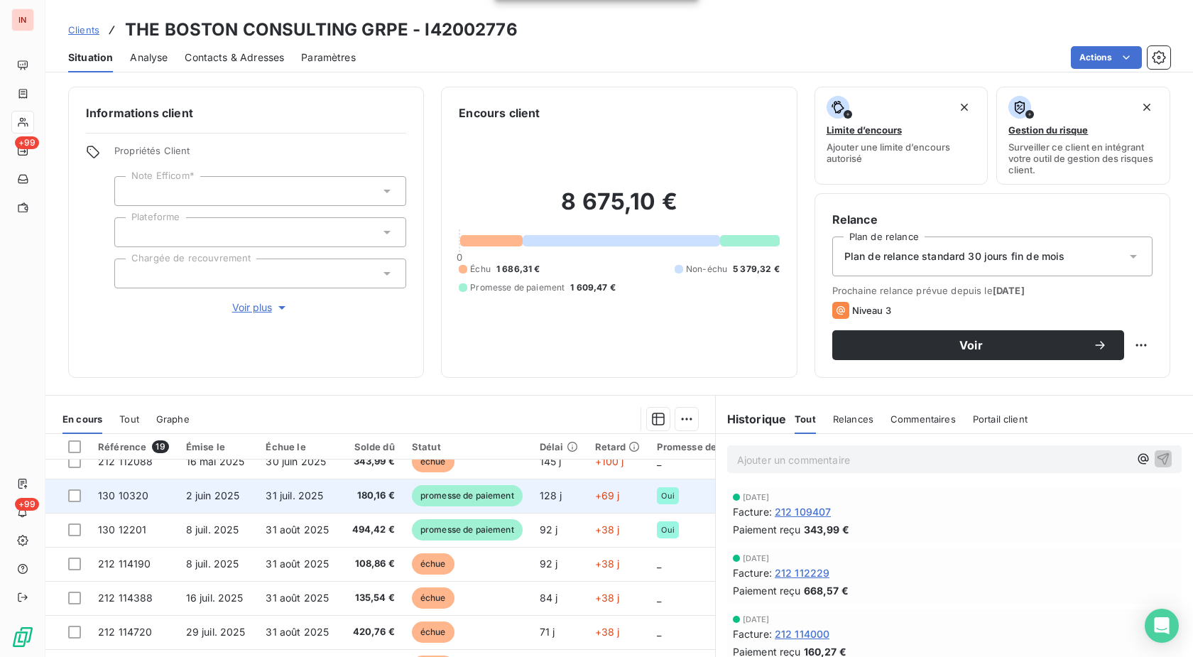
scroll to position [72, 0]
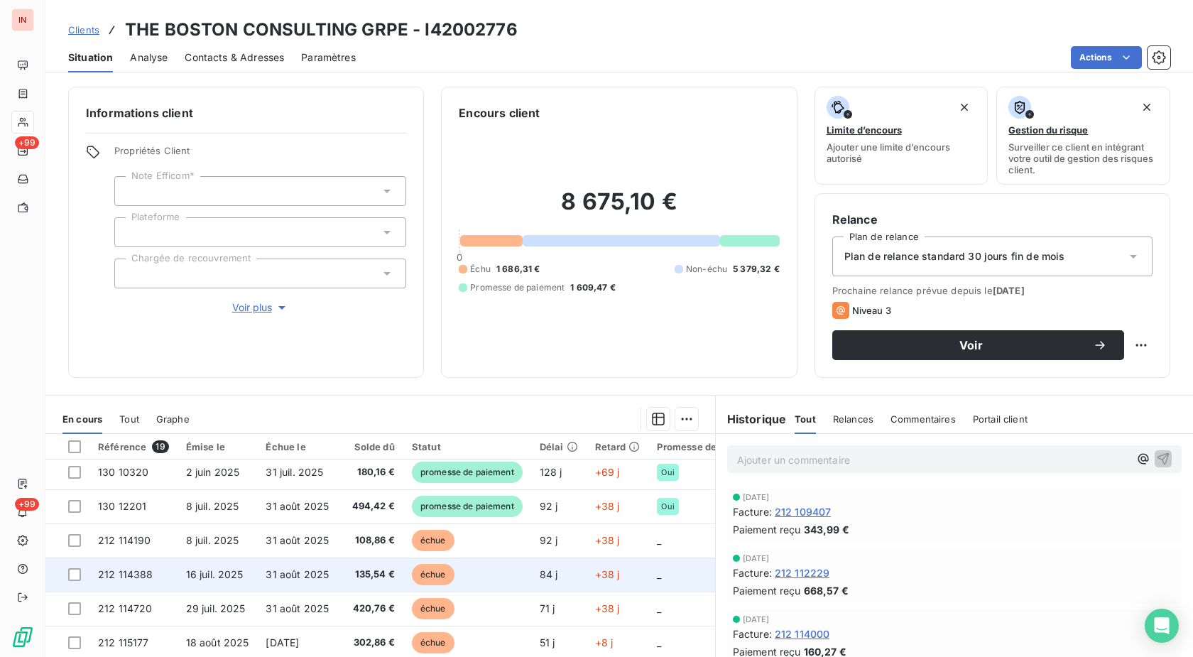
click at [403, 578] on td "135,54 €" at bounding box center [370, 575] width 65 height 34
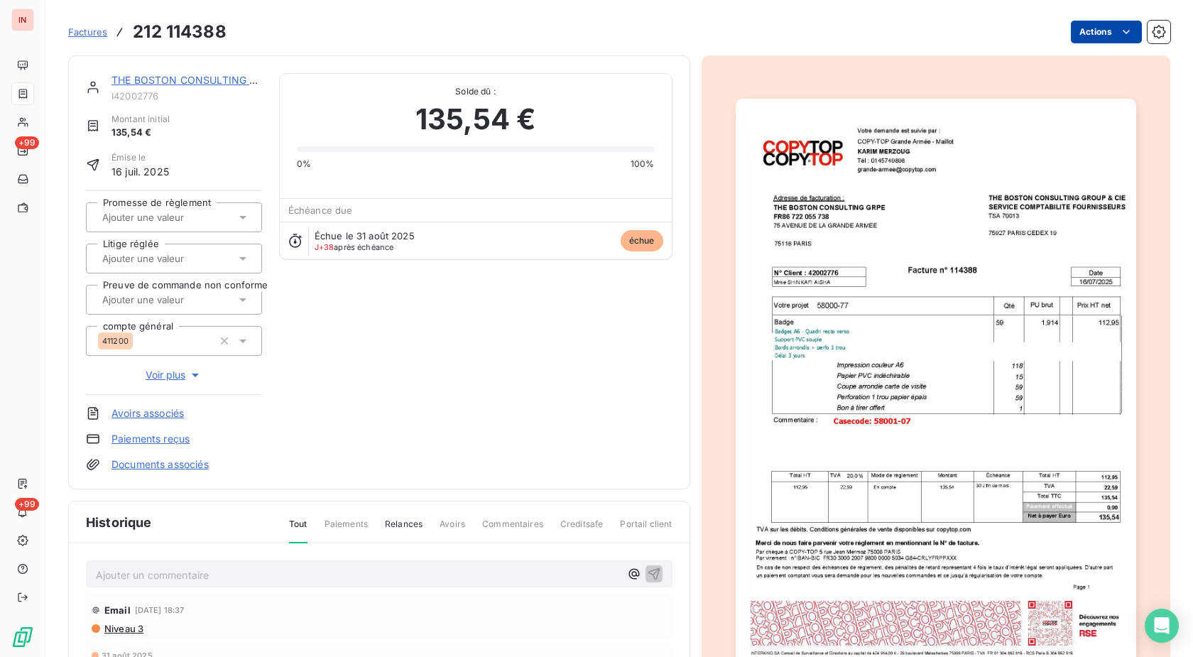
click at [1080, 34] on html "IN +99 +99 Factures 212 114388 Actions THE BOSTON CONSULTING GRPE I42002776 Mon…" at bounding box center [596, 328] width 1193 height 657
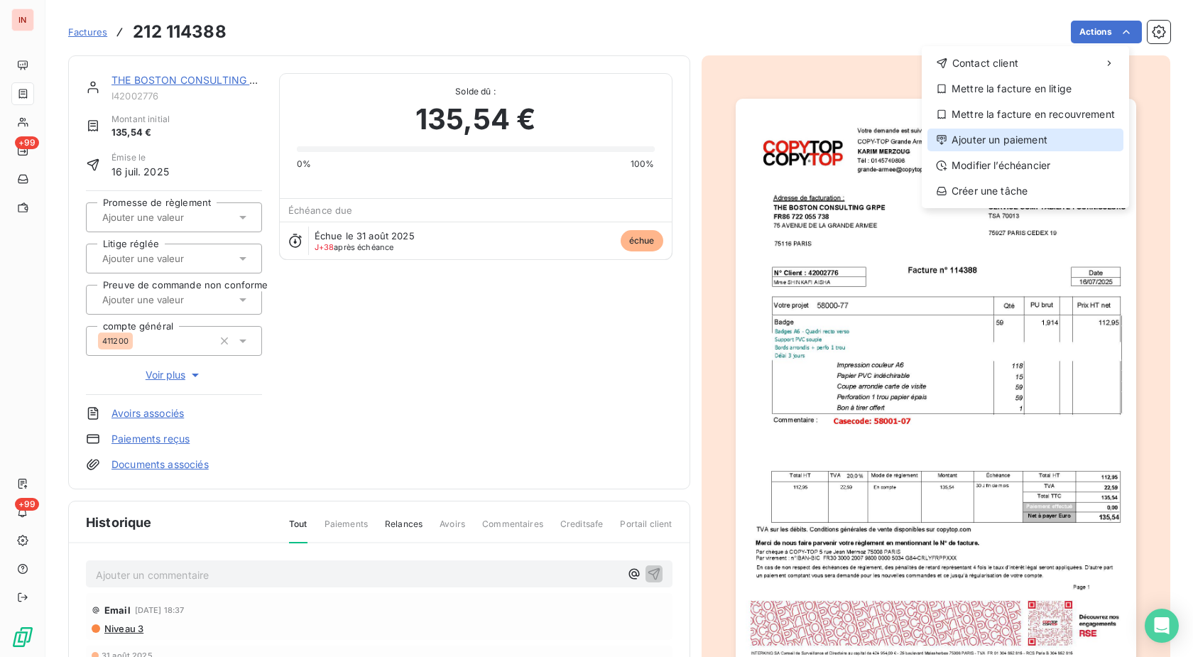
click at [1003, 134] on div "Ajouter un paiement" at bounding box center [1026, 140] width 196 height 23
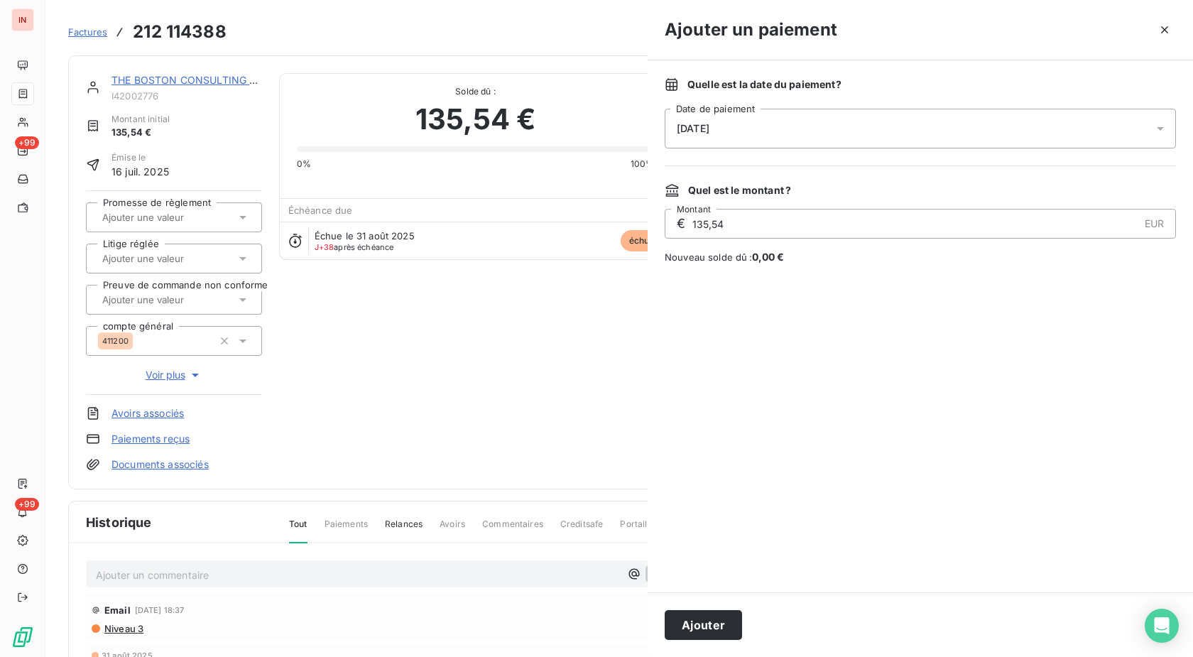
click at [824, 120] on div "[DATE]" at bounding box center [920, 129] width 511 height 40
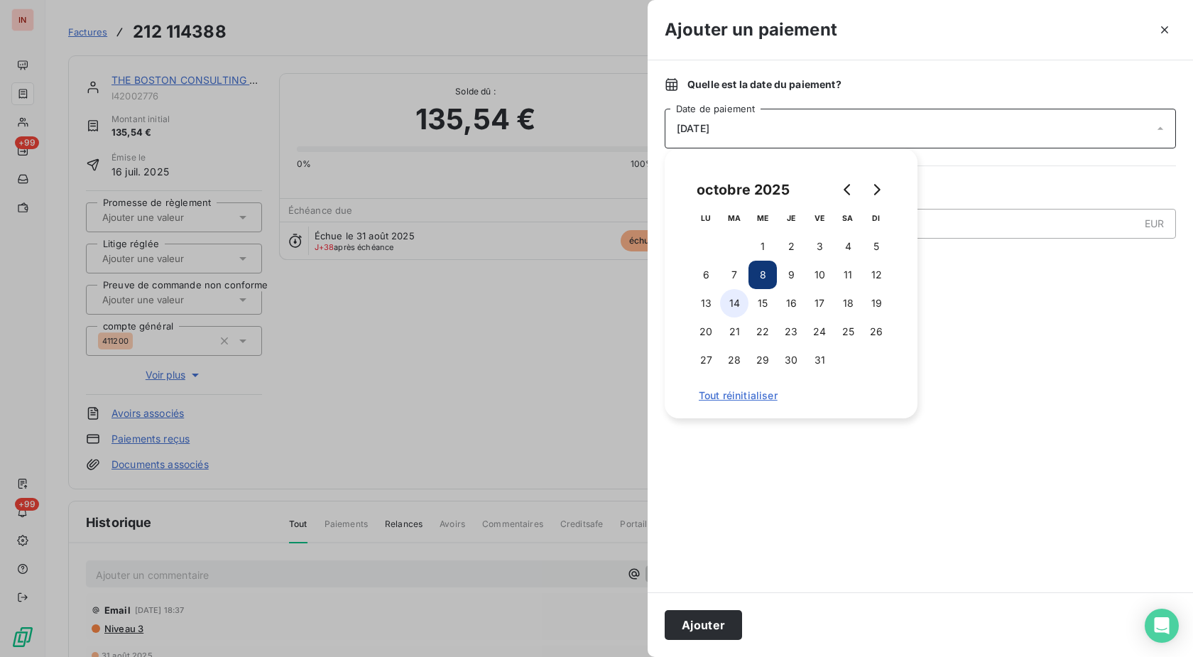
click at [737, 300] on button "14" at bounding box center [734, 303] width 28 height 28
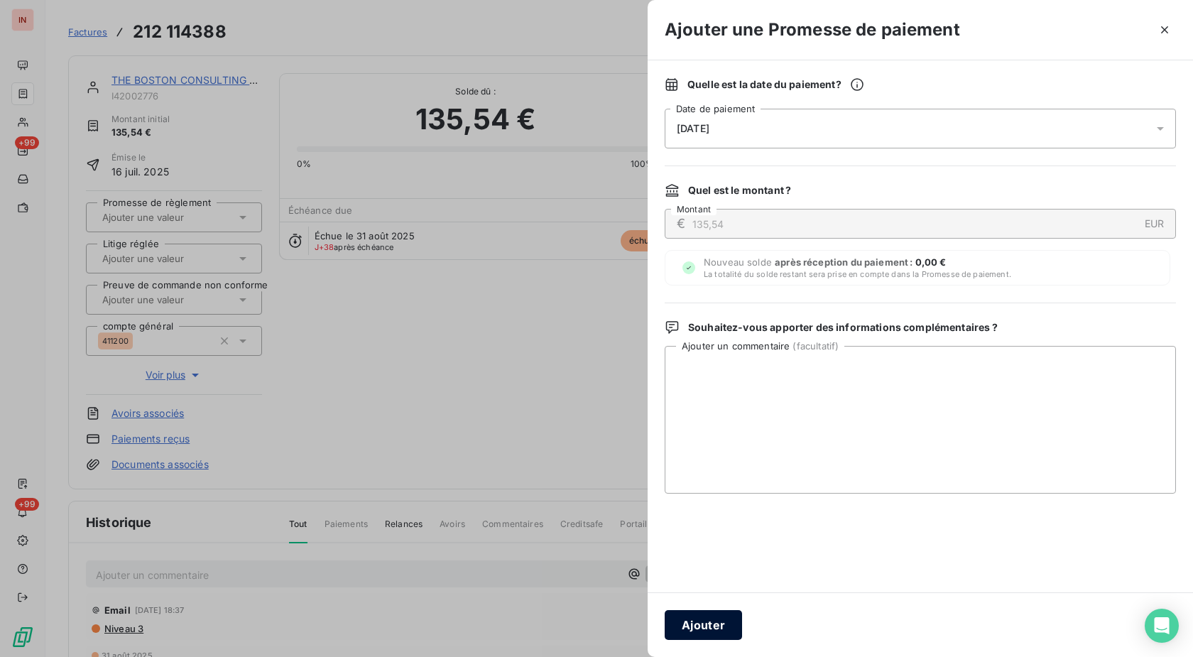
click at [697, 623] on button "Ajouter" at bounding box center [703, 625] width 77 height 30
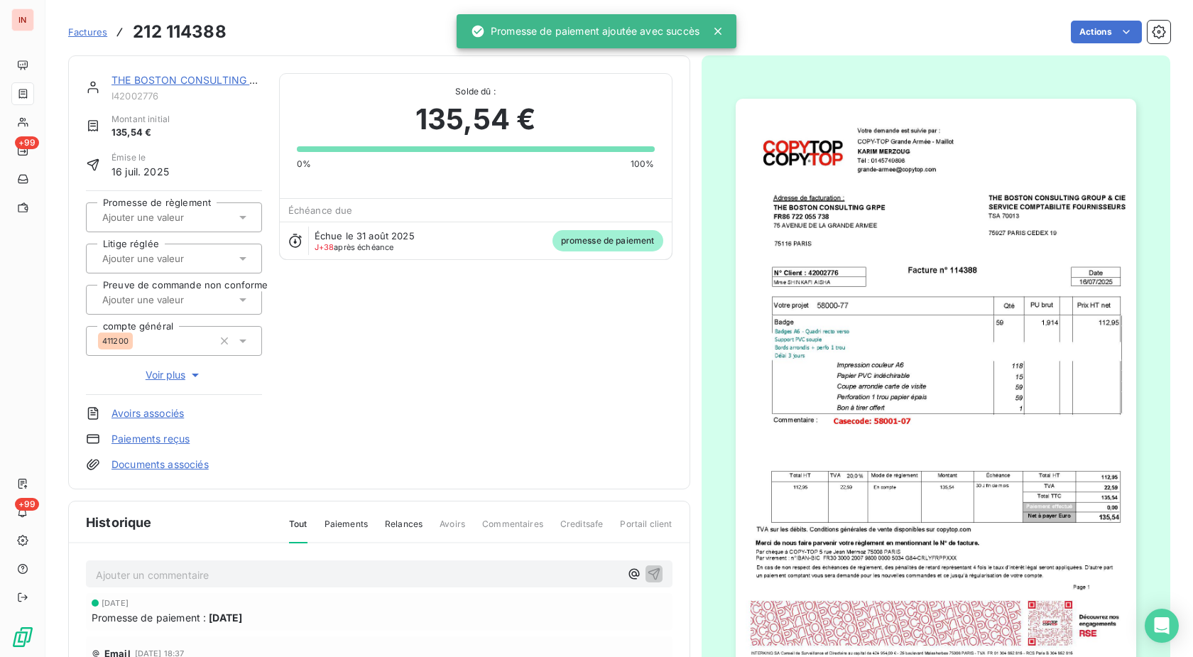
click at [177, 215] on input "text" at bounding box center [172, 217] width 143 height 13
click at [170, 258] on div "Oui" at bounding box center [182, 255] width 136 height 23
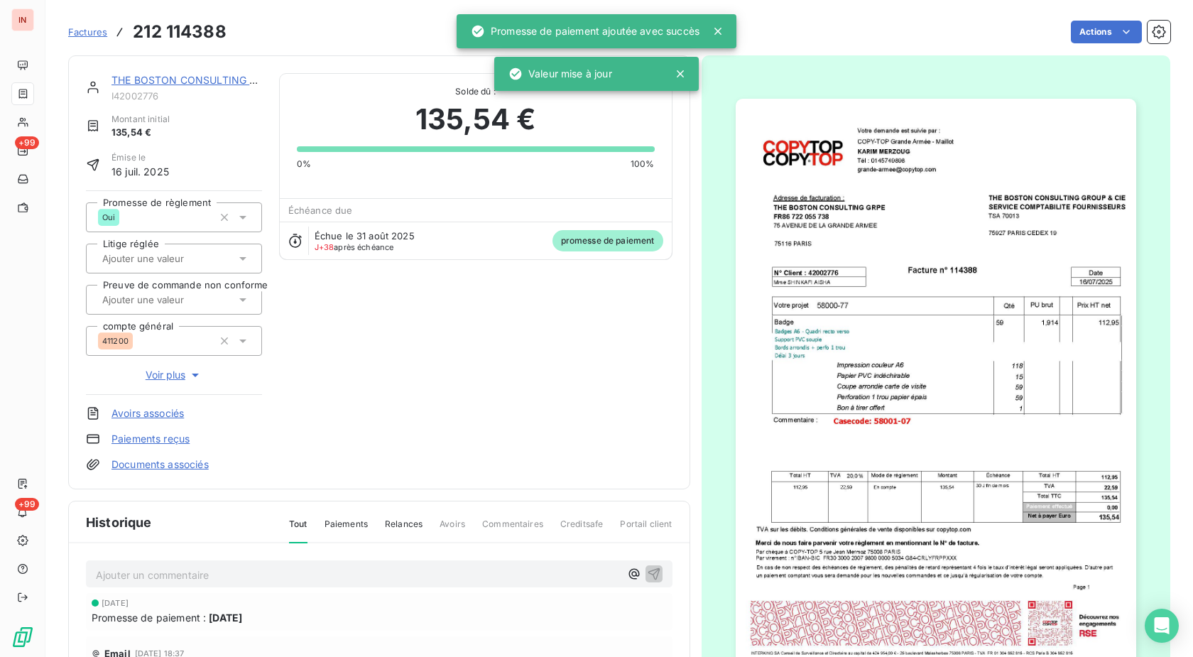
click at [217, 77] on link "THE BOSTON CONSULTING GRPE" at bounding box center [194, 80] width 164 height 12
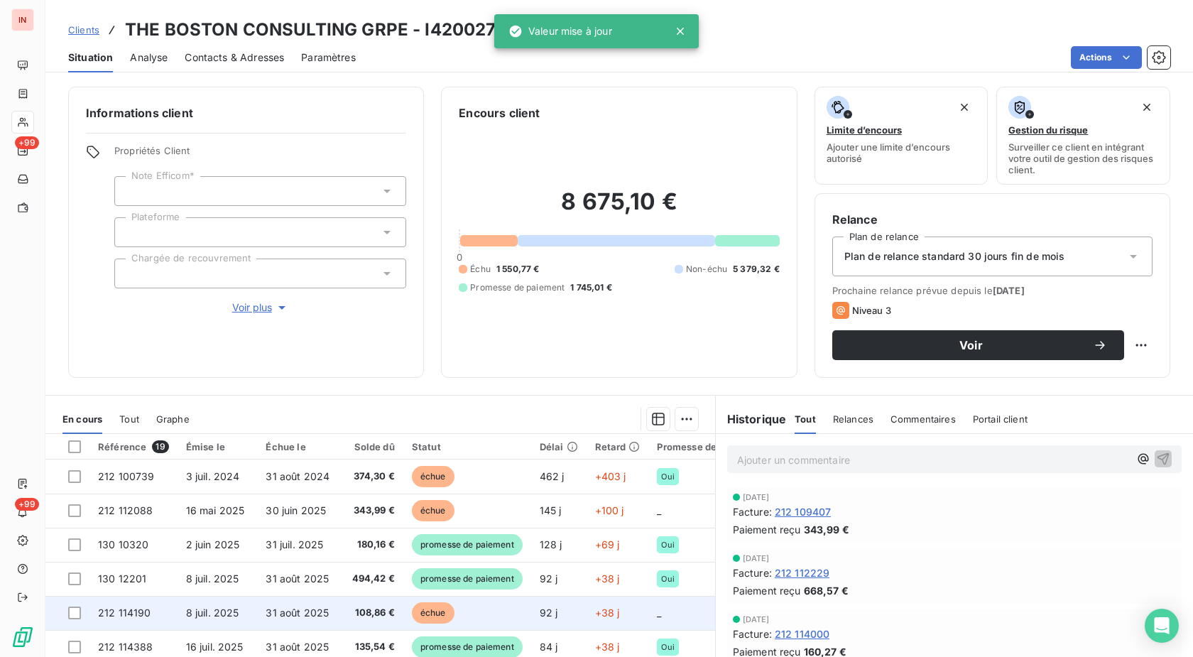
click at [455, 614] on span "échue" at bounding box center [433, 612] width 43 height 21
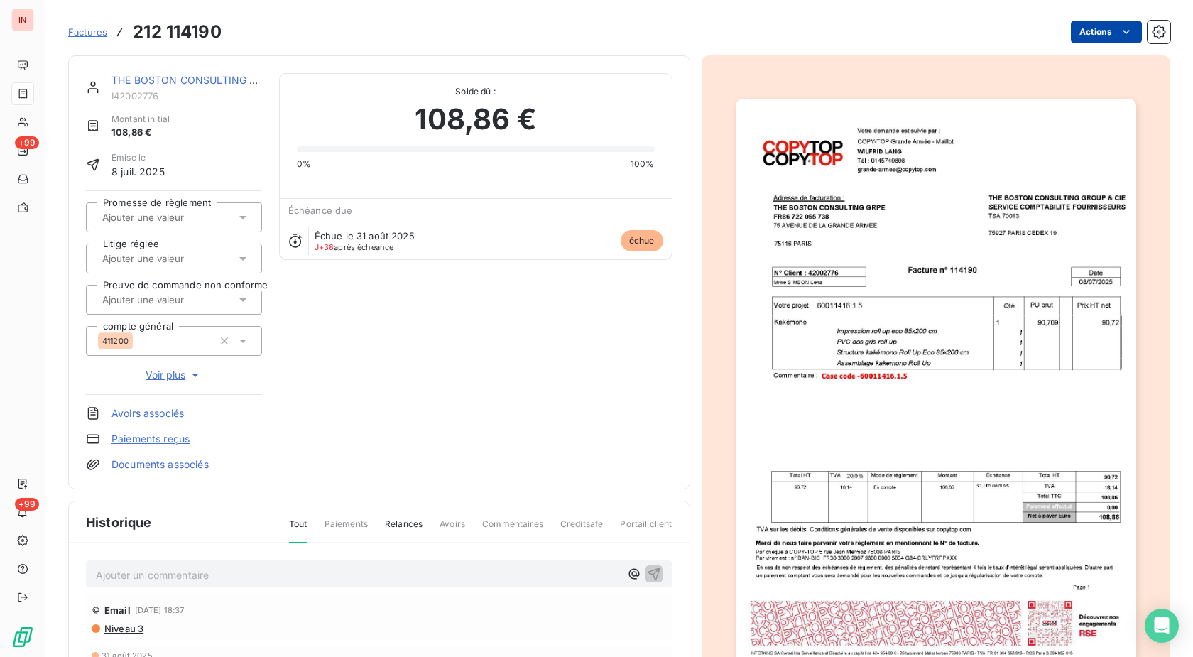
click at [1085, 26] on html "IN +99 +99 Factures 212 114190 Actions THE BOSTON CONSULTING GRPE I42002776 Mon…" at bounding box center [596, 328] width 1193 height 657
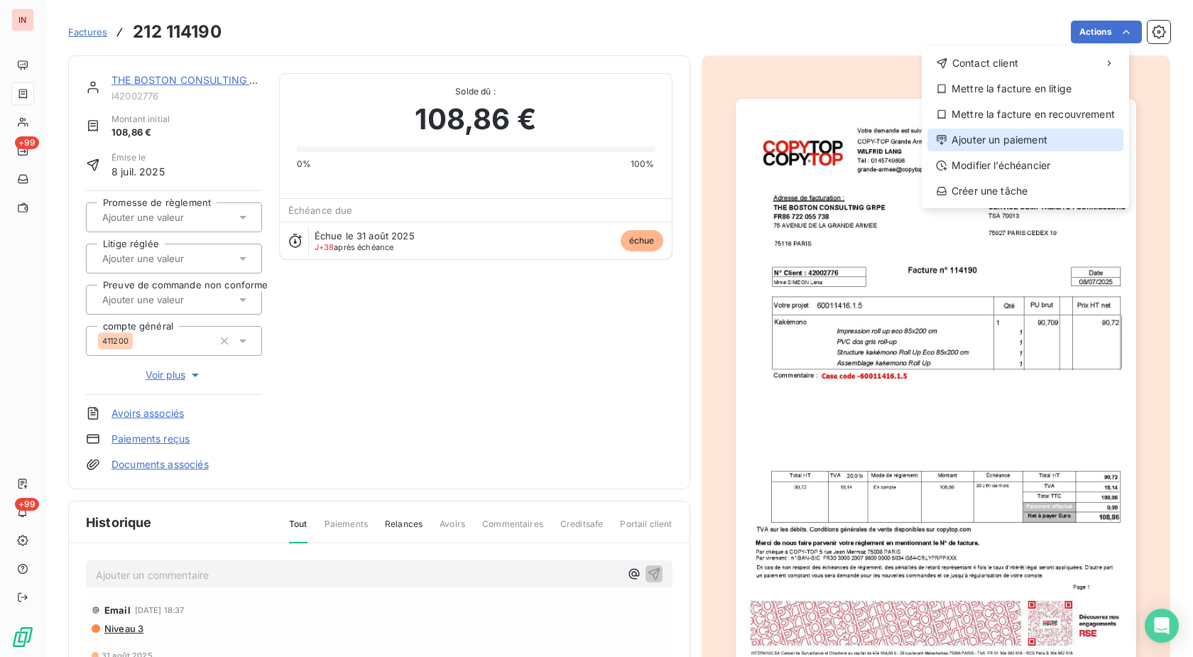
click at [1007, 143] on div "Ajouter un paiement" at bounding box center [1026, 140] width 196 height 23
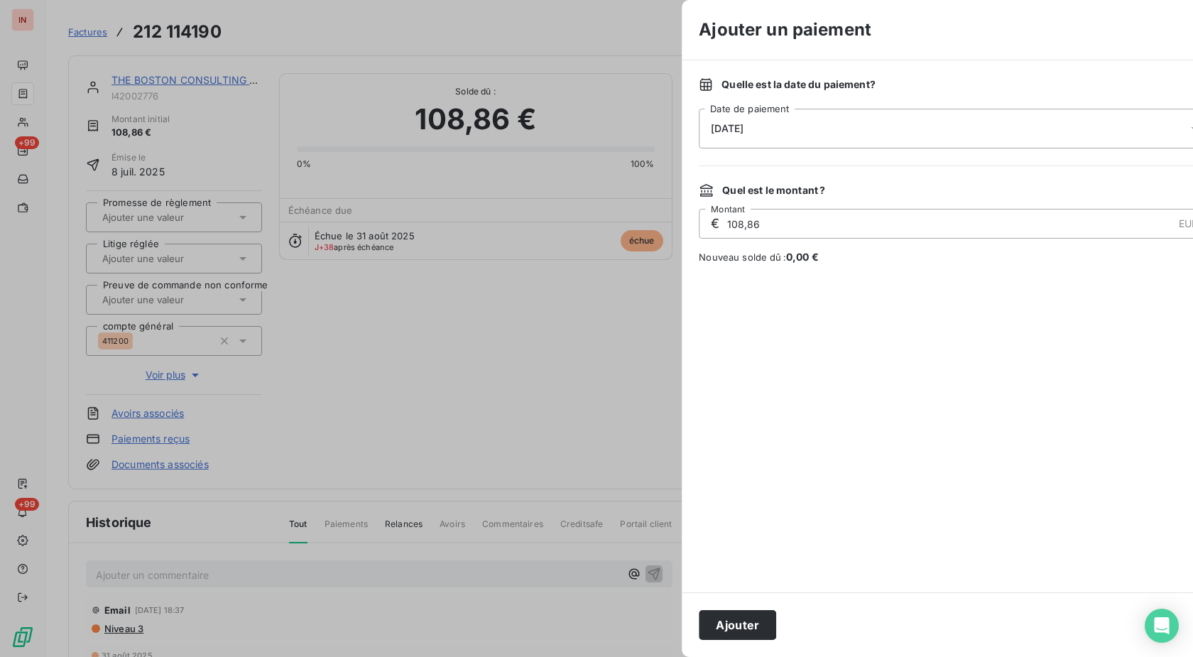
click at [879, 134] on div "[DATE]" at bounding box center [954, 129] width 511 height 40
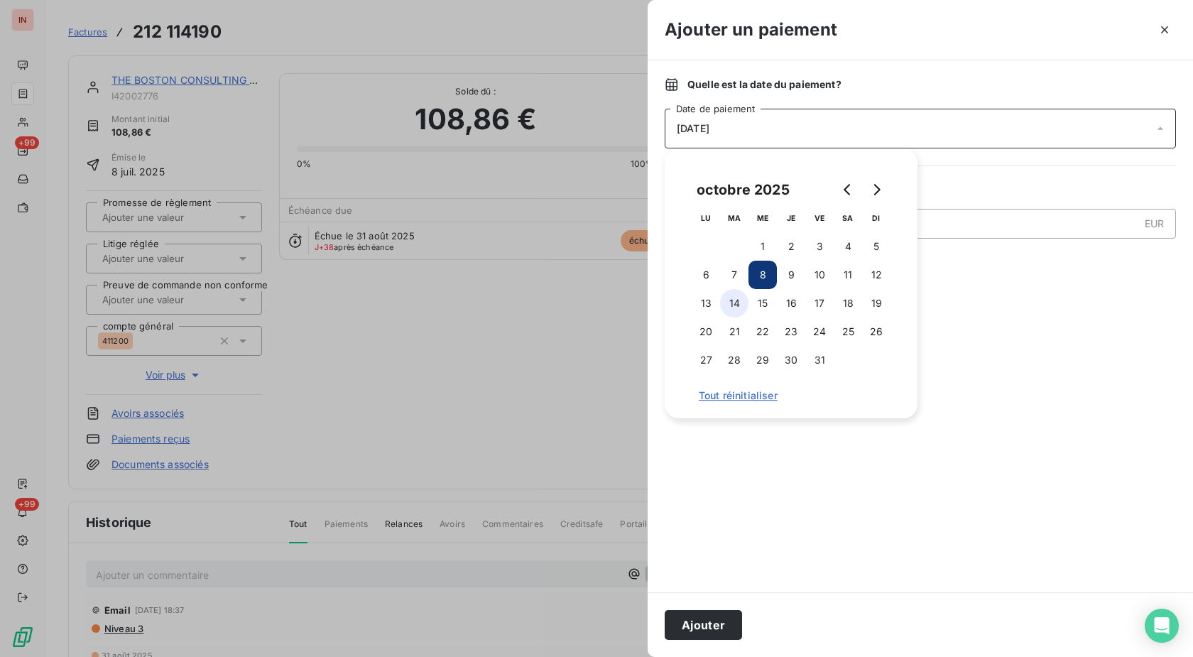
click at [743, 308] on button "14" at bounding box center [734, 303] width 28 height 28
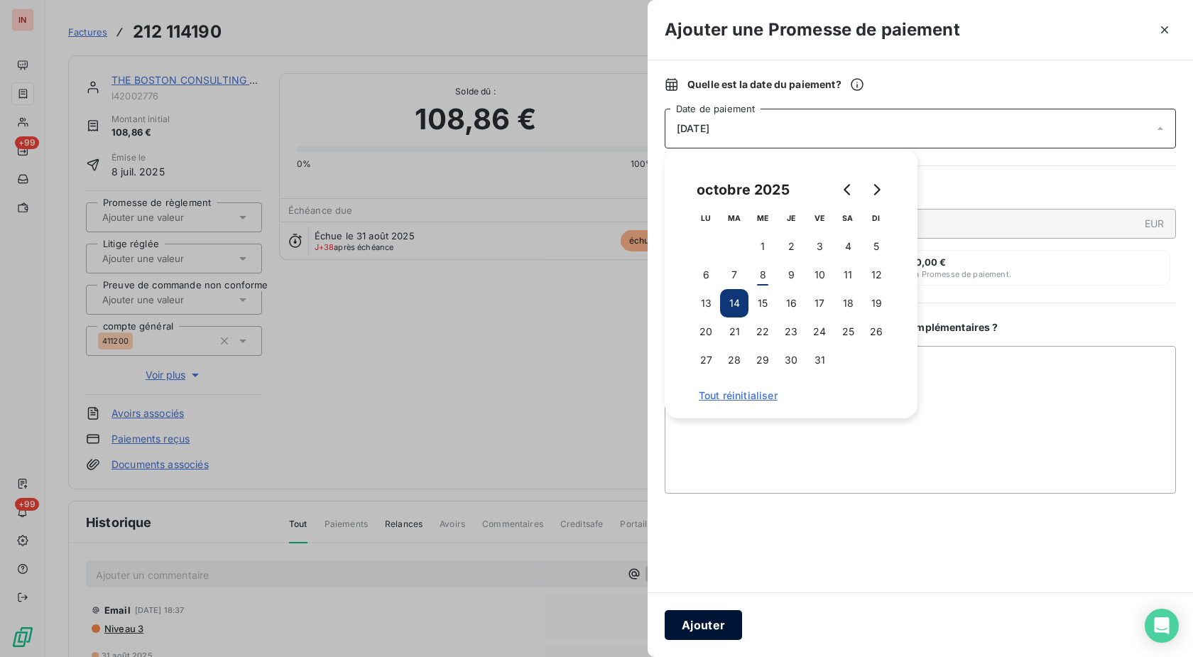
click at [720, 616] on button "Ajouter" at bounding box center [703, 625] width 77 height 30
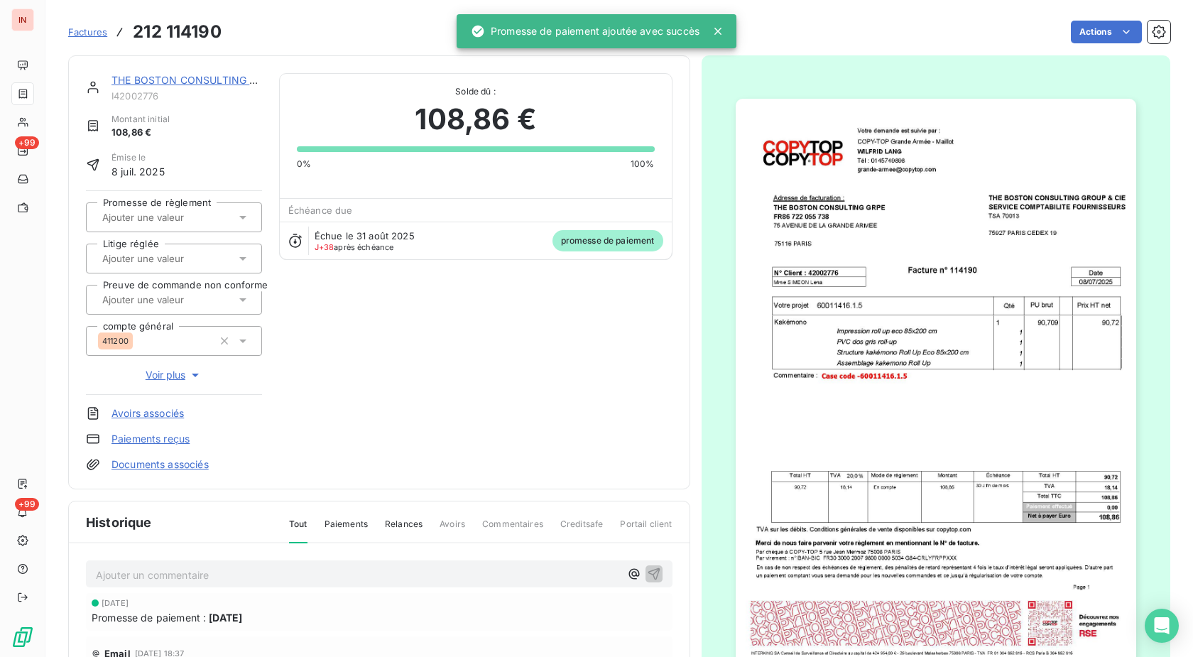
click at [190, 207] on div at bounding box center [174, 217] width 176 height 30
click at [180, 257] on div "Oui" at bounding box center [182, 255] width 136 height 23
click at [212, 80] on link "THE BOSTON CONSULTING GRPE" at bounding box center [194, 80] width 164 height 12
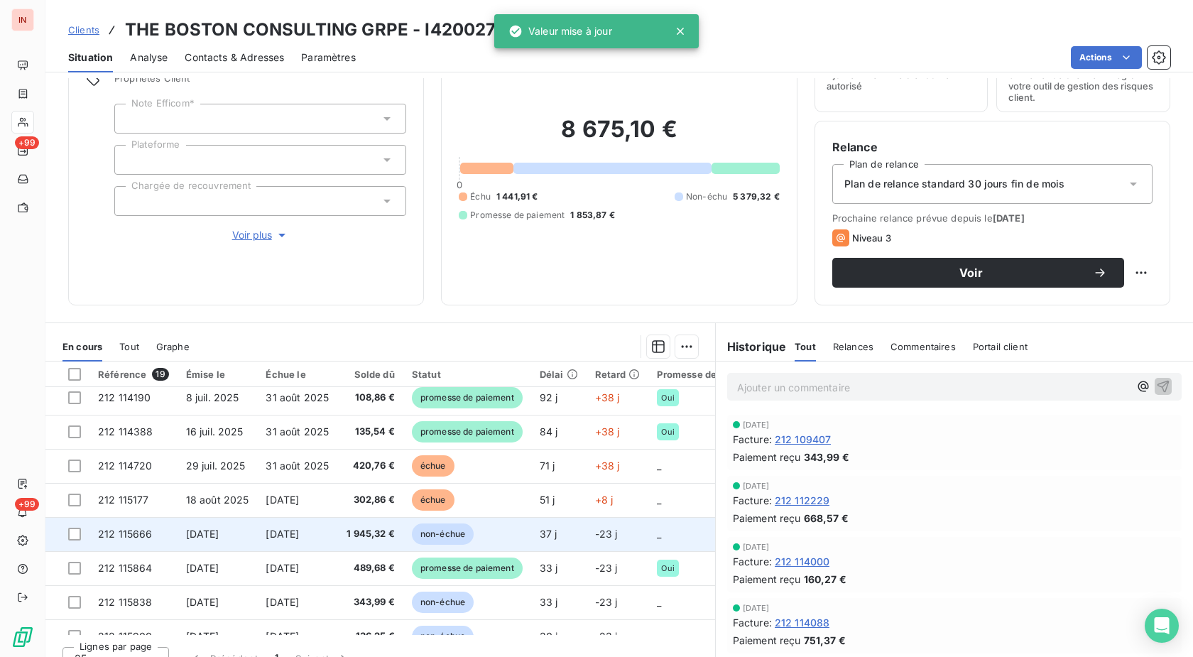
scroll to position [145, 0]
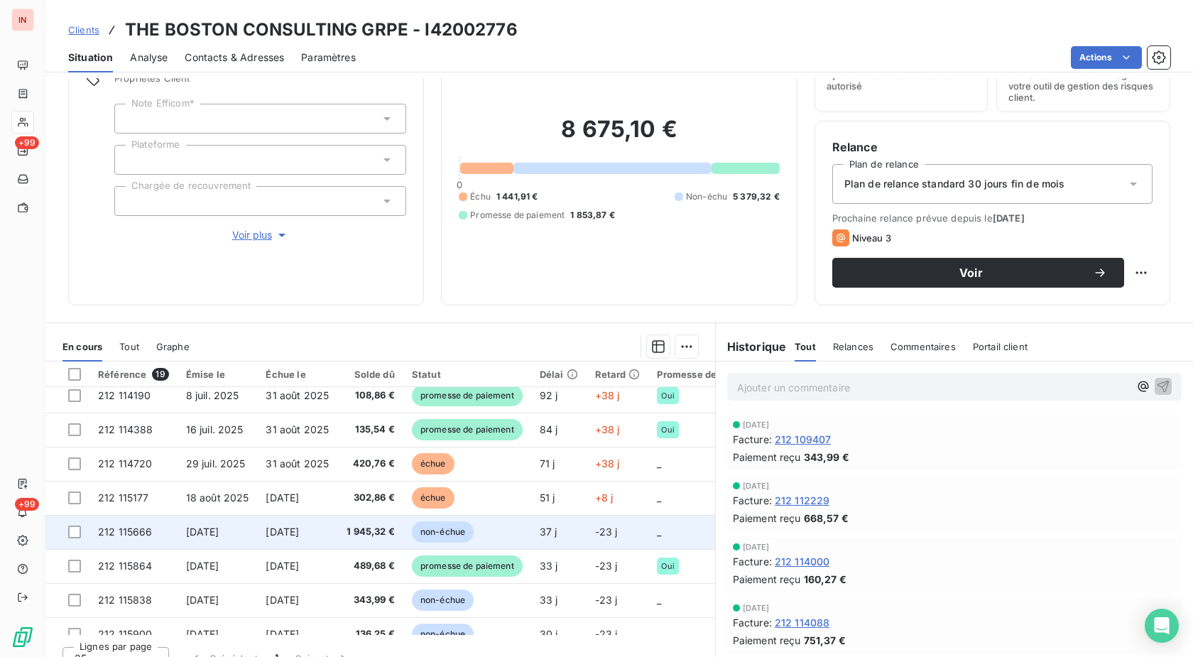
click at [436, 524] on span "non-échue" at bounding box center [443, 531] width 62 height 21
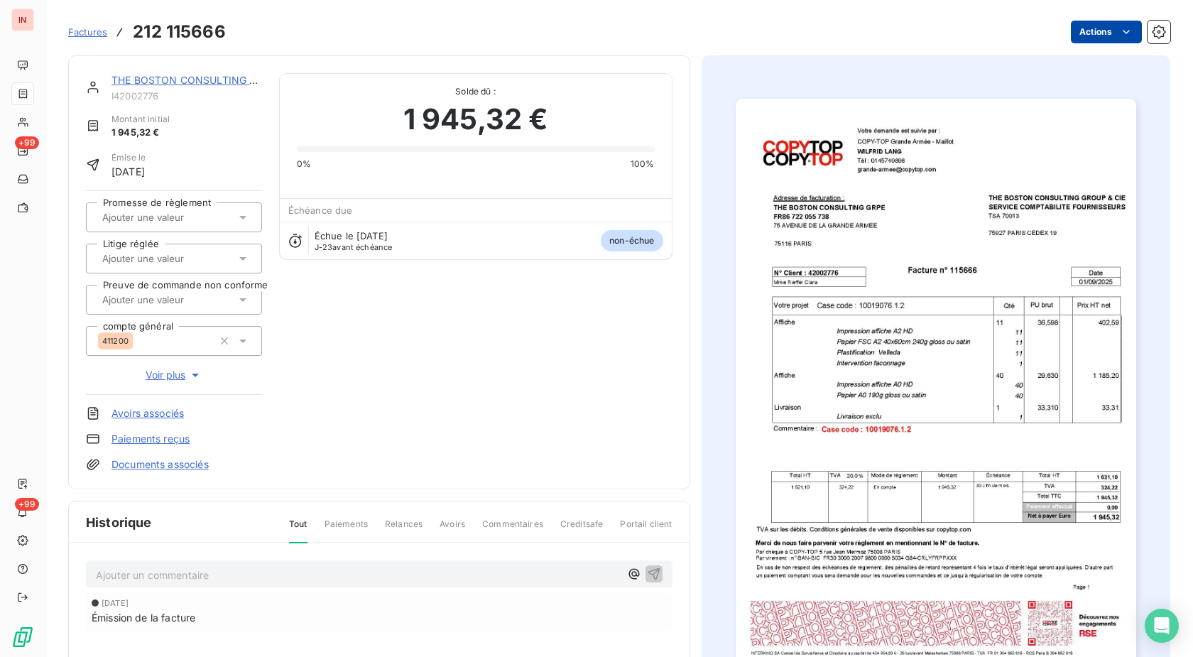
click at [1097, 30] on html "IN +99 +99 Factures 212 115666 Actions THE BOSTON CONSULTING GRPE I42002776 Mon…" at bounding box center [596, 328] width 1193 height 657
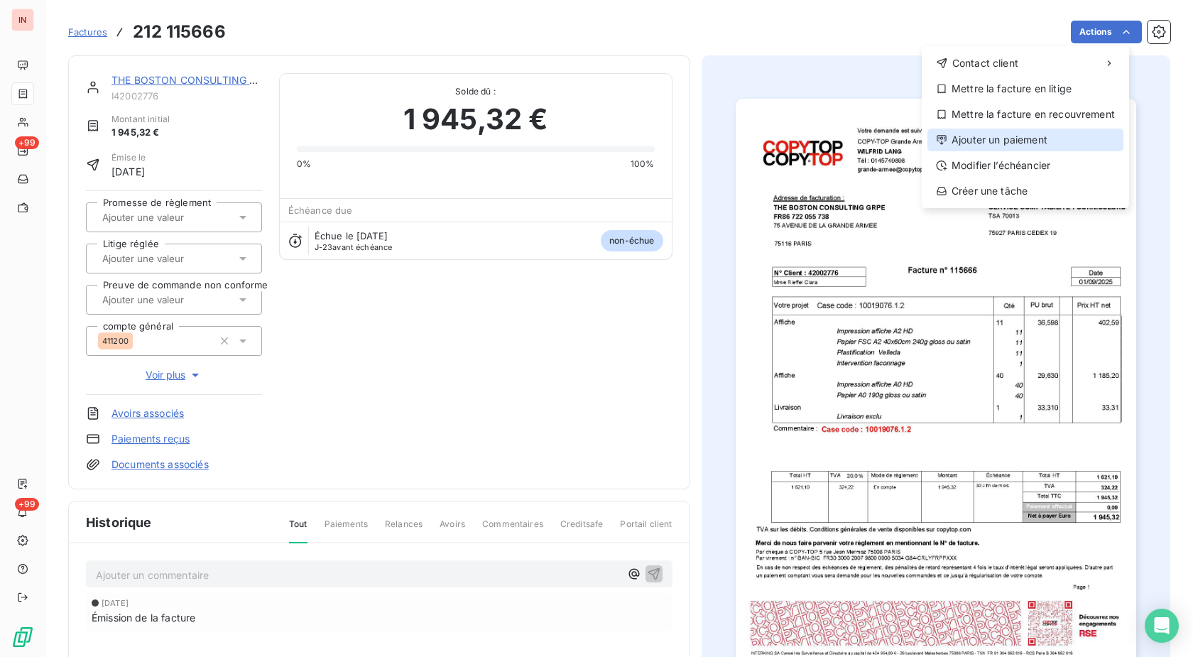
click at [975, 145] on div "Ajouter un paiement" at bounding box center [1026, 140] width 196 height 23
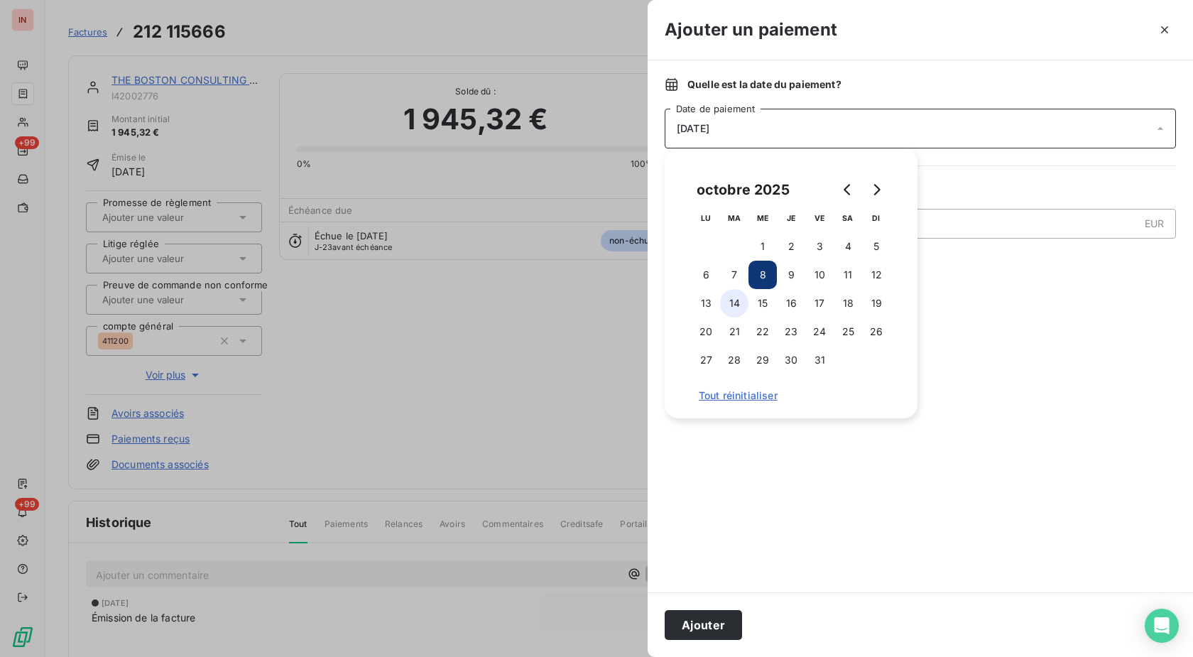
click at [733, 308] on button "14" at bounding box center [734, 303] width 28 height 28
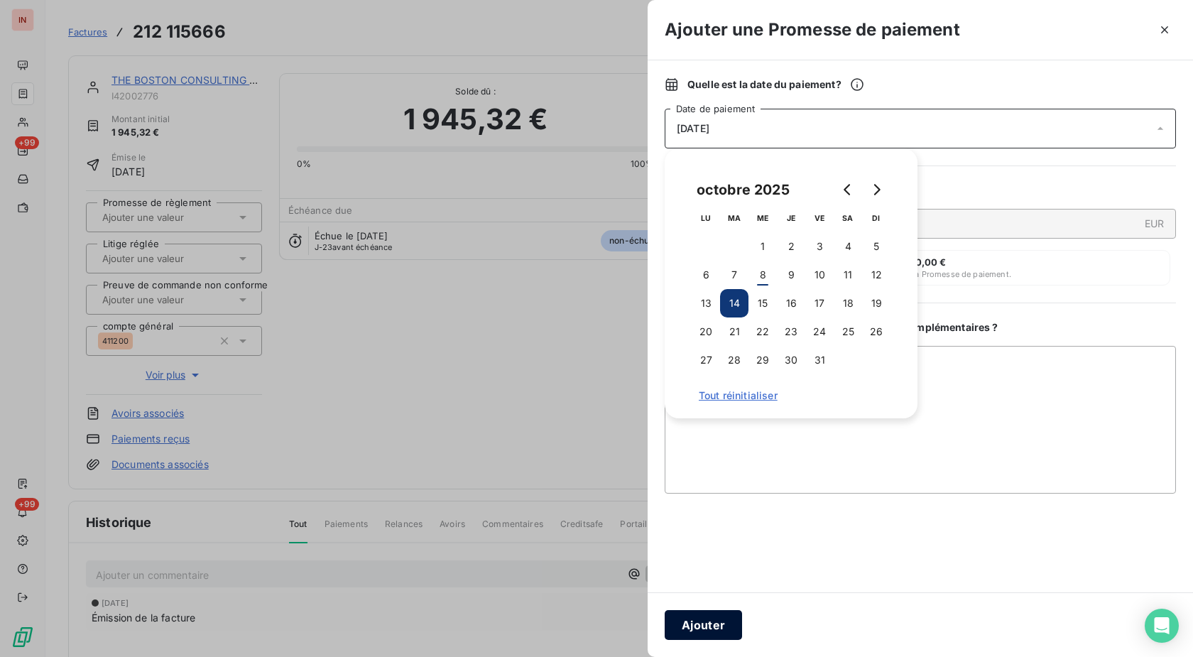
click at [710, 619] on button "Ajouter" at bounding box center [703, 625] width 77 height 30
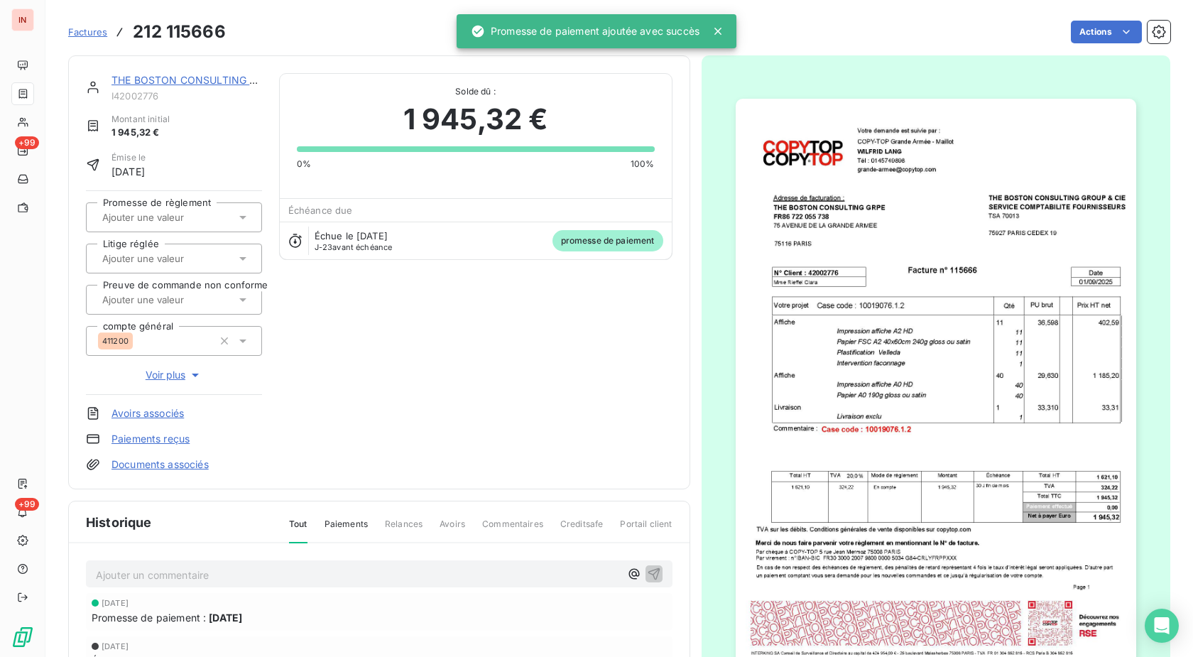
click at [180, 218] on input "text" at bounding box center [172, 217] width 143 height 13
click at [176, 252] on div "Oui" at bounding box center [182, 255] width 136 height 23
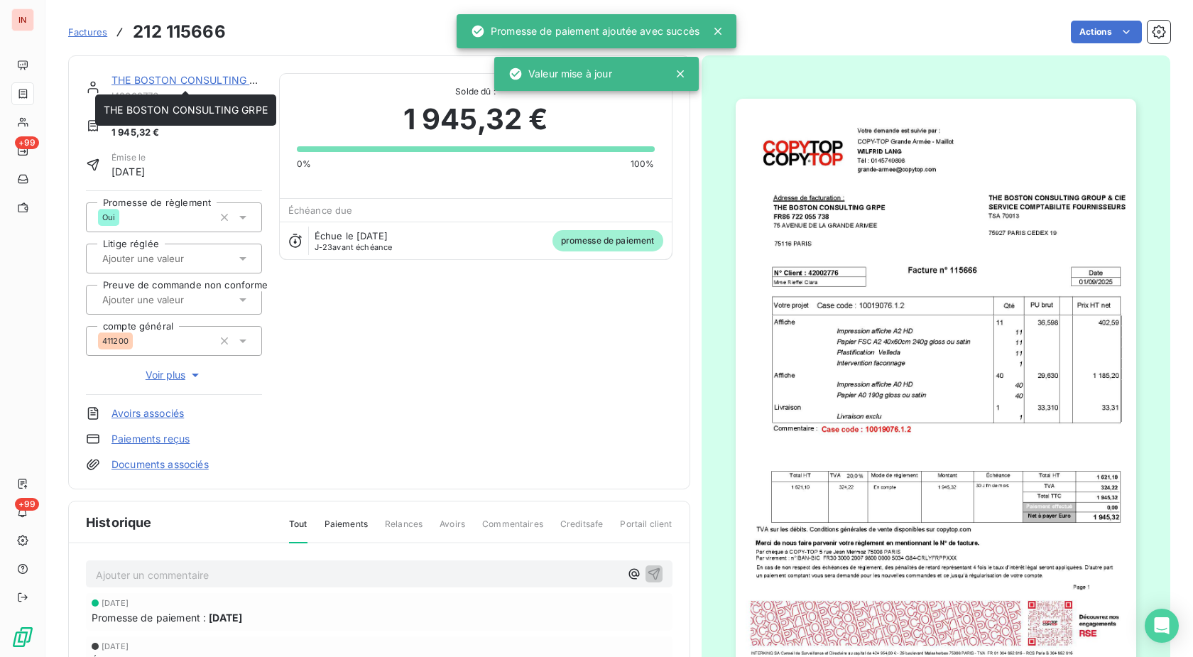
click at [195, 82] on link "THE BOSTON CONSULTING GRPE" at bounding box center [194, 80] width 164 height 12
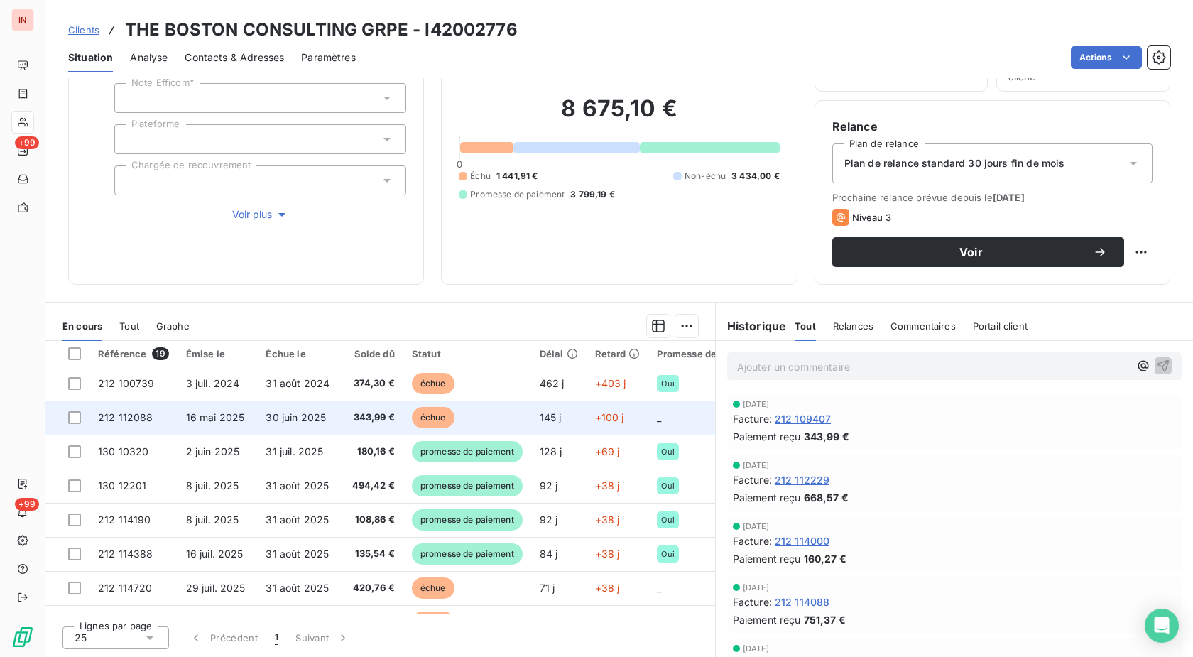
click at [485, 413] on td "échue" at bounding box center [467, 418] width 128 height 34
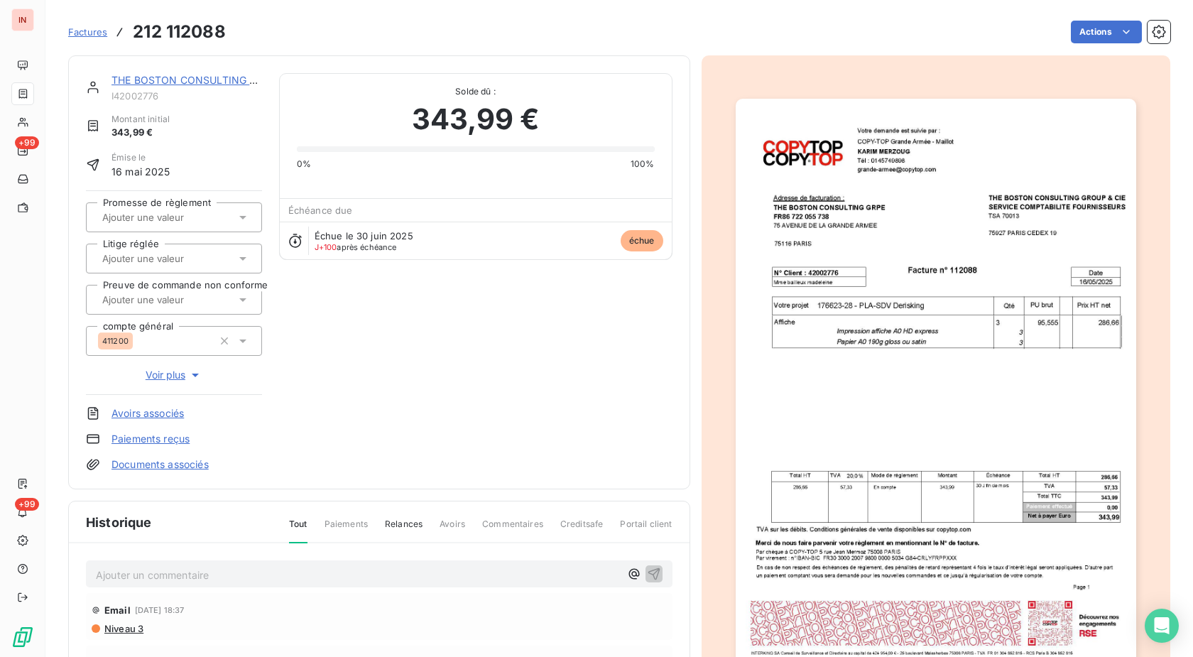
click at [1083, 29] on html "IN +99 +99 Factures 212 112088 Actions THE BOSTON CONSULTING GRPE I42002776 Mon…" at bounding box center [596, 328] width 1193 height 657
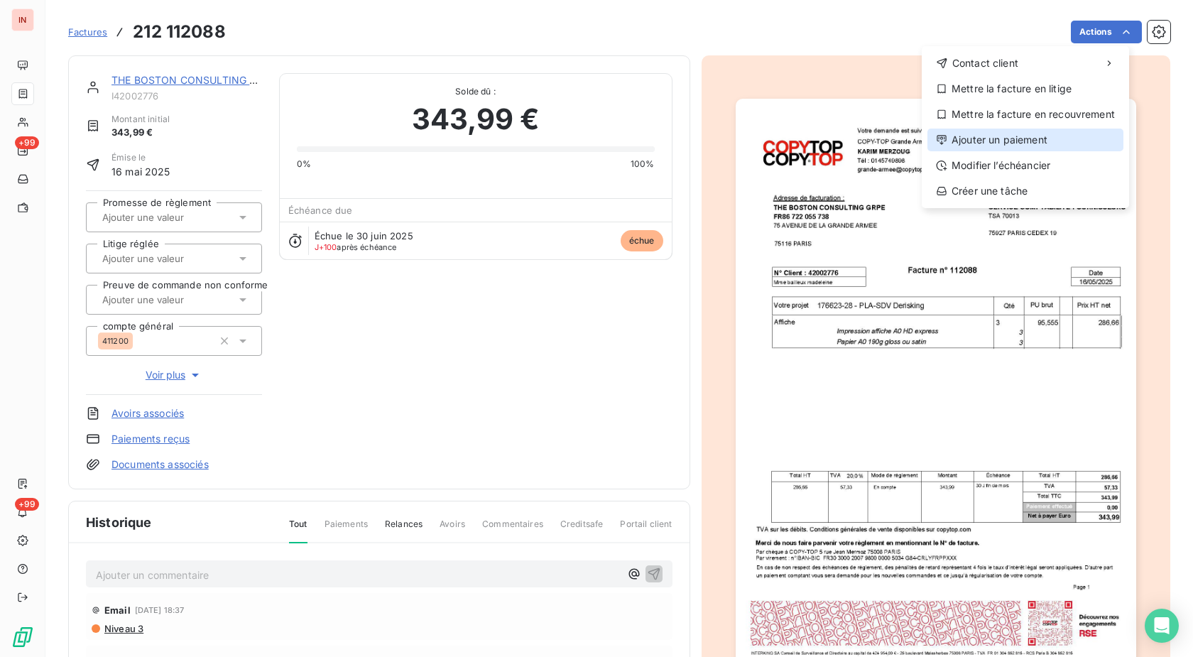
click at [999, 140] on div "Ajouter un paiement" at bounding box center [1026, 140] width 196 height 23
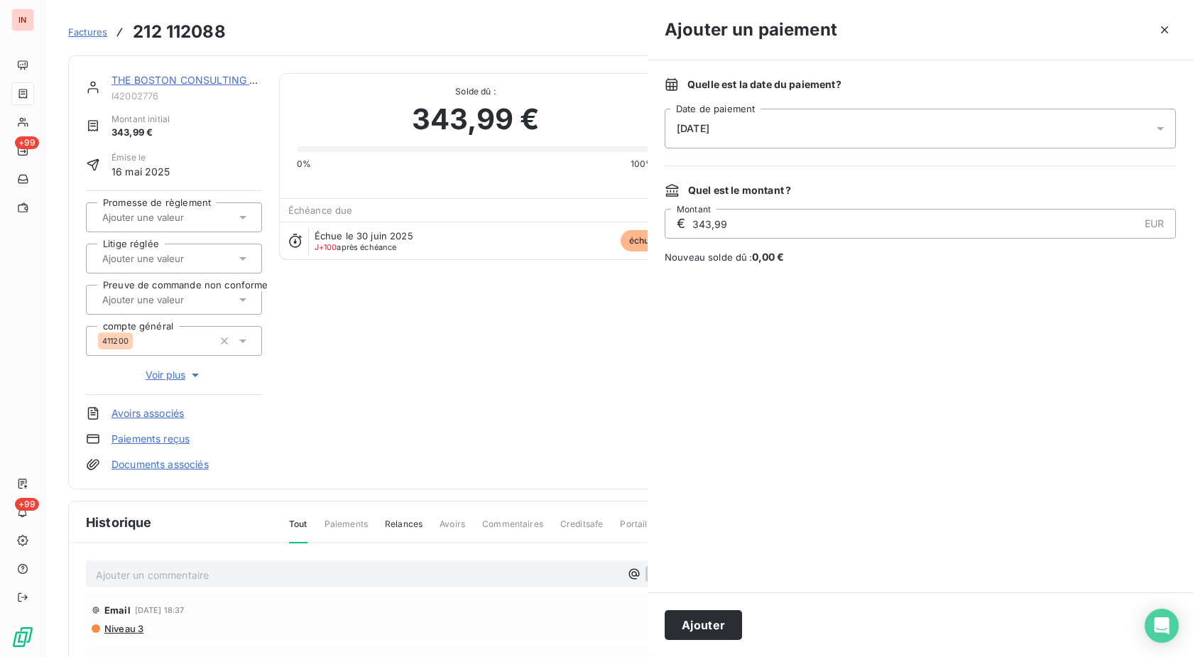
click at [823, 131] on div "[DATE]" at bounding box center [920, 129] width 511 height 40
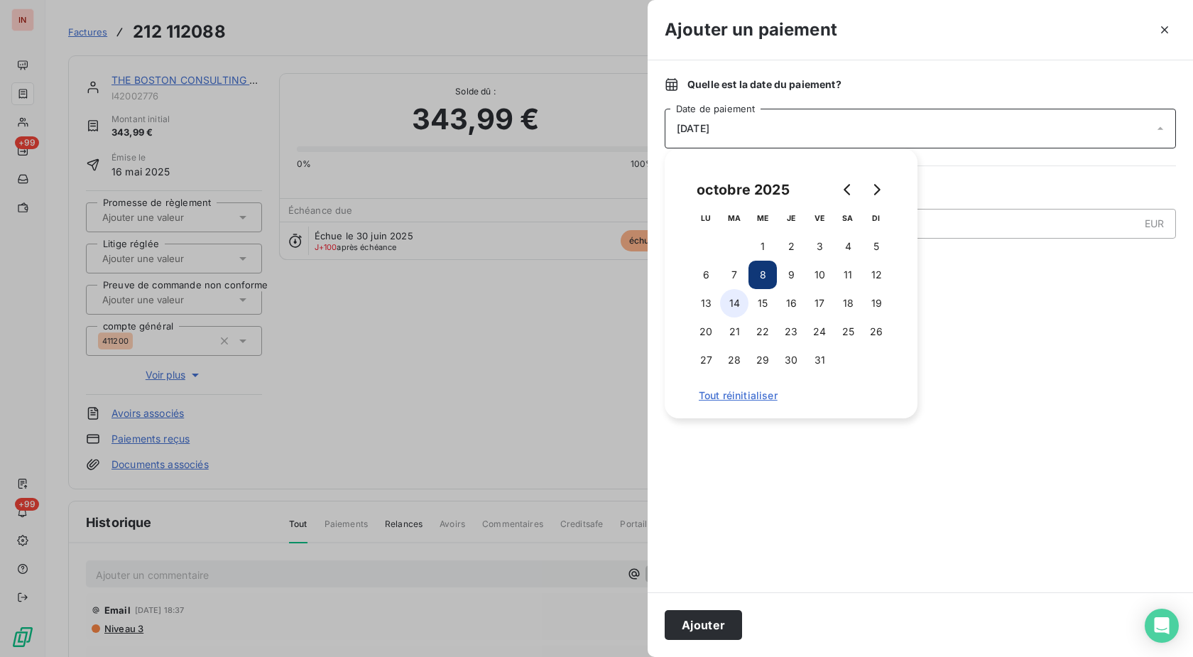
click at [739, 305] on button "14" at bounding box center [734, 303] width 28 height 28
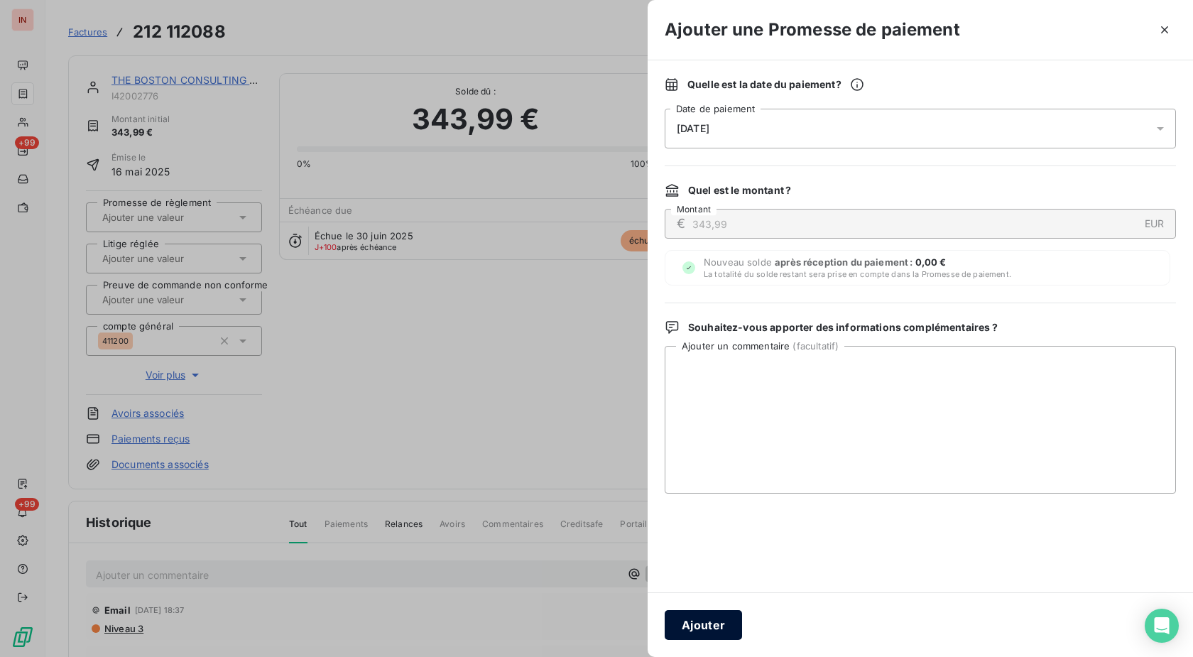
click at [714, 629] on button "Ajouter" at bounding box center [703, 625] width 77 height 30
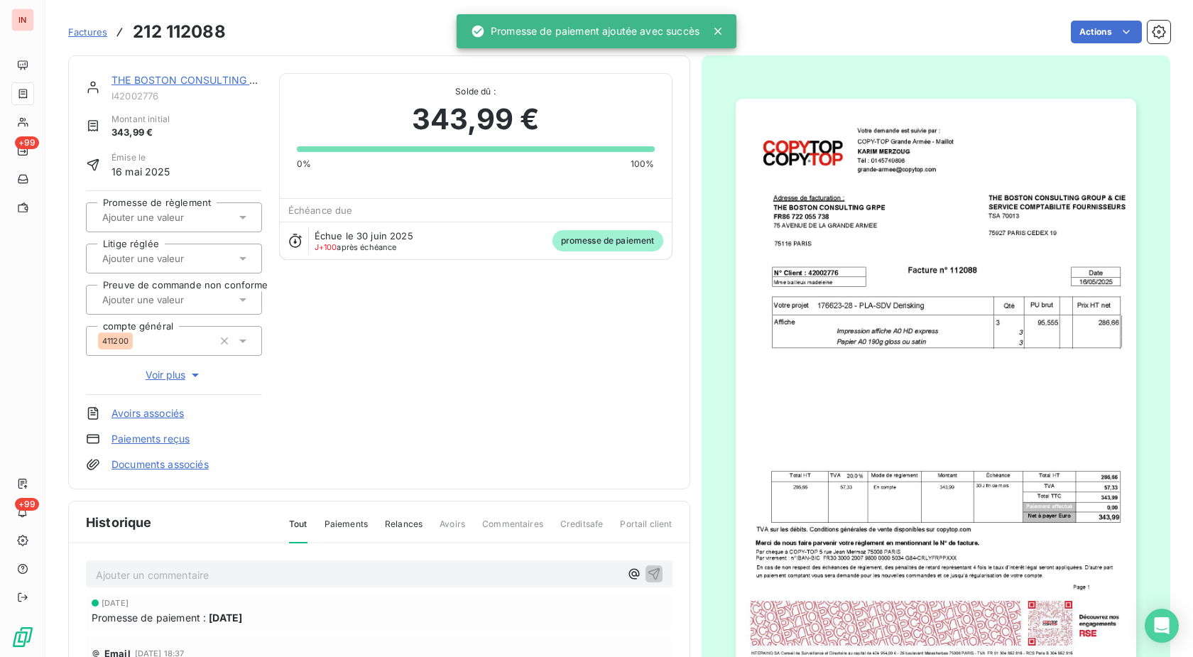
click at [173, 223] on div at bounding box center [167, 217] width 138 height 18
click at [174, 271] on li "Oui" at bounding box center [174, 255] width 176 height 34
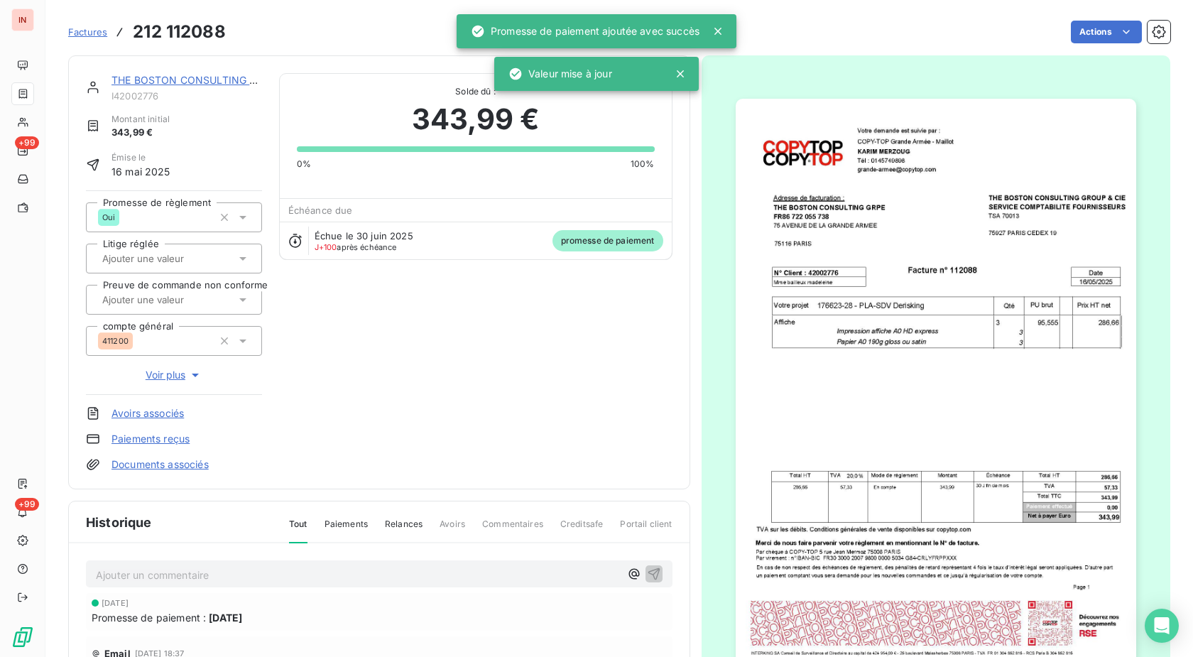
click at [202, 83] on link "THE BOSTON CONSULTING GRPE" at bounding box center [194, 80] width 164 height 12
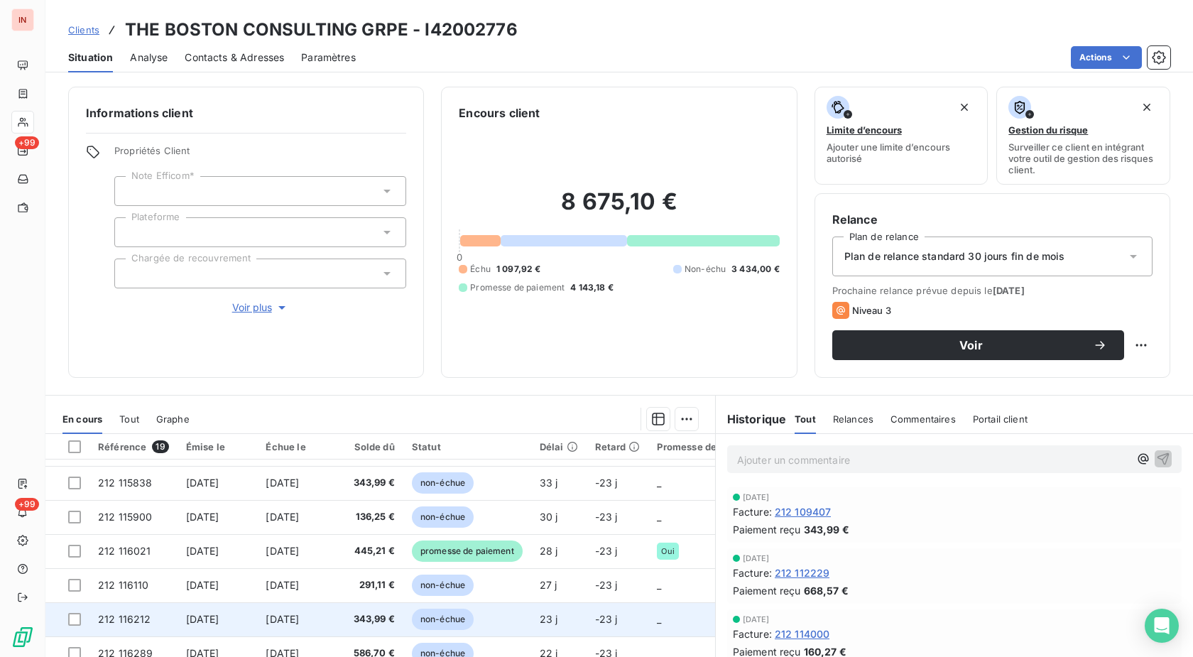
scroll to position [362, 0]
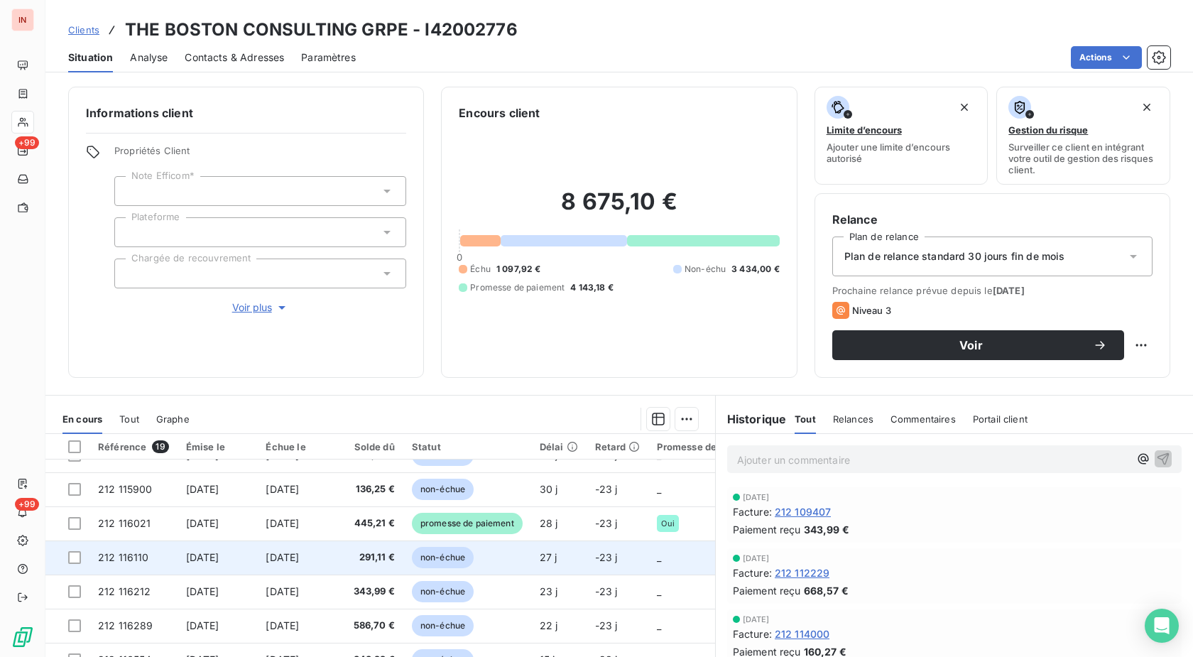
click at [458, 565] on span "non-échue" at bounding box center [443, 557] width 62 height 21
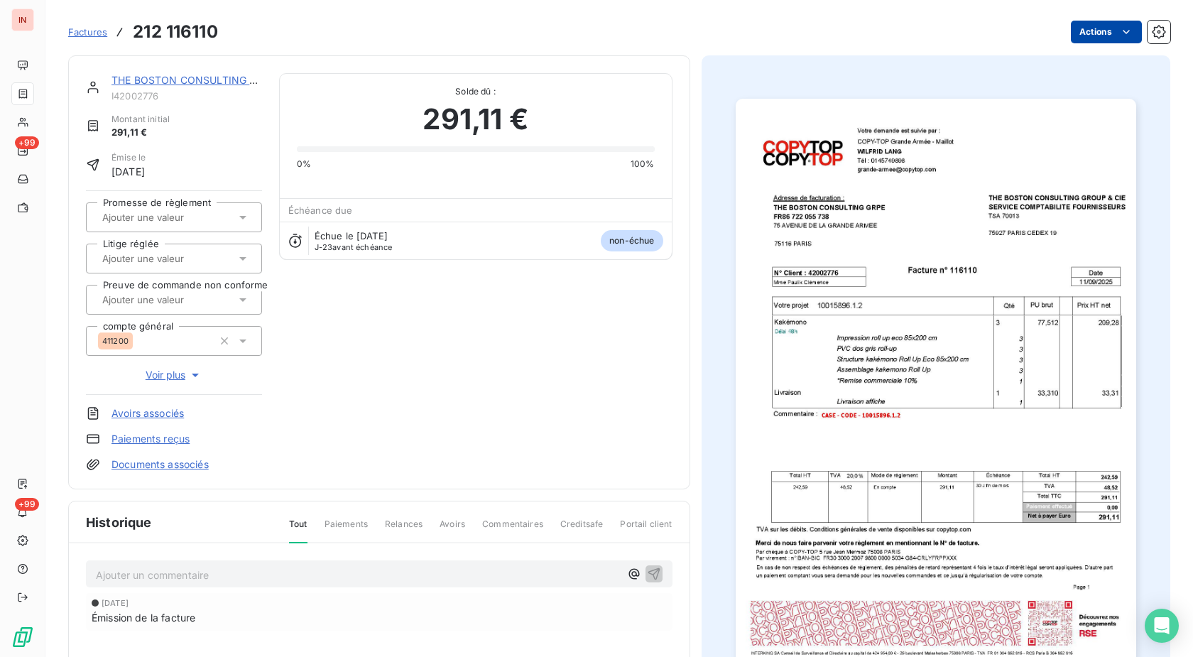
click at [1077, 31] on html "IN +99 +99 Factures 212 116110 Actions THE BOSTON CONSULTING GRPE I42002776 Mon…" at bounding box center [596, 328] width 1193 height 657
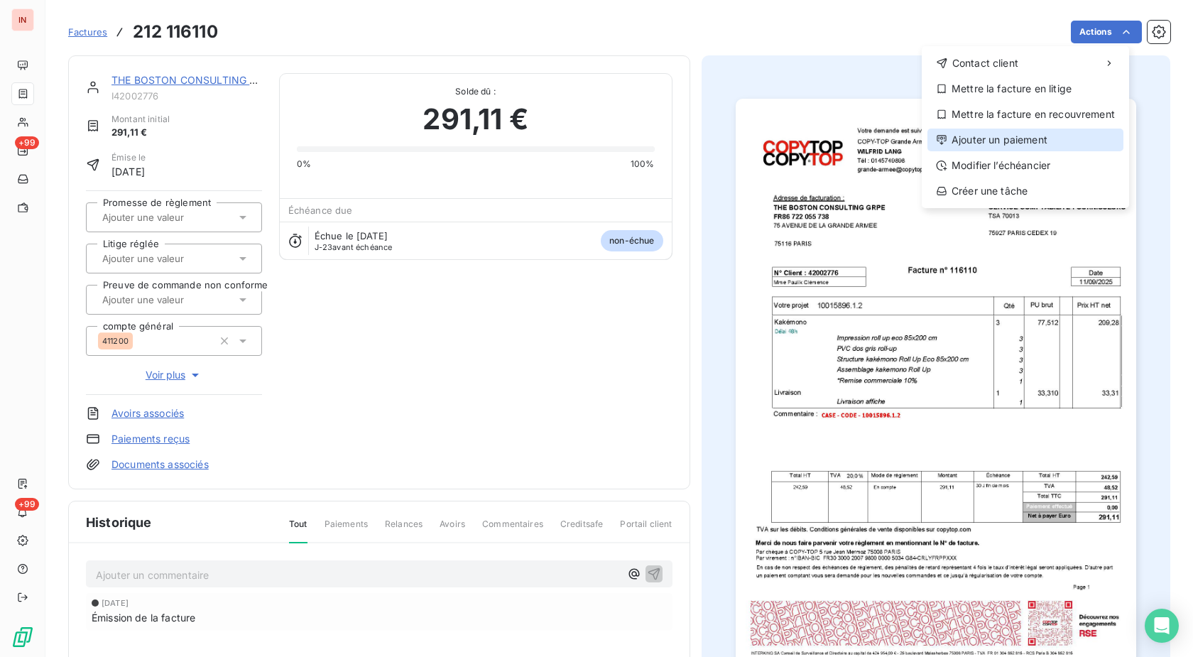
click at [959, 144] on div "Ajouter un paiement" at bounding box center [1026, 140] width 196 height 23
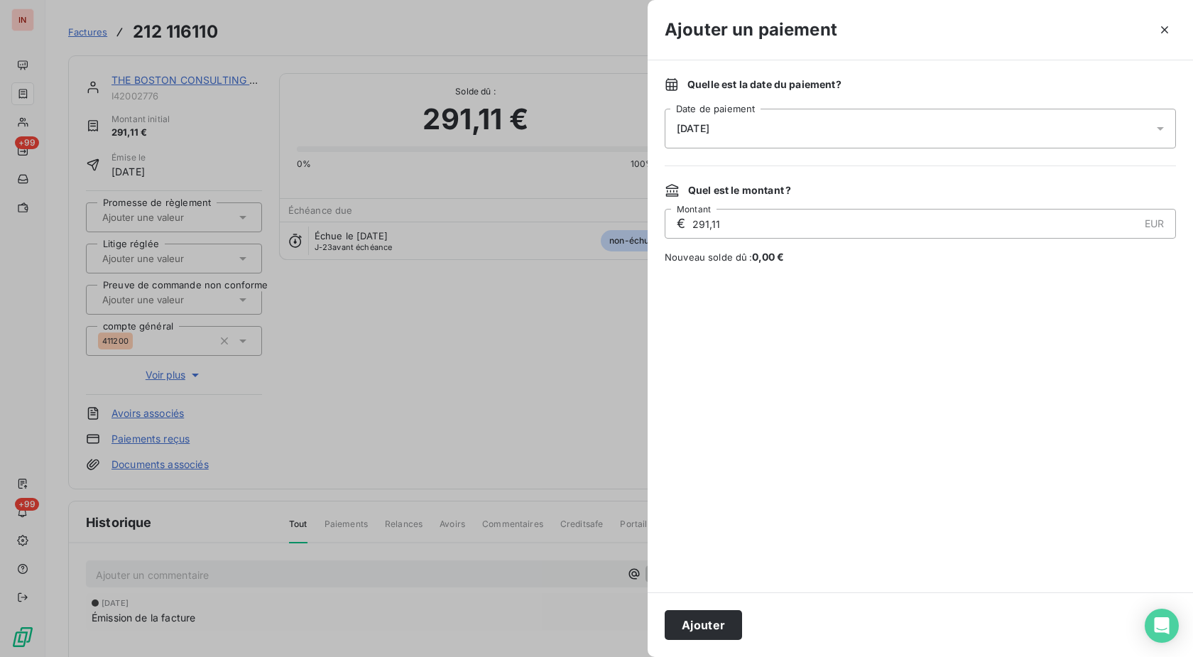
click at [876, 139] on div "[DATE]" at bounding box center [920, 129] width 511 height 40
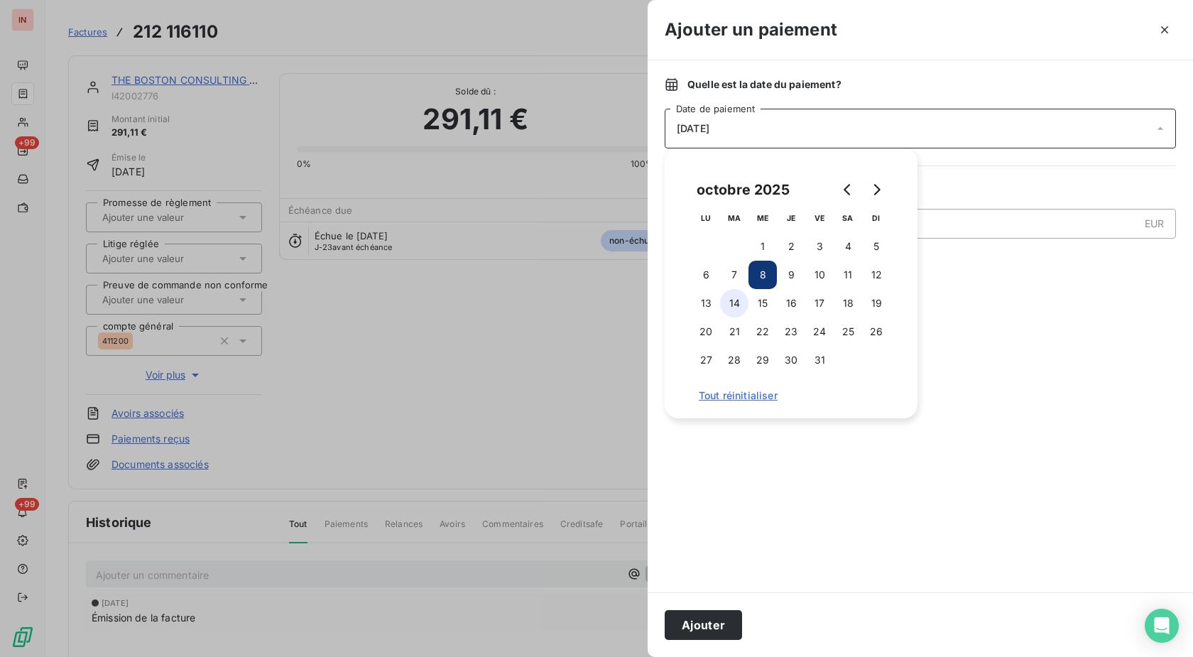
click at [727, 303] on button "14" at bounding box center [734, 303] width 28 height 28
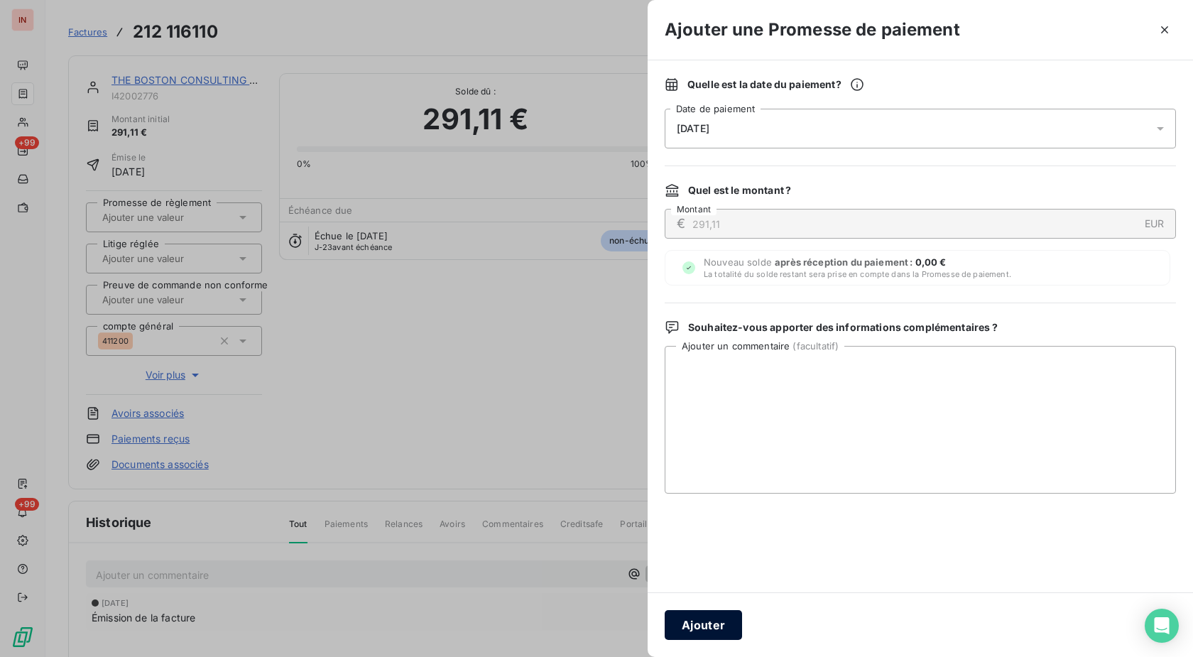
click at [692, 632] on button "Ajouter" at bounding box center [703, 625] width 77 height 30
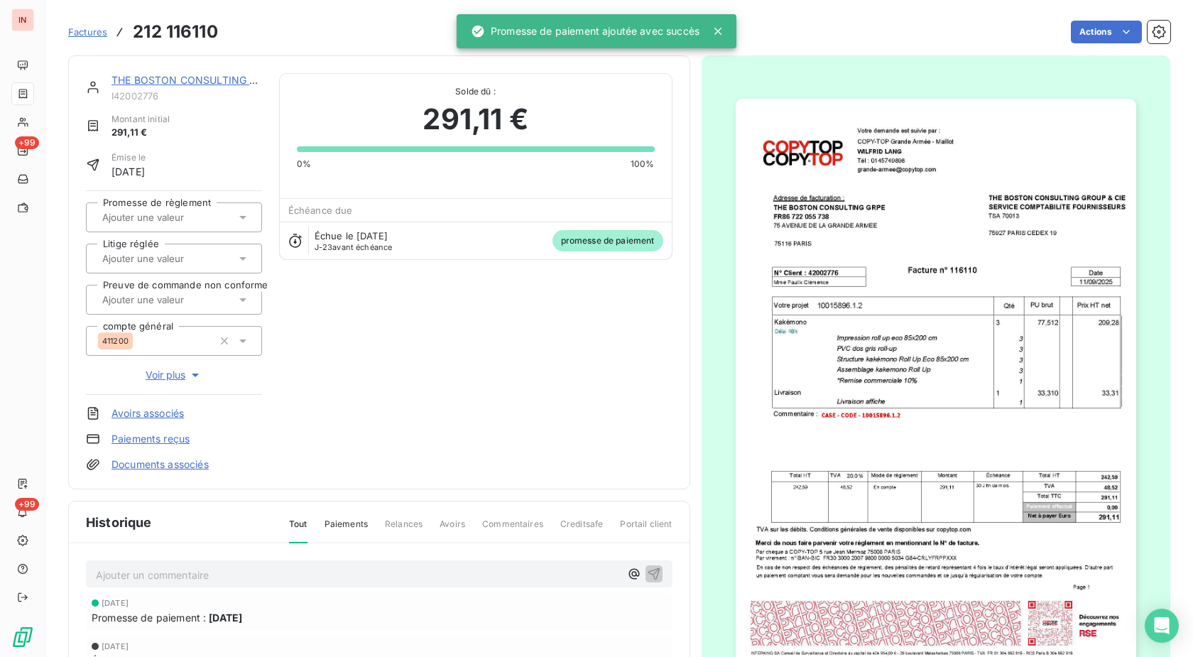
click at [192, 223] on input "text" at bounding box center [172, 217] width 143 height 13
click at [182, 254] on div "Oui" at bounding box center [182, 255] width 136 height 23
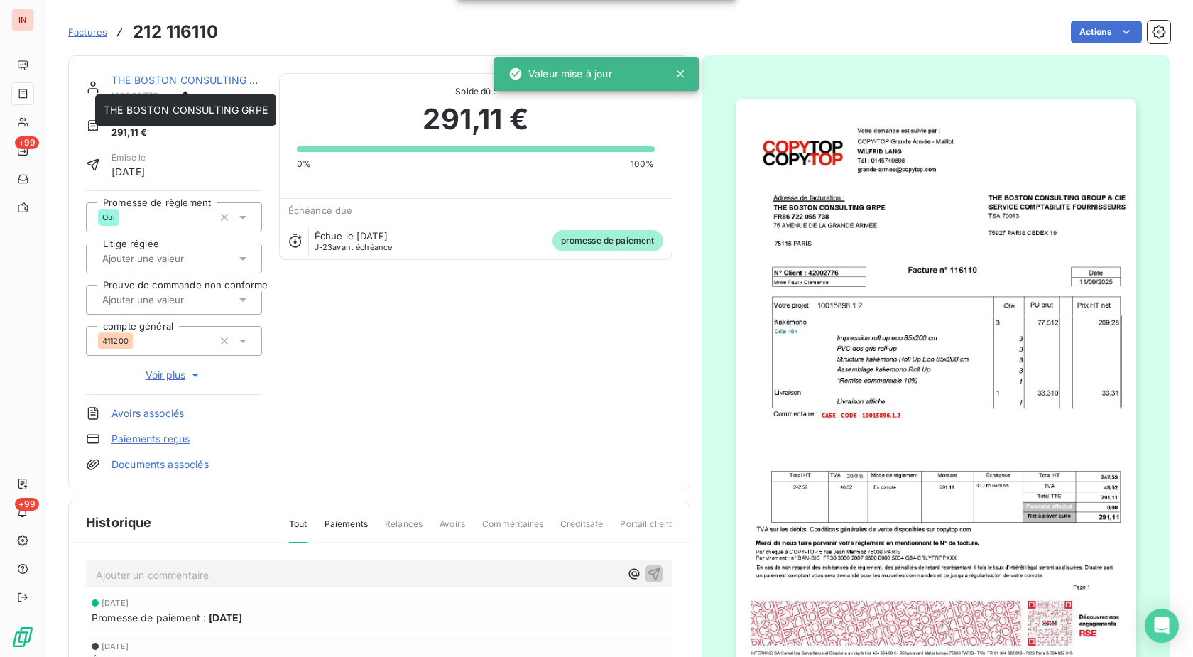
click at [202, 77] on link "THE BOSTON CONSULTING GRPE" at bounding box center [194, 80] width 164 height 12
